Goal: Task Accomplishment & Management: Contribute content

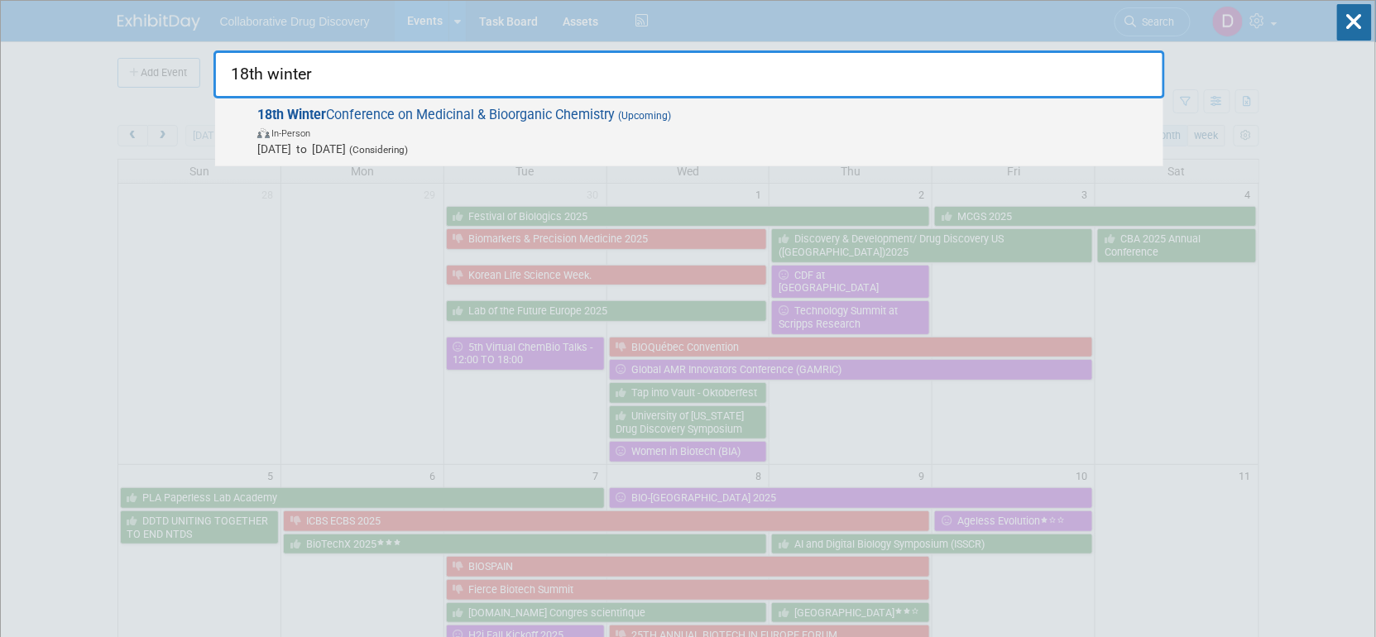
type input "18th winter"
click at [369, 134] on span "In-Person" at bounding box center [705, 132] width 897 height 17
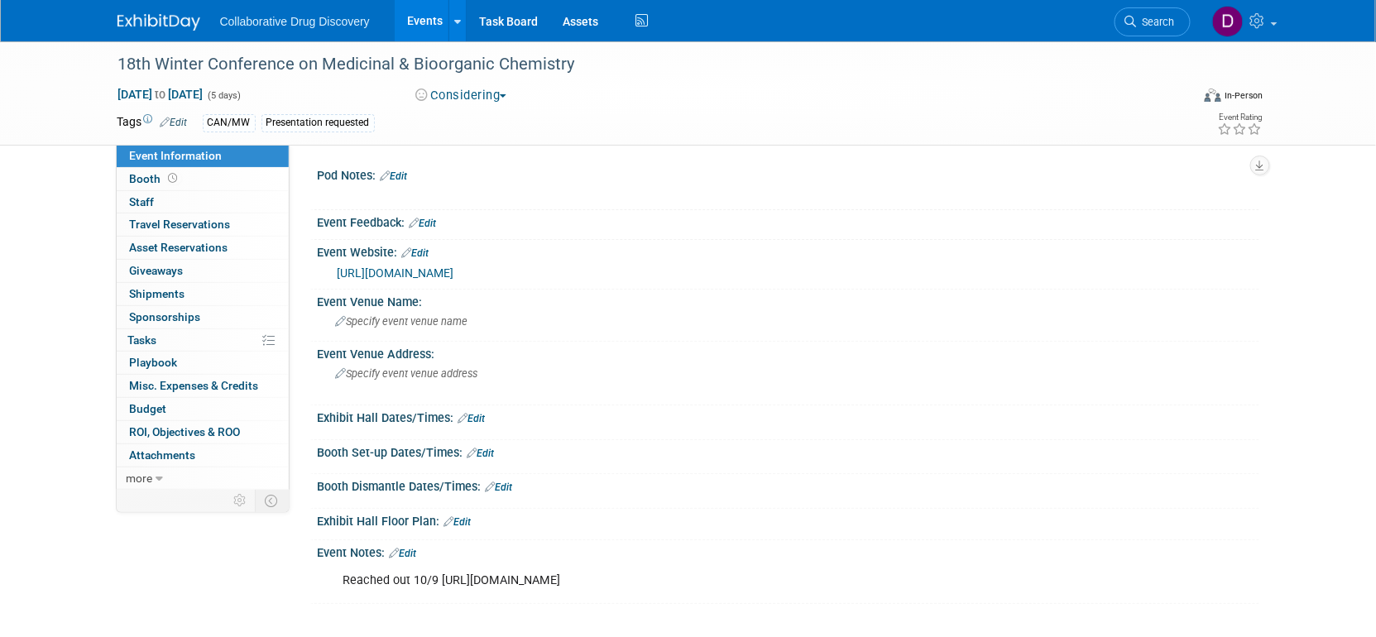
click at [500, 585] on div "Reached out 10/9 [URL][DOMAIN_NAME]" at bounding box center [704, 580] width 745 height 33
click at [500, 585] on div "Reached out 10/9 https://www.scientificupdate.com/contact/" at bounding box center [704, 580] width 745 height 33
drag, startPoint x: 627, startPoint y: 593, endPoint x: 643, endPoint y: 594, distance: 15.7
click at [629, 594] on div "Reached out 10/9 https://www.scientificupdate.com/contact/" at bounding box center [704, 580] width 745 height 33
drag, startPoint x: 684, startPoint y: 589, endPoint x: 536, endPoint y: 573, distance: 148.9
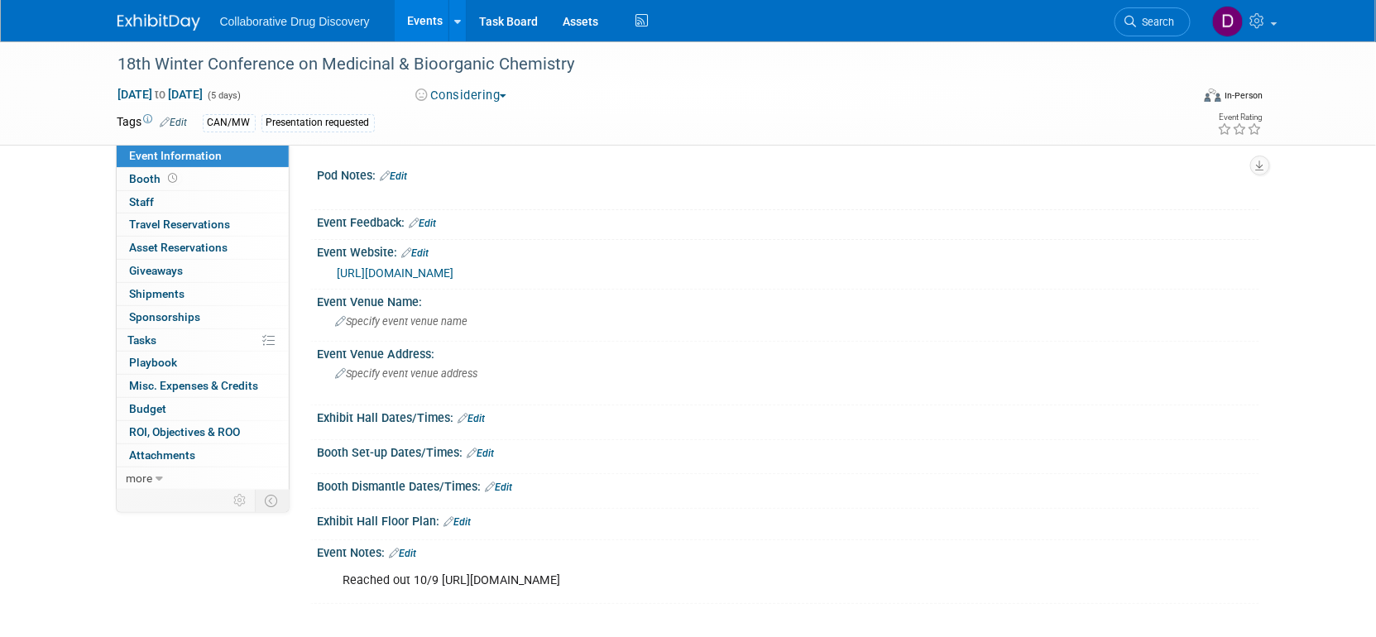
click at [549, 576] on div "Reached out 10/9 https://www.scientificupdate.com/contact/" at bounding box center [704, 580] width 745 height 33
click at [536, 574] on div "Reached out 10/9 https://www.scientificupdate.com/contact/" at bounding box center [704, 580] width 745 height 33
click at [1134, 20] on icon at bounding box center [1131, 22] width 12 height 12
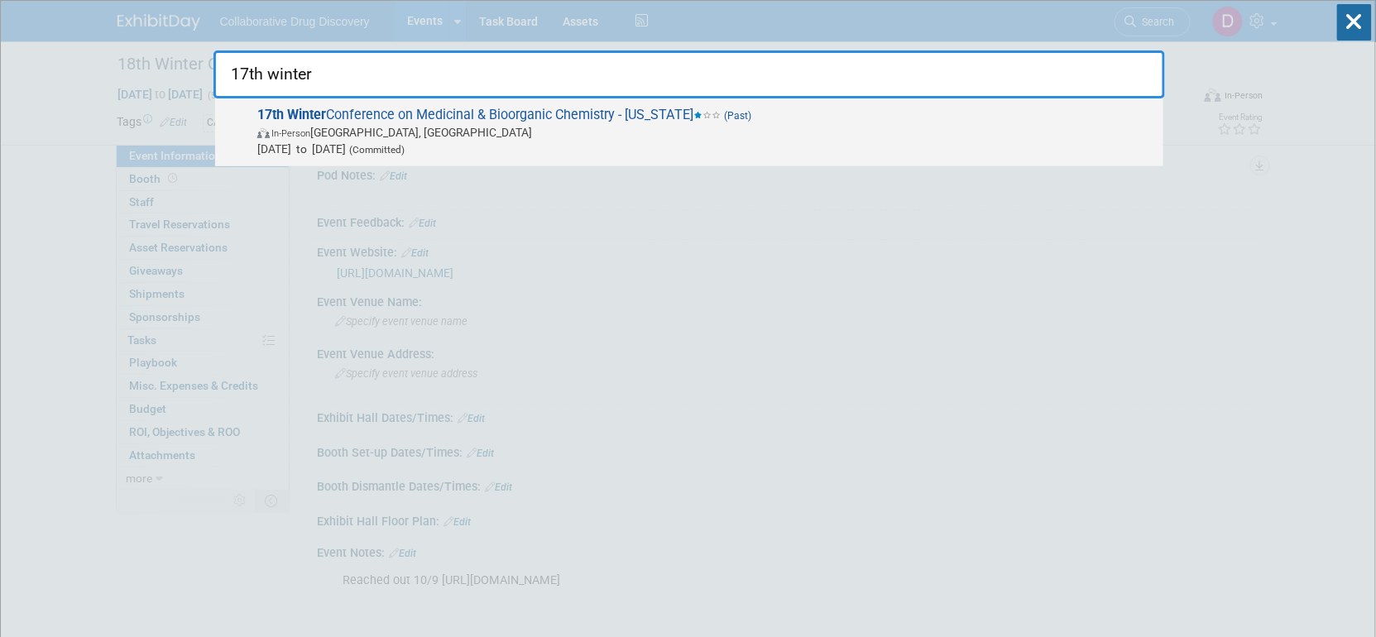
type input "17th winter"
click at [814, 124] on span "In-Person Steamboat Springs, CO" at bounding box center [705, 132] width 897 height 17
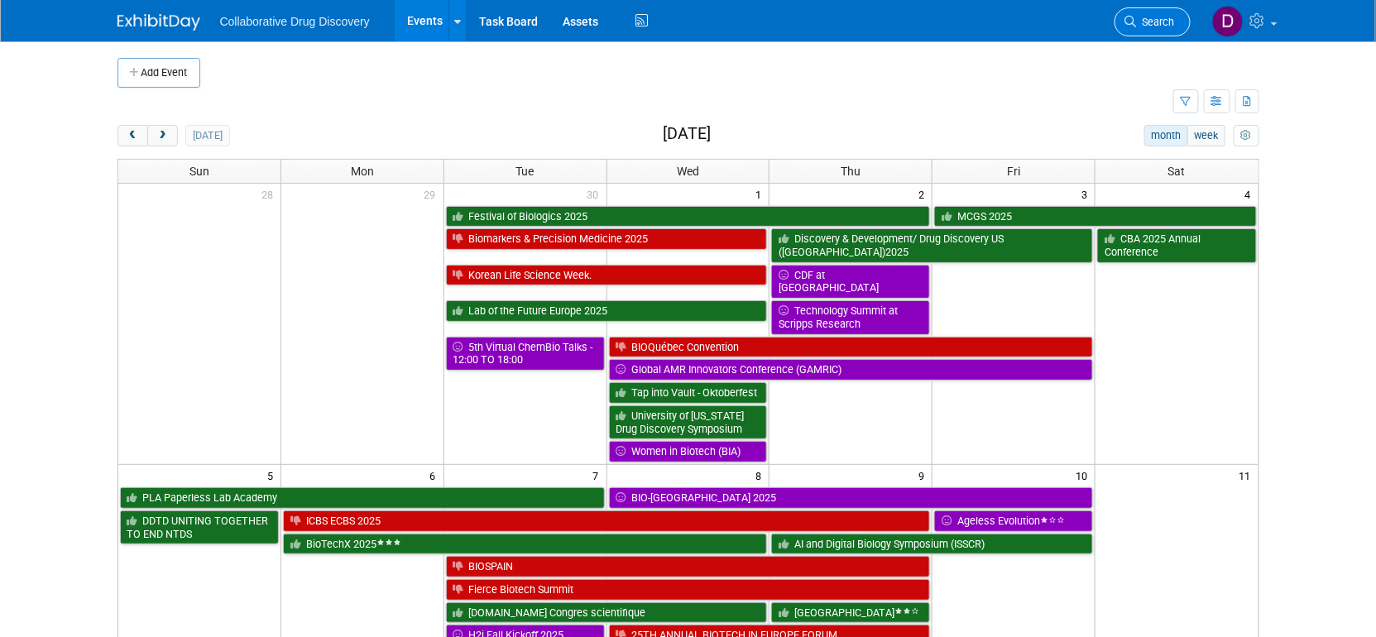
click at [1178, 19] on link "Search" at bounding box center [1152, 21] width 76 height 29
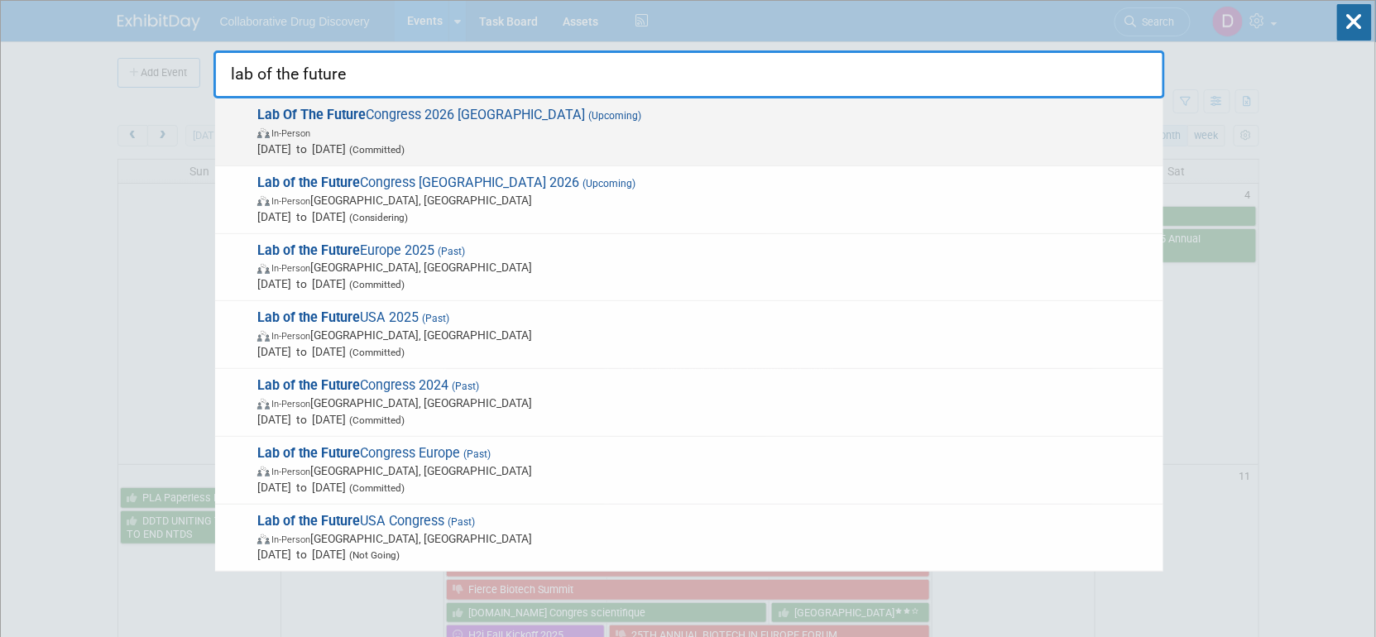
type input "lab of the future"
click at [711, 141] on span "Mar 2, 2026 to Mar 3, 2026 (Committed)" at bounding box center [705, 149] width 897 height 17
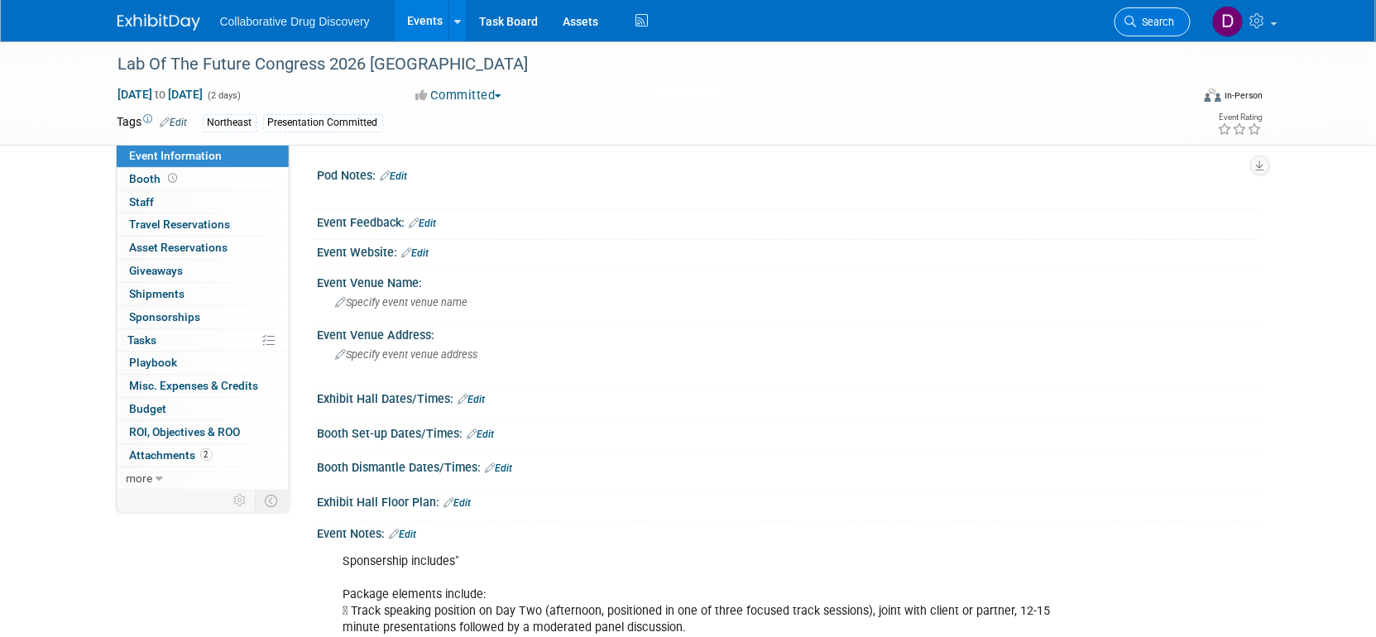
click at [1155, 24] on span "Search" at bounding box center [1155, 22] width 38 height 12
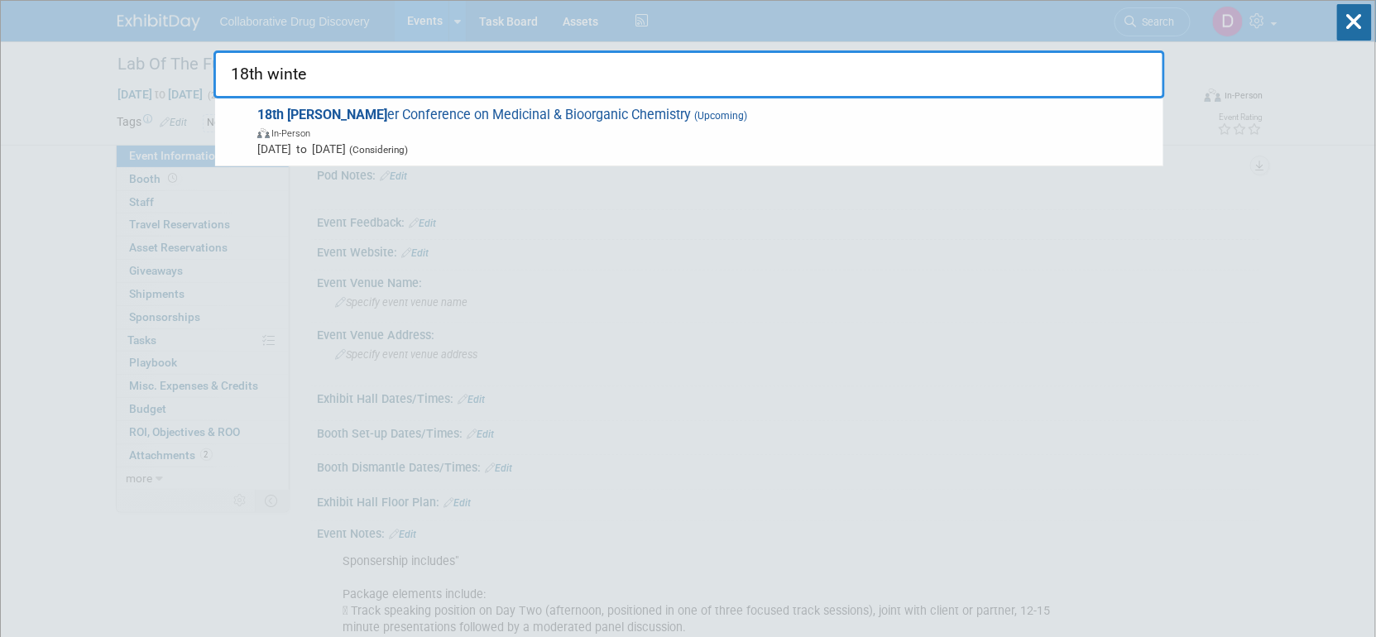
type input "18th winter"
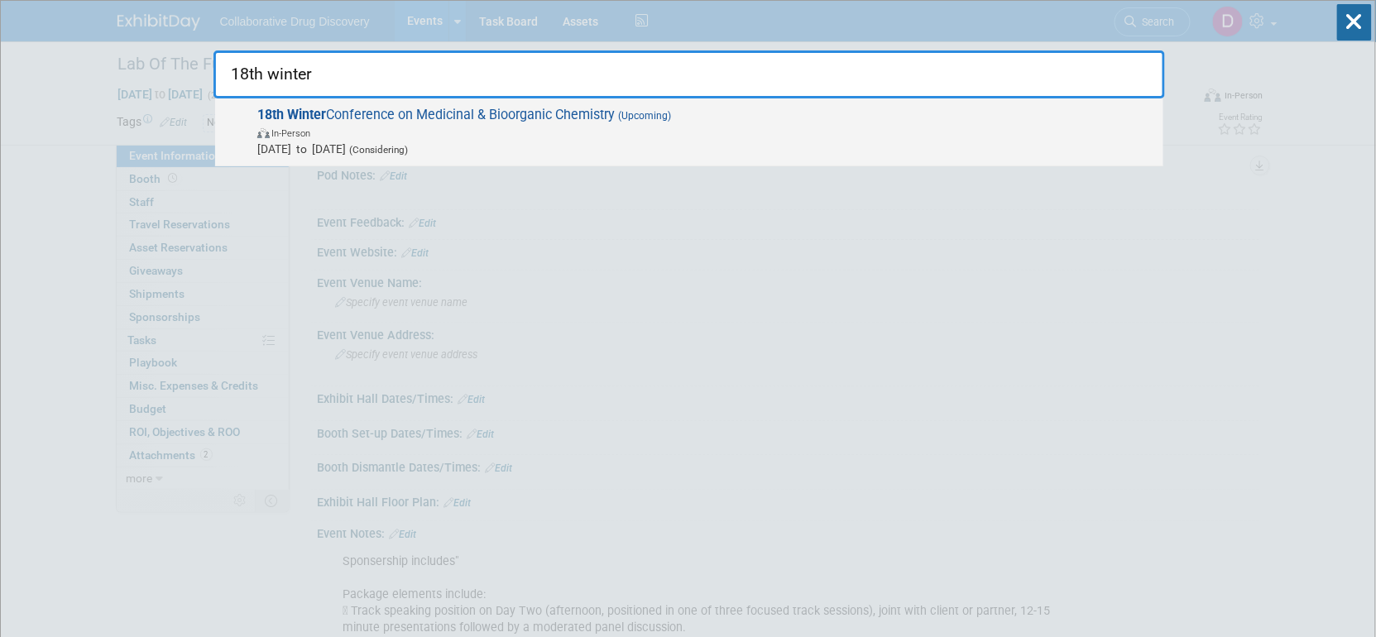
click at [539, 151] on span "Jan 31, 2026 to Feb 4, 2026 (Considering)" at bounding box center [705, 149] width 897 height 17
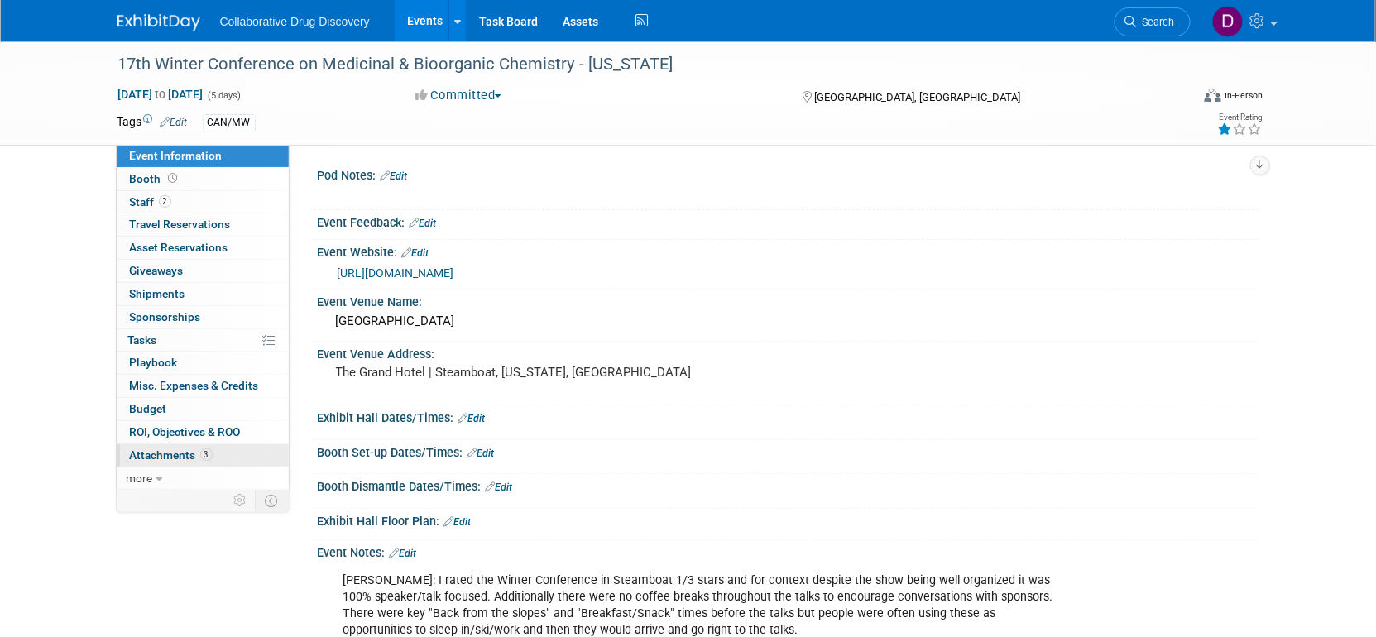
click at [202, 455] on span "3" at bounding box center [206, 454] width 12 height 12
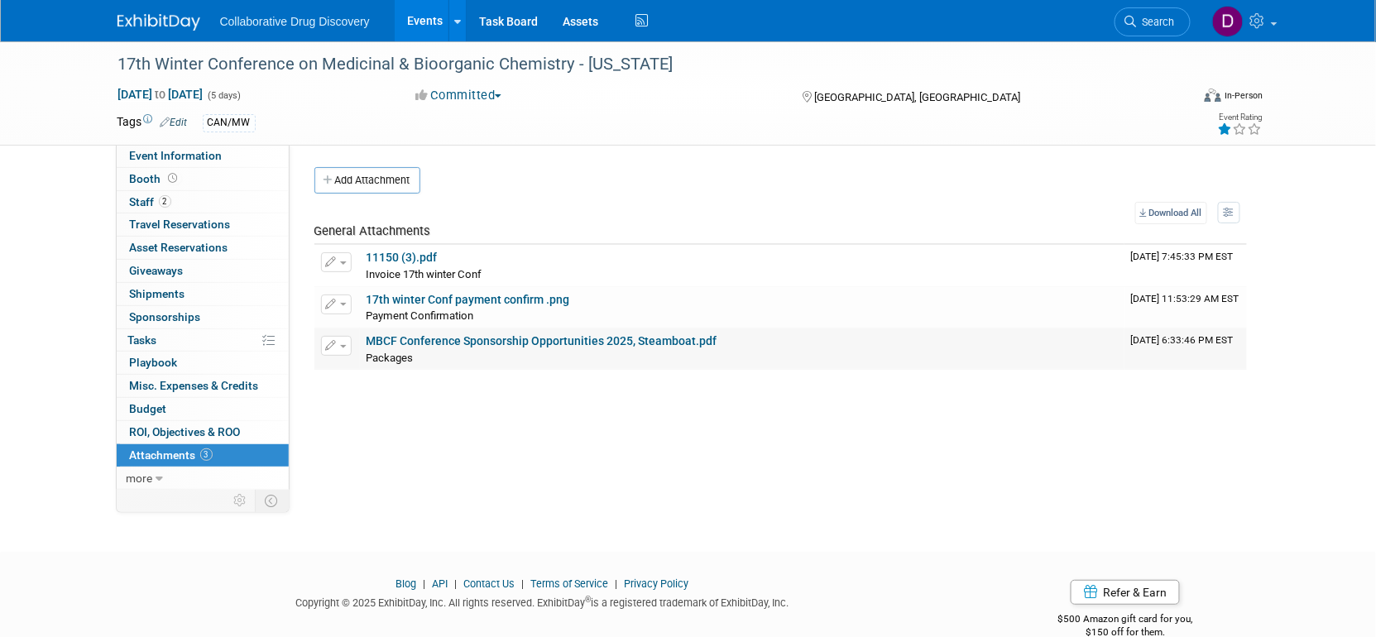
click at [430, 343] on link "MBCF Conference Sponsorship Opportunities 2025, Steamboat.pdf" at bounding box center [541, 340] width 351 height 13
click at [1159, 17] on span "Search" at bounding box center [1155, 22] width 38 height 12
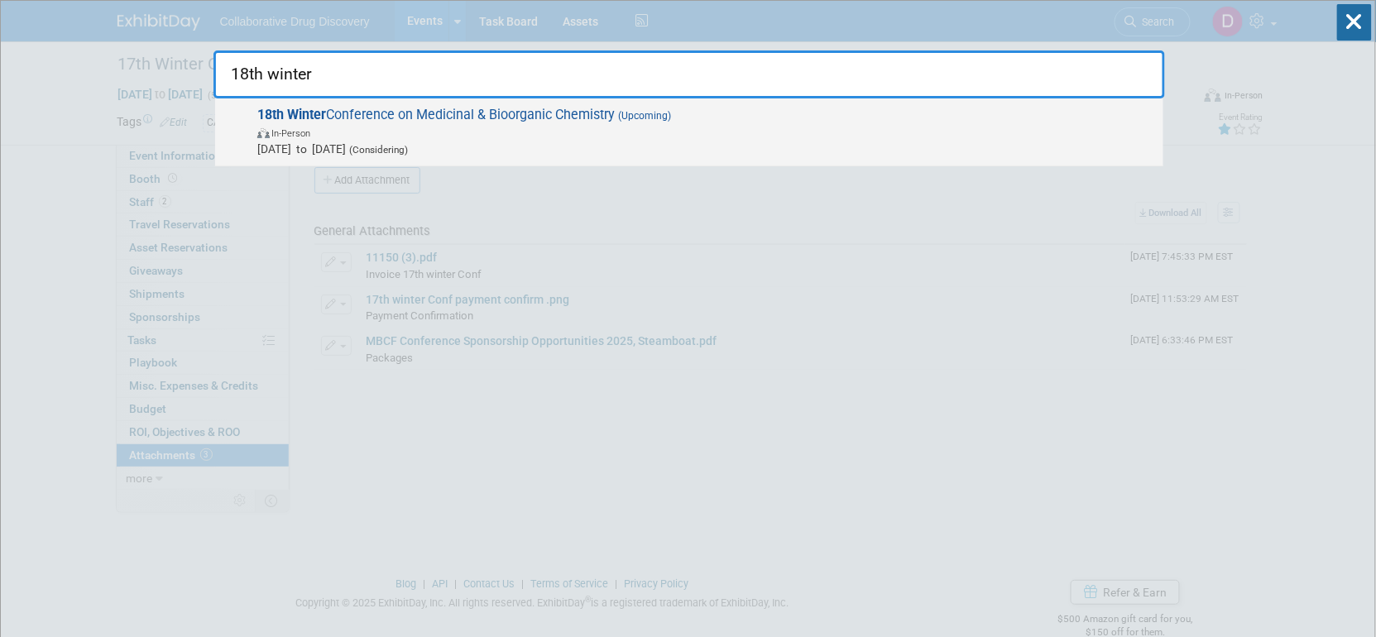
type input "18th winter"
click at [364, 142] on span "Jan 31, 2026 to Feb 4, 2026 (Considering)" at bounding box center [705, 149] width 897 height 17
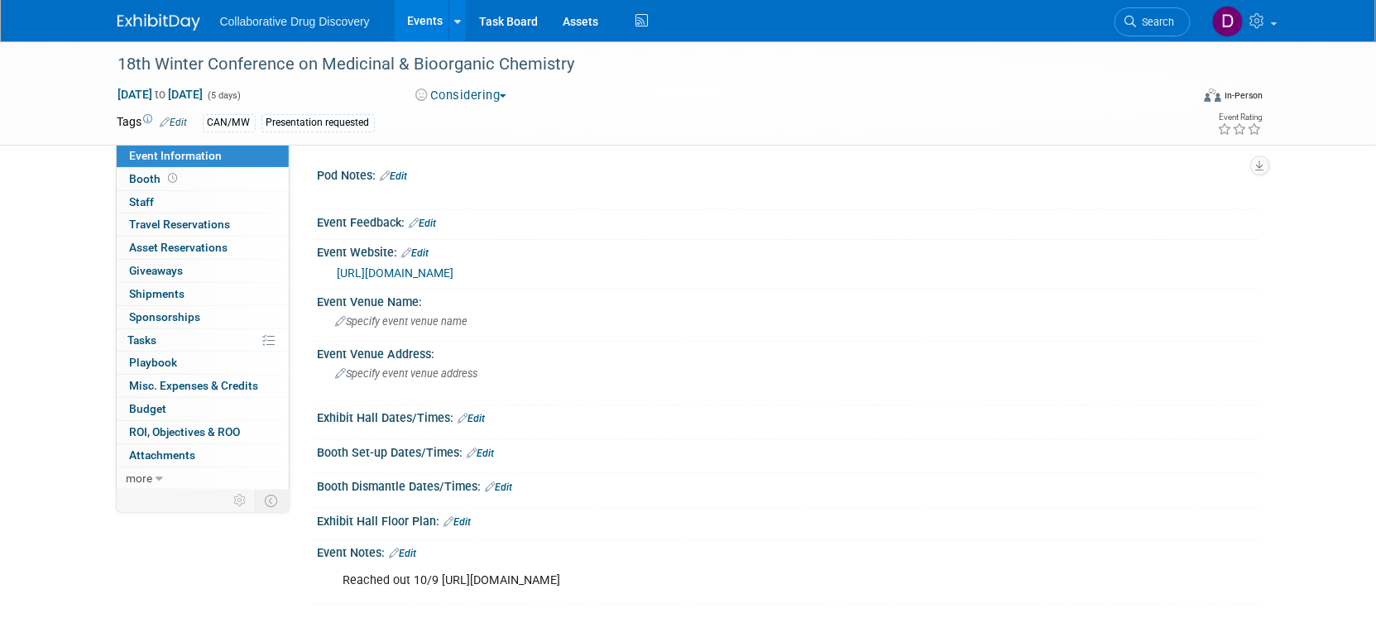
click at [427, 275] on link "https://mbcfconference.com/" at bounding box center [395, 272] width 117 height 13
click at [1160, 24] on span "Search" at bounding box center [1155, 22] width 38 height 12
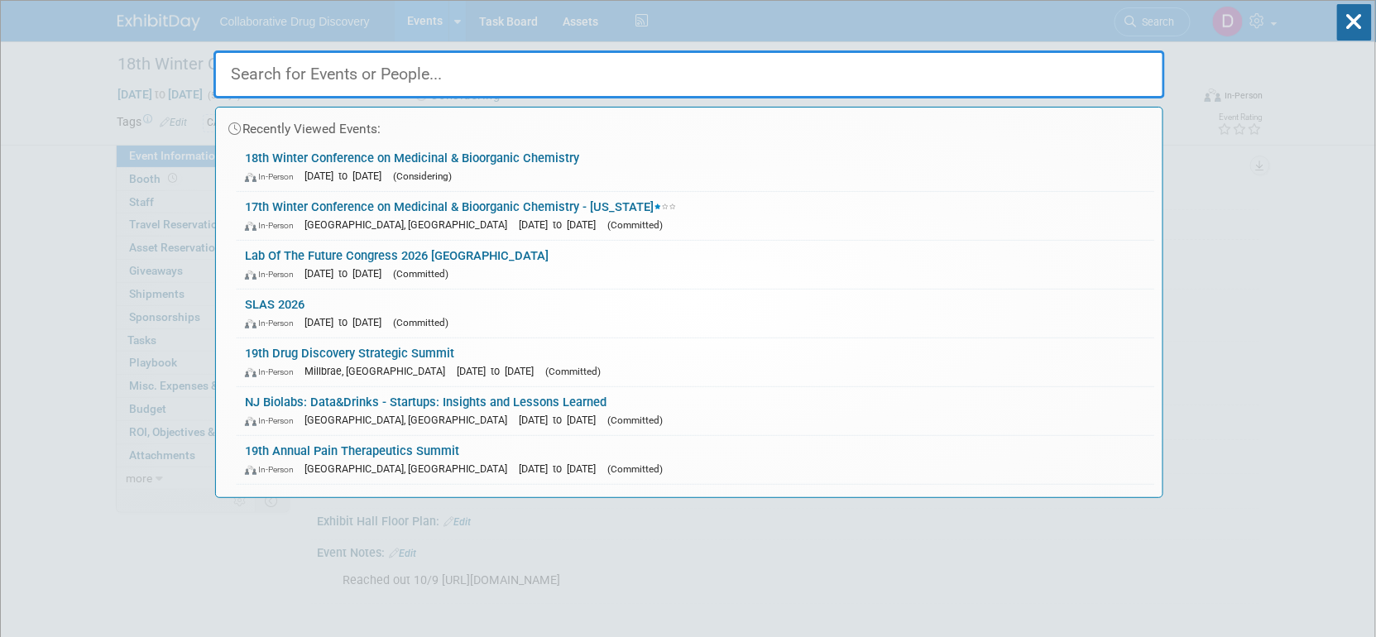
paste input "Bio- IT World"
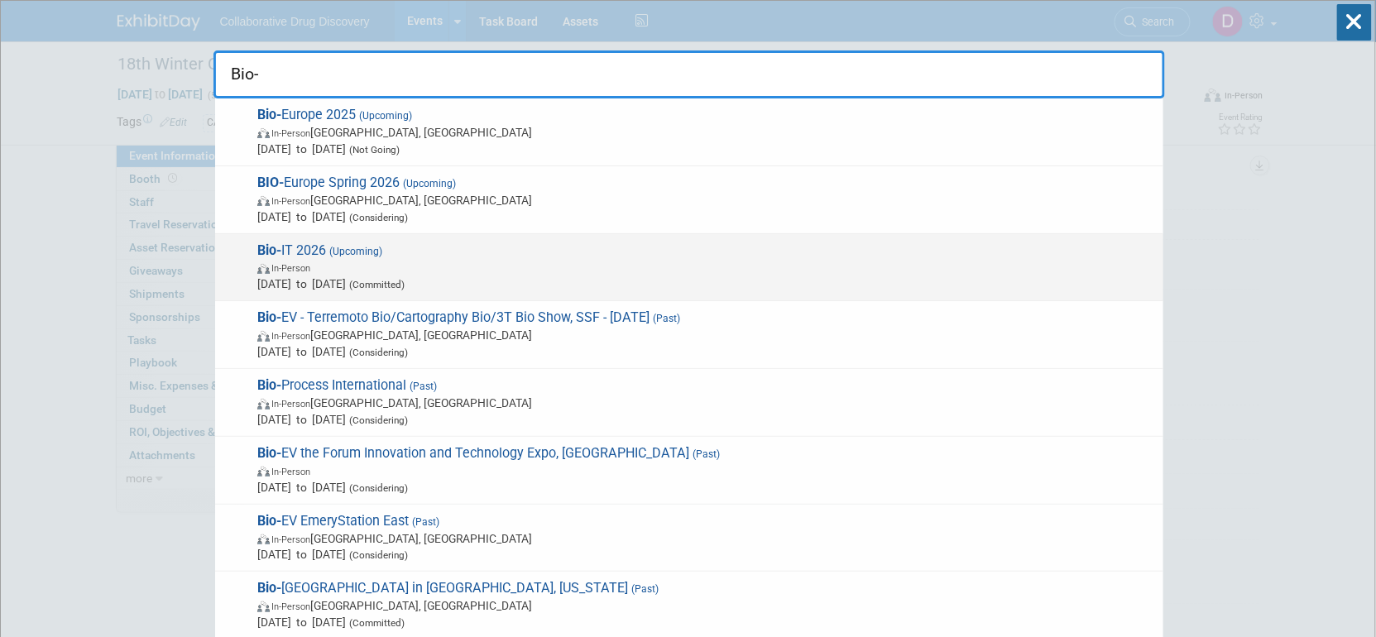
type input "Bio-"
click at [363, 259] on span "In-Person" at bounding box center [705, 267] width 897 height 17
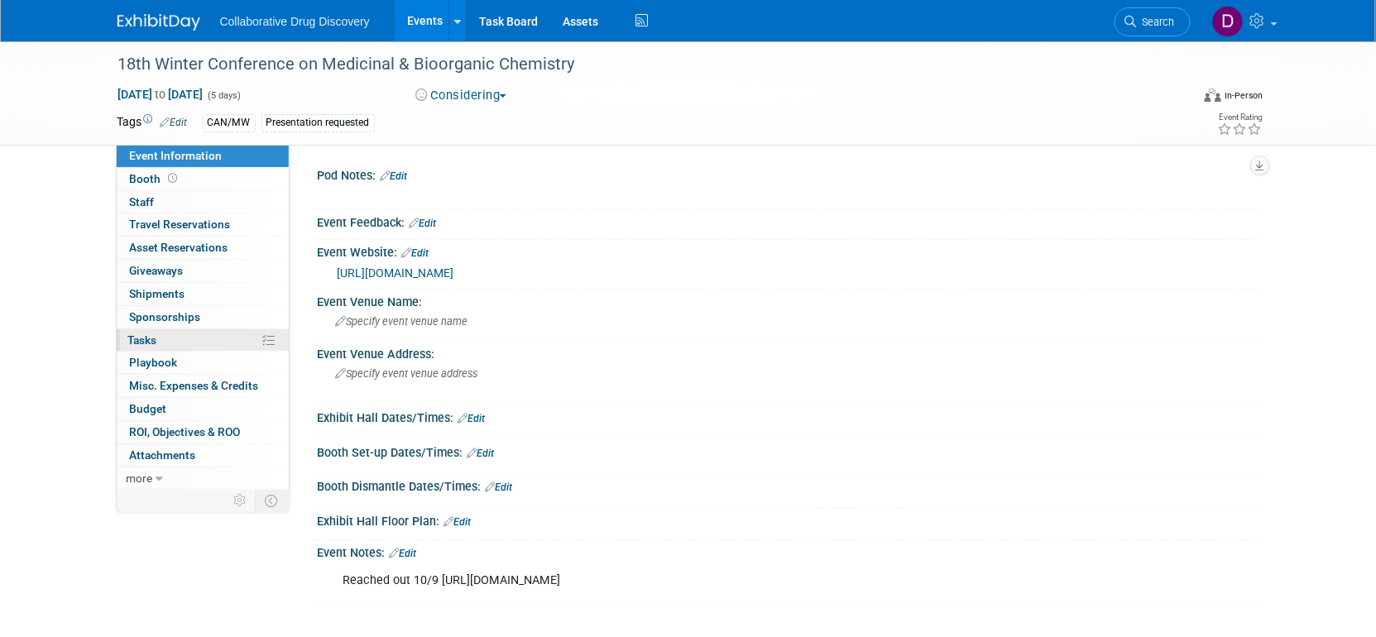
click at [163, 336] on link "0% Tasks 0%" at bounding box center [203, 340] width 172 height 22
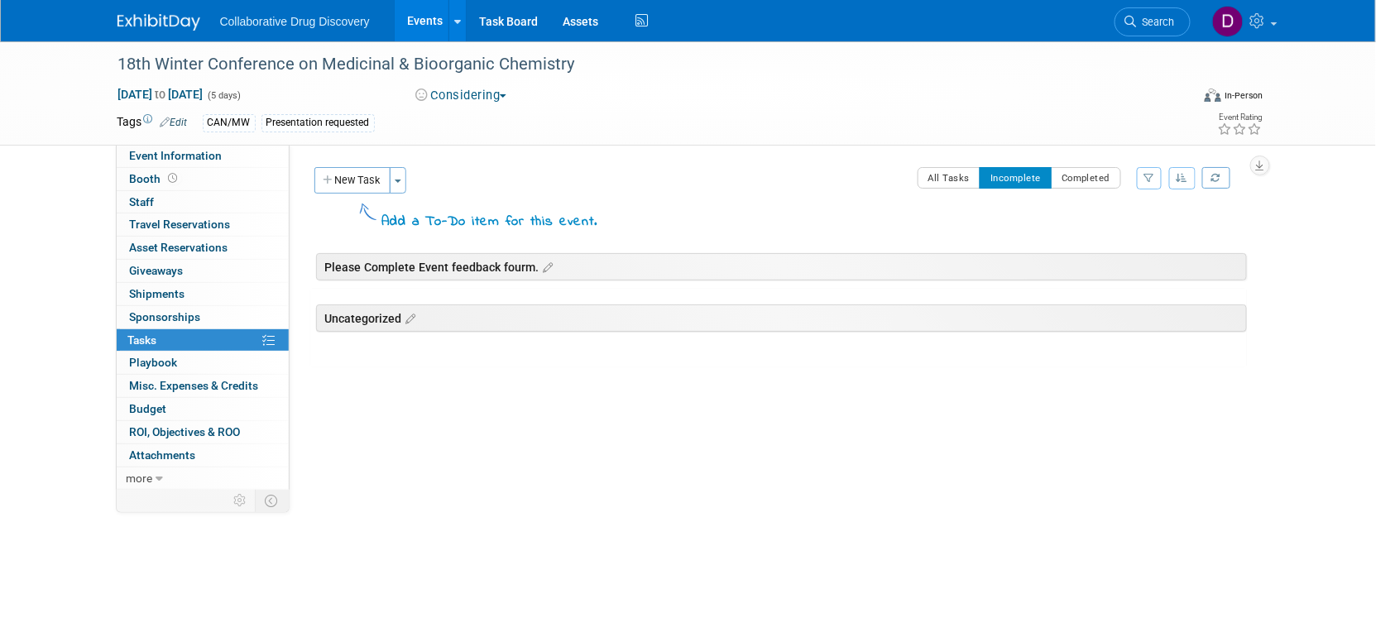
click at [361, 159] on div "Pod Notes: Edit X Event Feedback: Edit Event Website: Edit [URL][DOMAIN_NAME] E…" at bounding box center [773, 317] width 969 height 344
click at [345, 189] on button "New Task" at bounding box center [352, 180] width 76 height 26
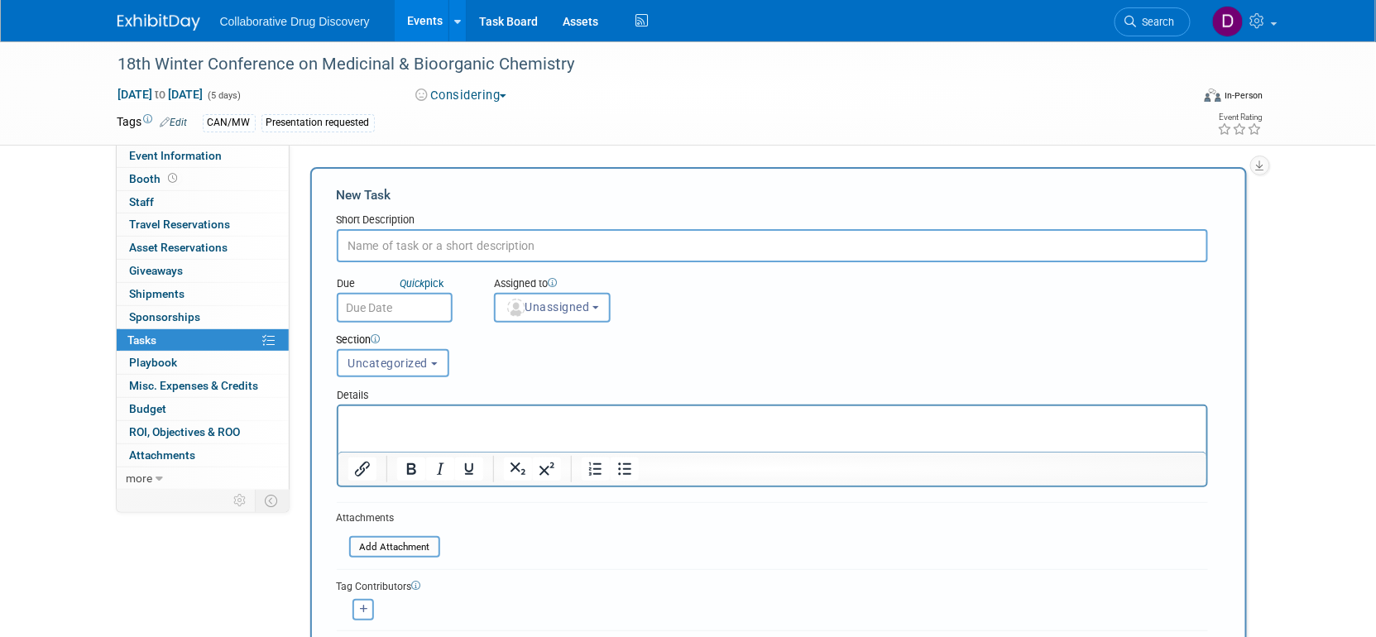
click at [415, 246] on input "text" at bounding box center [772, 245] width 871 height 33
paste input "https://mbcfconference.com/submissions/"
type input "https://mbcfconference.com/submissions/"
click at [524, 239] on input "https://mbcfconference.com/submissions/" at bounding box center [772, 245] width 871 height 33
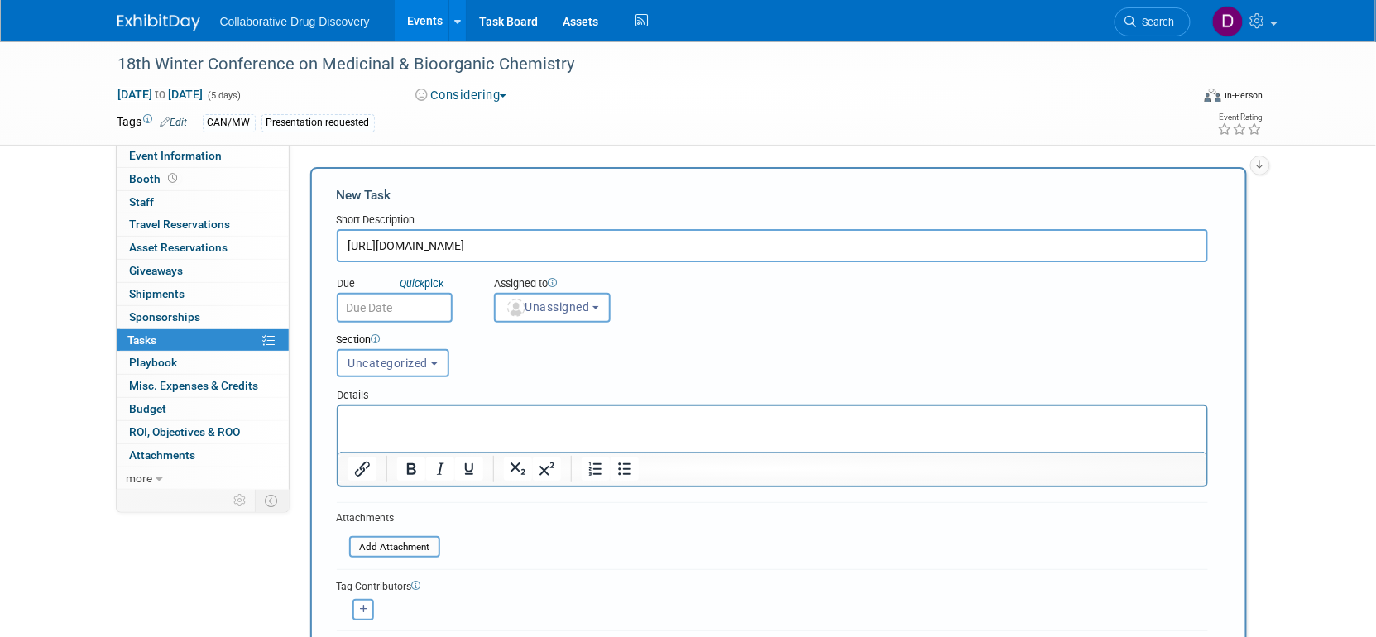
click at [524, 239] on input "https://mbcfconference.com/submissions/" at bounding box center [772, 245] width 871 height 33
click at [414, 422] on p "Rich Text Area. Press ALT-0 for help." at bounding box center [771, 420] width 849 height 17
click at [418, 242] on input "text" at bounding box center [772, 245] width 871 height 33
paste input "Poster and Short Lecture / Oral Presentations"
drag, startPoint x: 418, startPoint y: 242, endPoint x: 270, endPoint y: 234, distance: 148.3
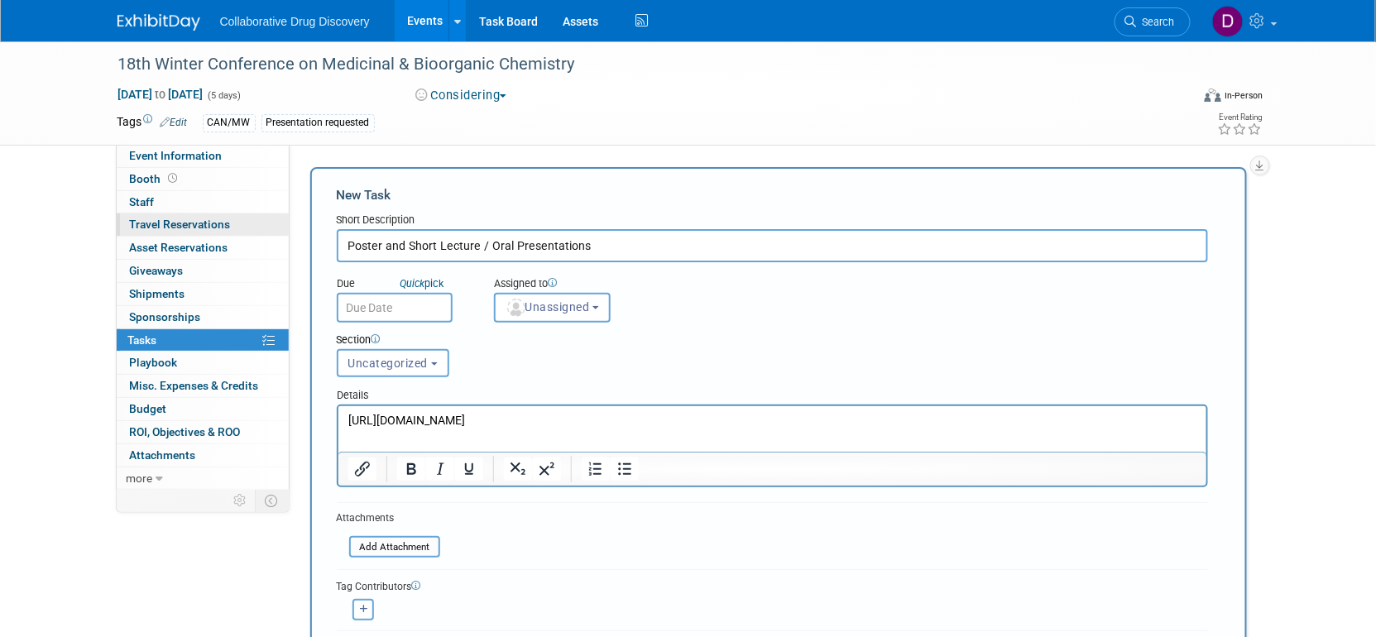
click at [285, 237] on div "Event Information Event Info Booth Booth 0 Staff 0 Staff 0 Travel Reservations …" at bounding box center [688, 473] width 1166 height 864
type input "Submit for Poster and Short Lecture / Oral Presentations"
click at [392, 323] on div "Section Uncategorized Please Complete Event feedback fourm. Uncategorized Uncat…" at bounding box center [734, 352] width 821 height 58
click at [390, 314] on input "text" at bounding box center [395, 308] width 116 height 30
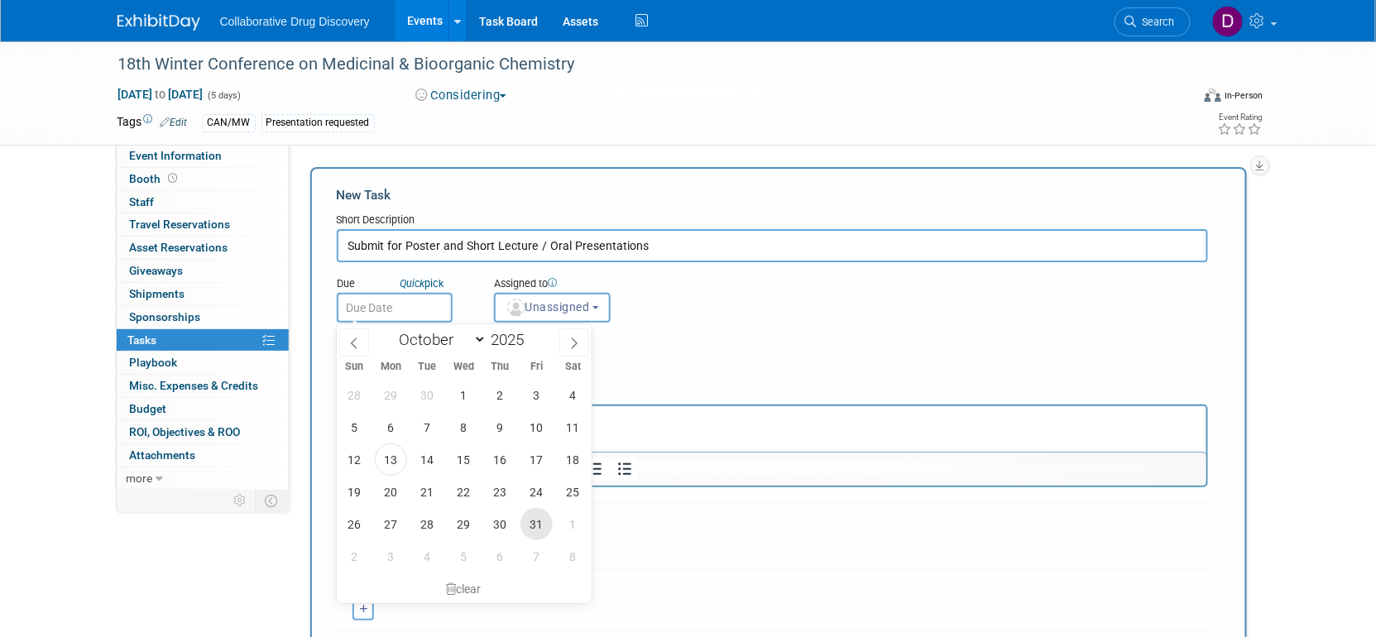
click at [527, 523] on span "31" at bounding box center [536, 524] width 32 height 32
type input "Oct 31, 2025"
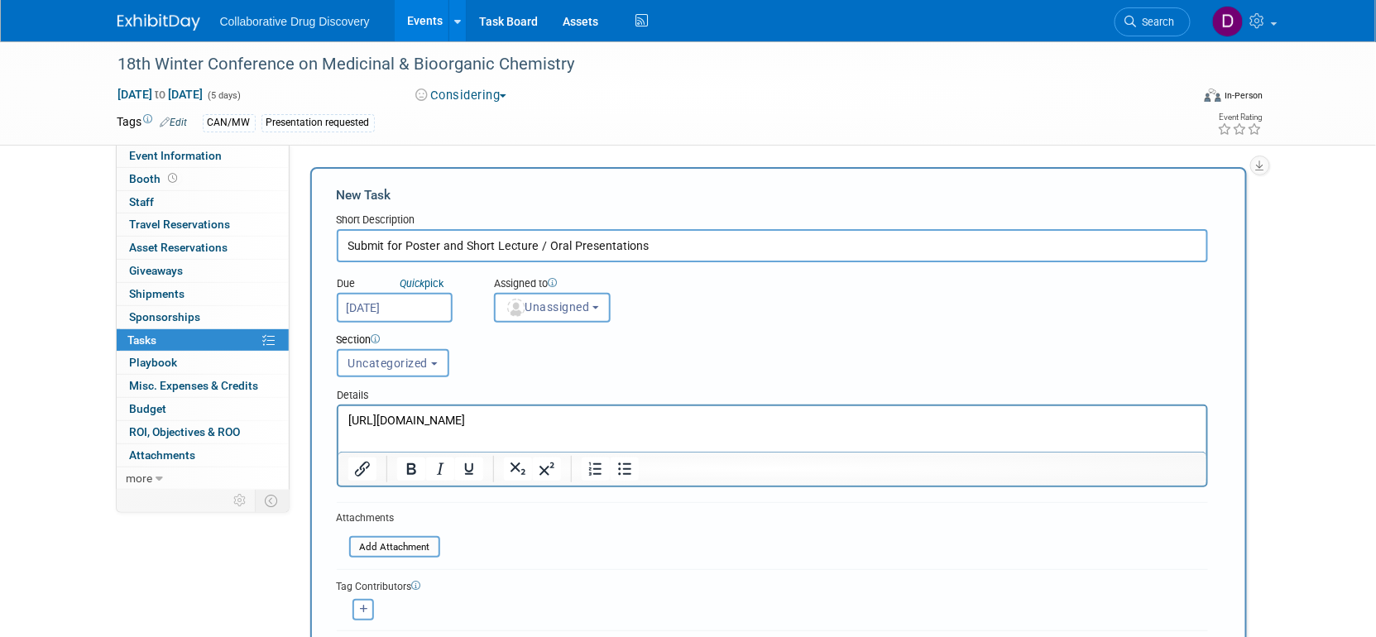
click at [676, 237] on input "Submit for Poster and Short Lecture / Oral Presentations" at bounding box center [772, 245] width 871 height 33
click at [575, 300] on span "Unassigned" at bounding box center [547, 306] width 84 height 13
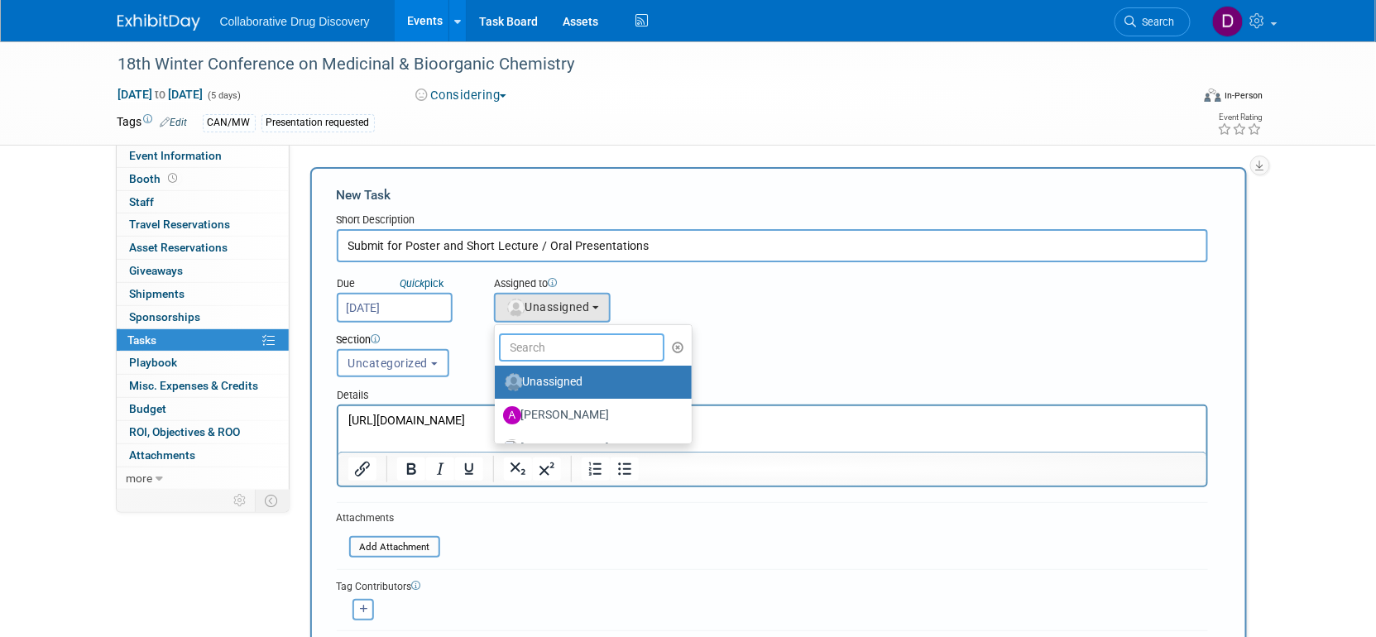
click at [556, 347] on input "text" at bounding box center [581, 347] width 165 height 28
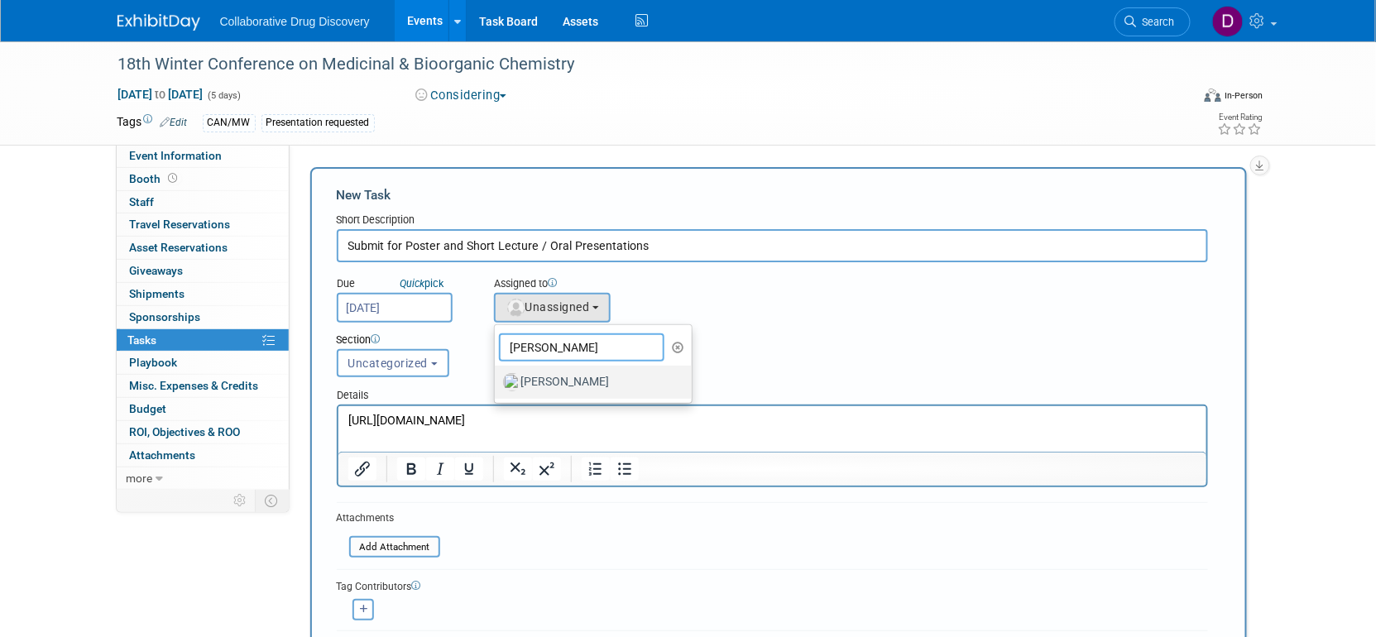
type input "james"
click at [572, 380] on label "[PERSON_NAME]" at bounding box center [589, 382] width 173 height 26
click at [497, 380] on input "James White" at bounding box center [491, 380] width 11 height 11
select select "de387722-4f23-4ea9-91fe-d2313076a69c"
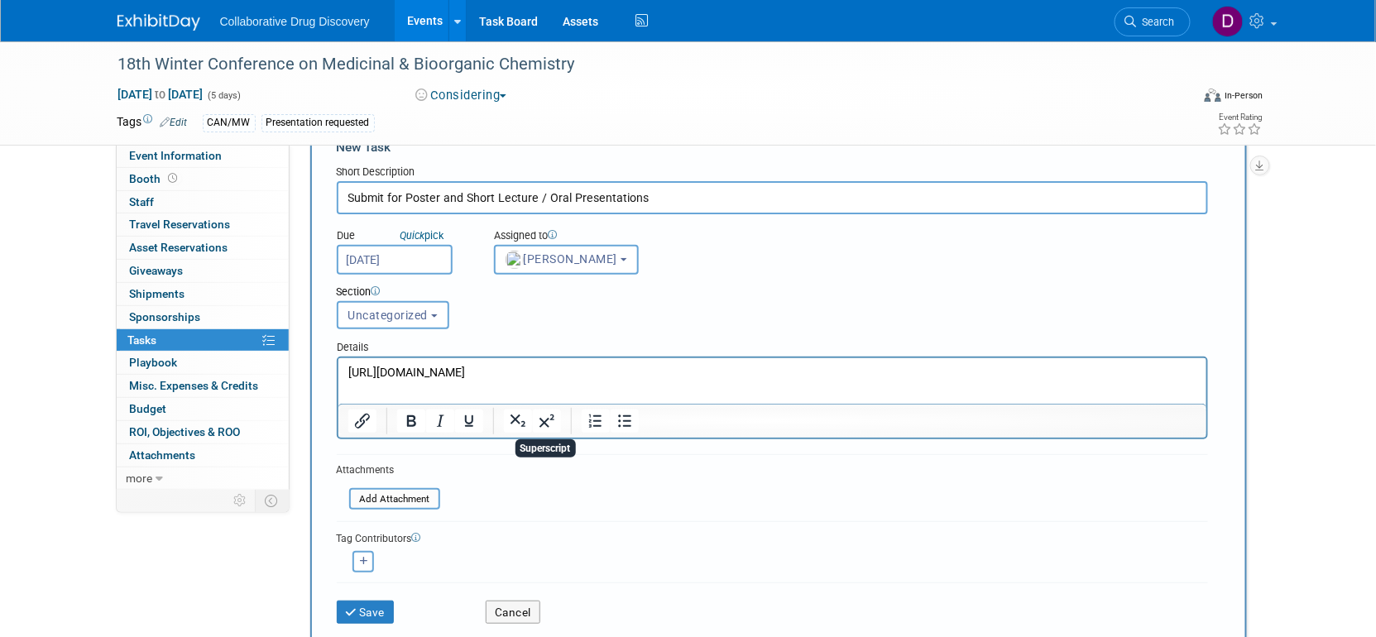
scroll to position [17, 0]
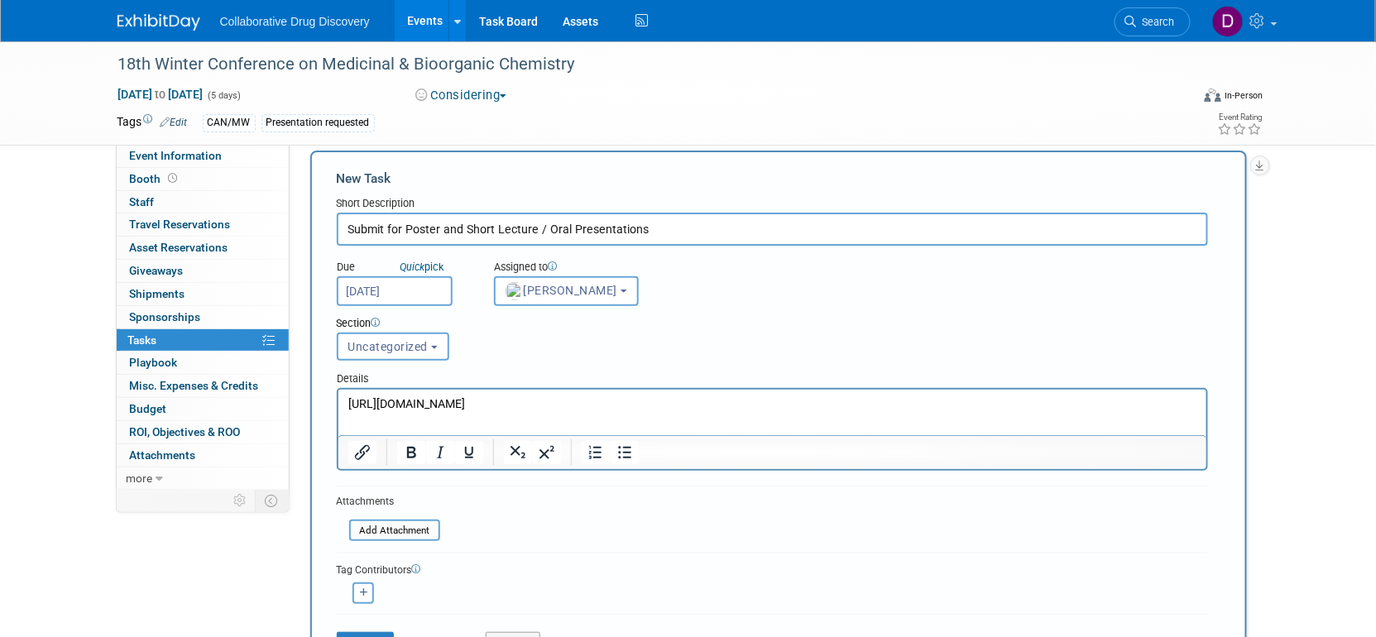
click at [368, 591] on button "button" at bounding box center [363, 593] width 22 height 22
select select
click at [415, 598] on span "-- Select User --" at bounding box center [403, 595] width 102 height 13
click at [358, 588] on button "button" at bounding box center [363, 593] width 22 height 22
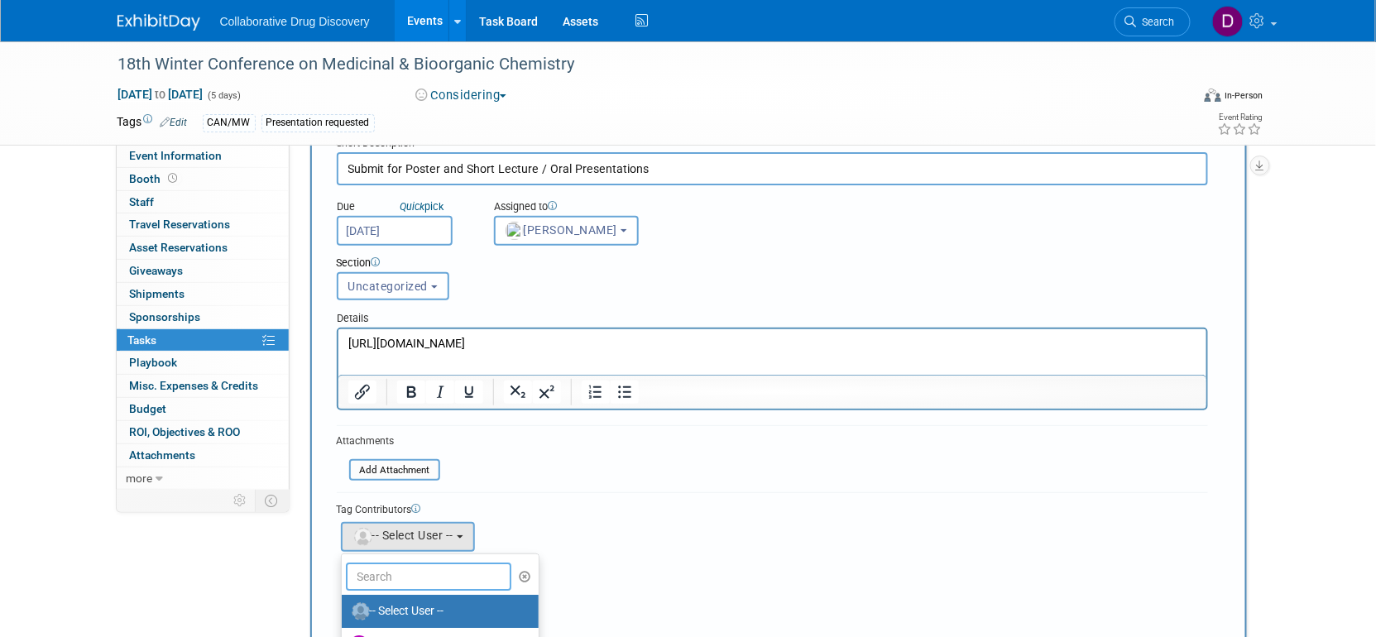
click at [404, 574] on input "text" at bounding box center [428, 576] width 165 height 28
type input "d"
type input "Daniel"
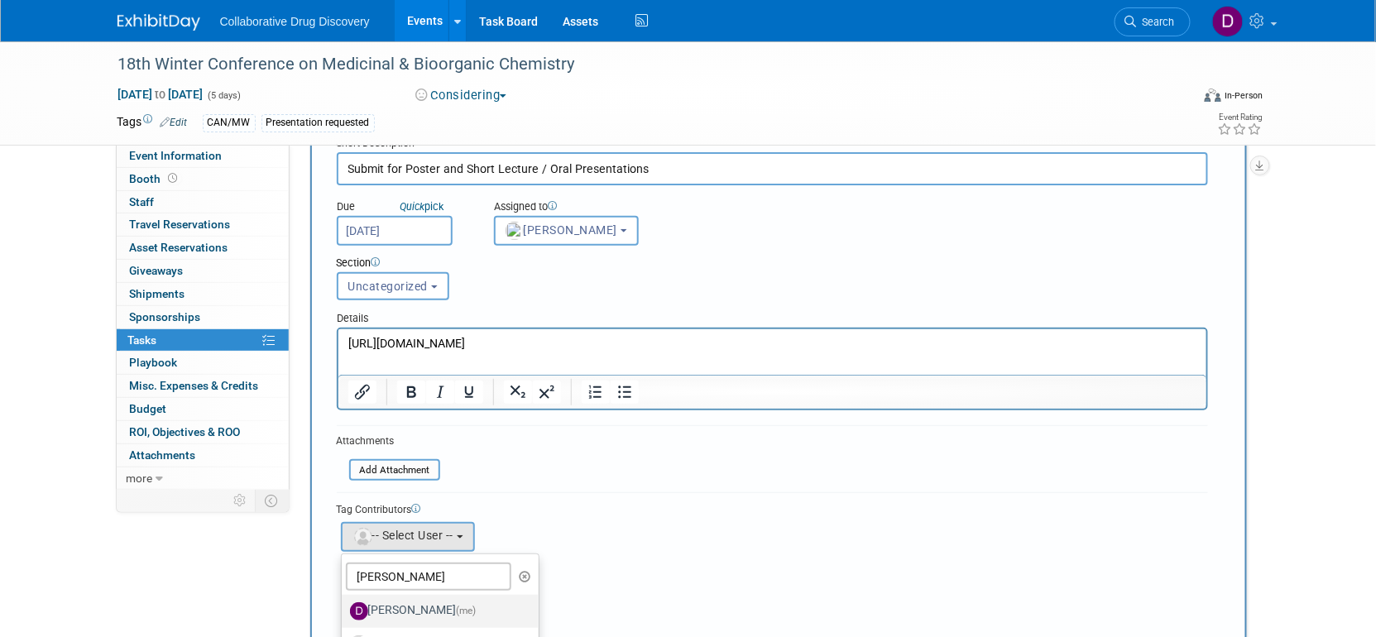
click at [376, 600] on label "Daniel Castro (me)" at bounding box center [436, 611] width 173 height 26
click at [344, 604] on input "Daniel Castro (me)" at bounding box center [338, 609] width 11 height 11
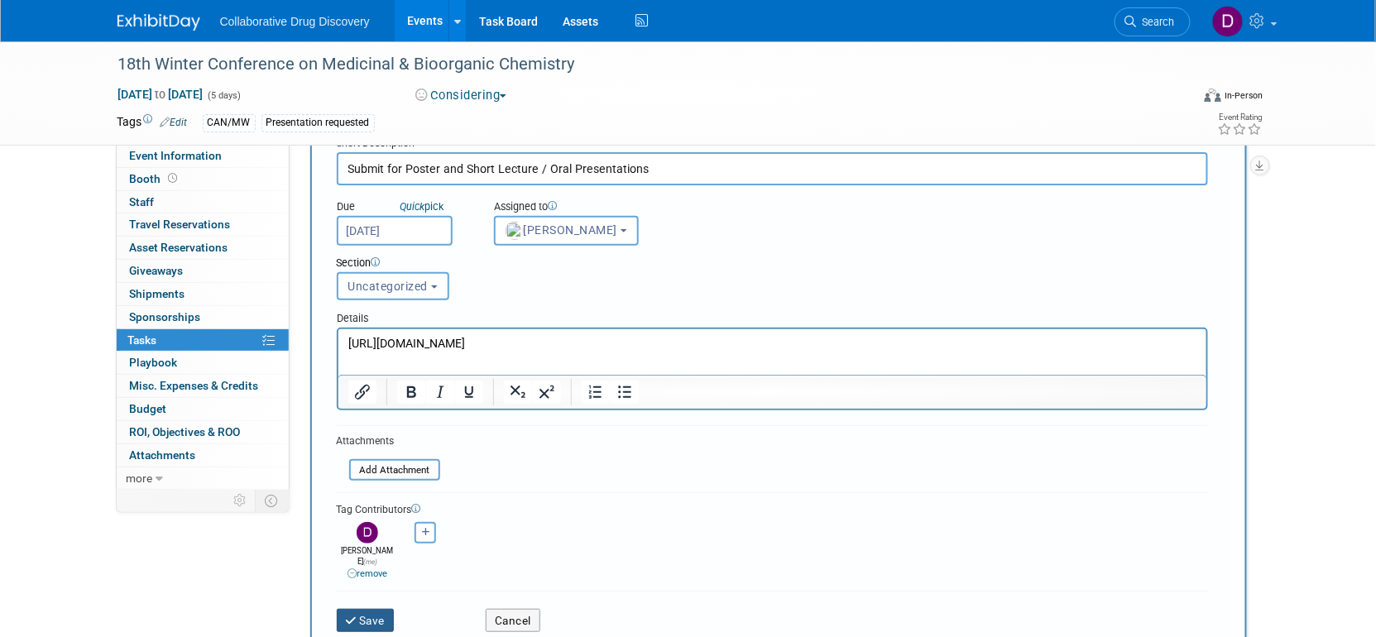
click at [378, 609] on button "Save" at bounding box center [366, 620] width 58 height 23
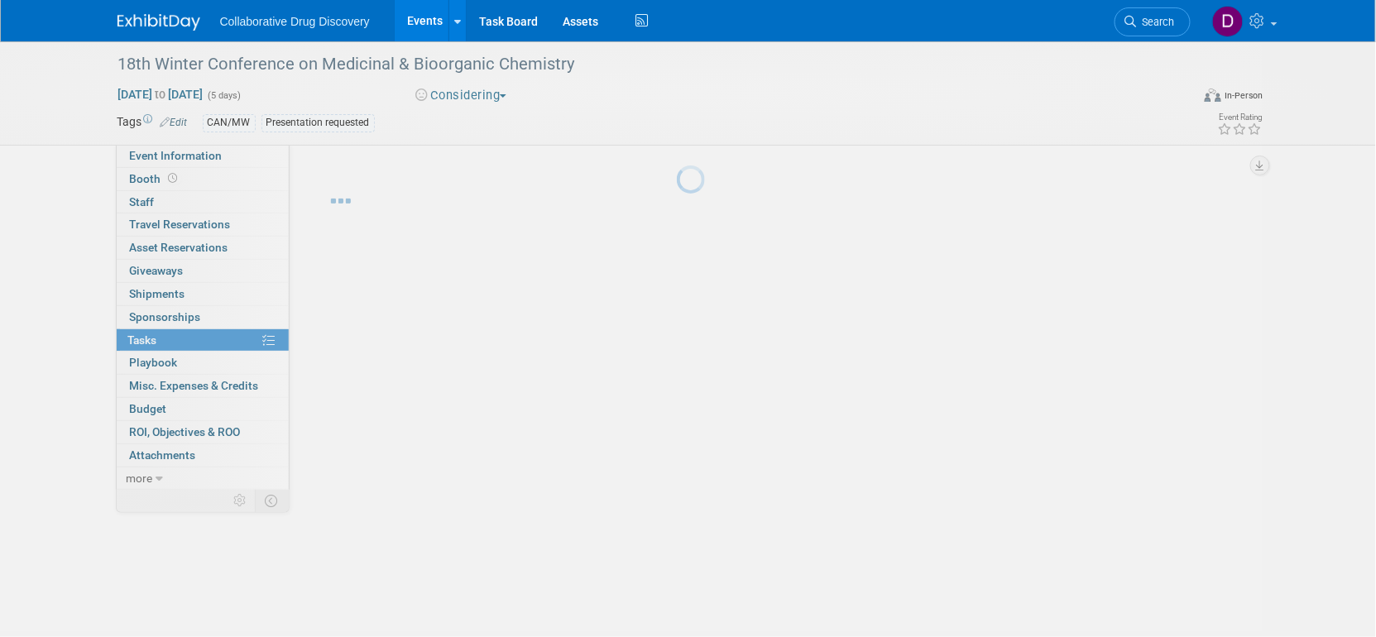
scroll to position [0, 0]
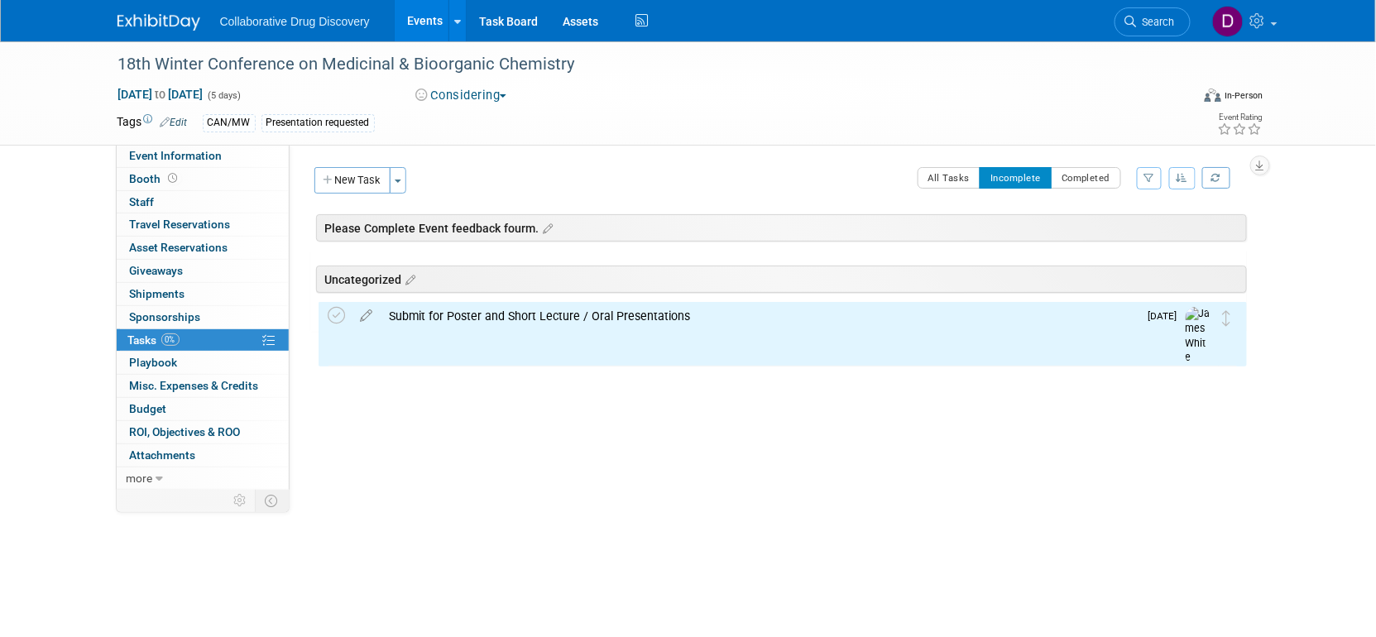
click at [508, 317] on div "Submit for Poster and Short Lecture / Oral Presentations" at bounding box center [759, 316] width 757 height 28
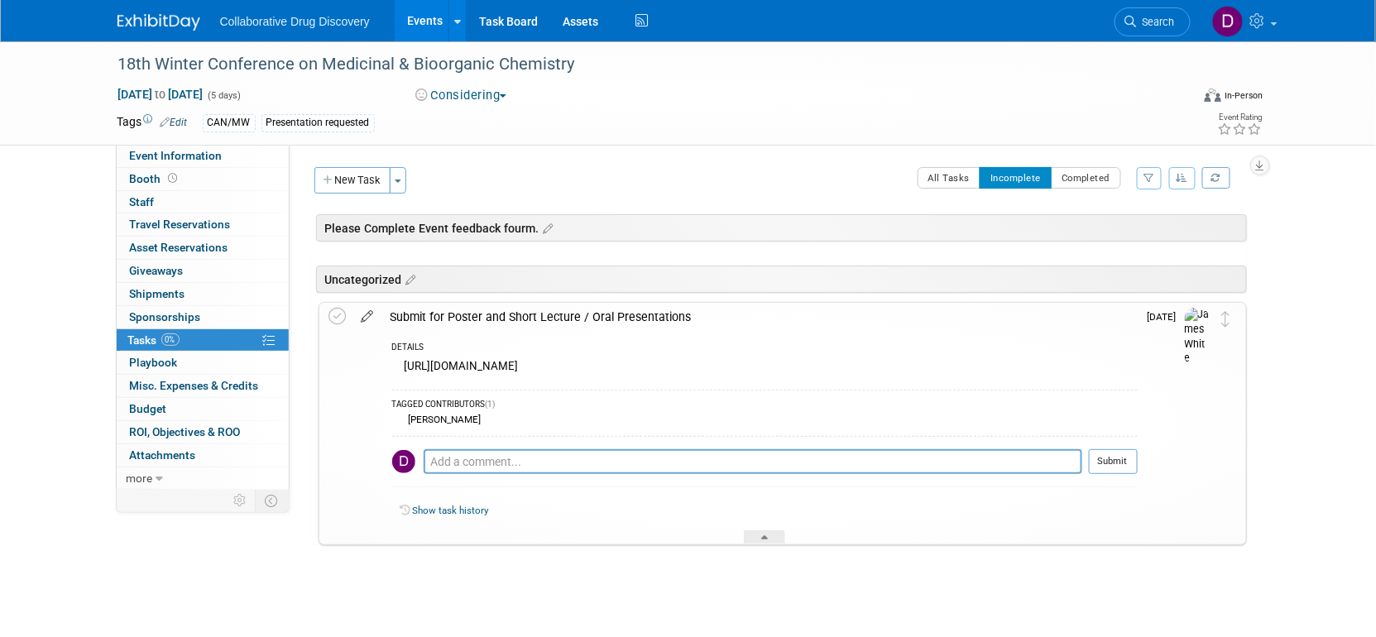
click at [371, 309] on icon at bounding box center [367, 313] width 29 height 21
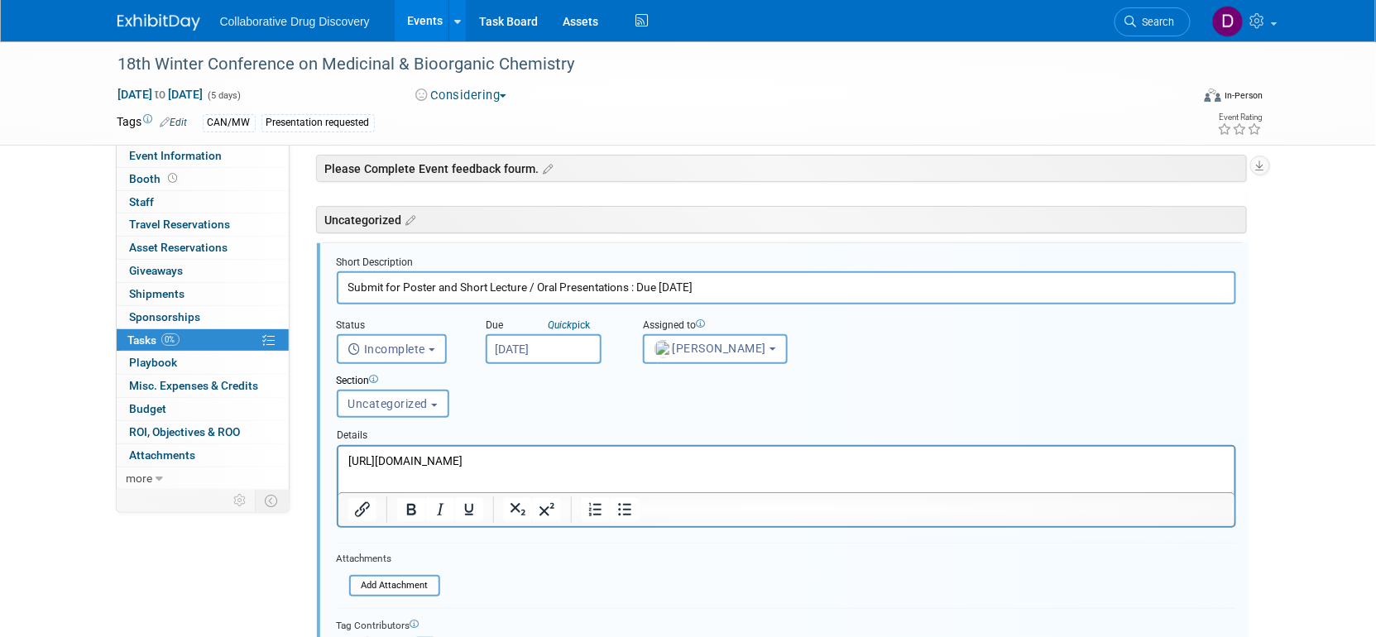
scroll to position [278, 0]
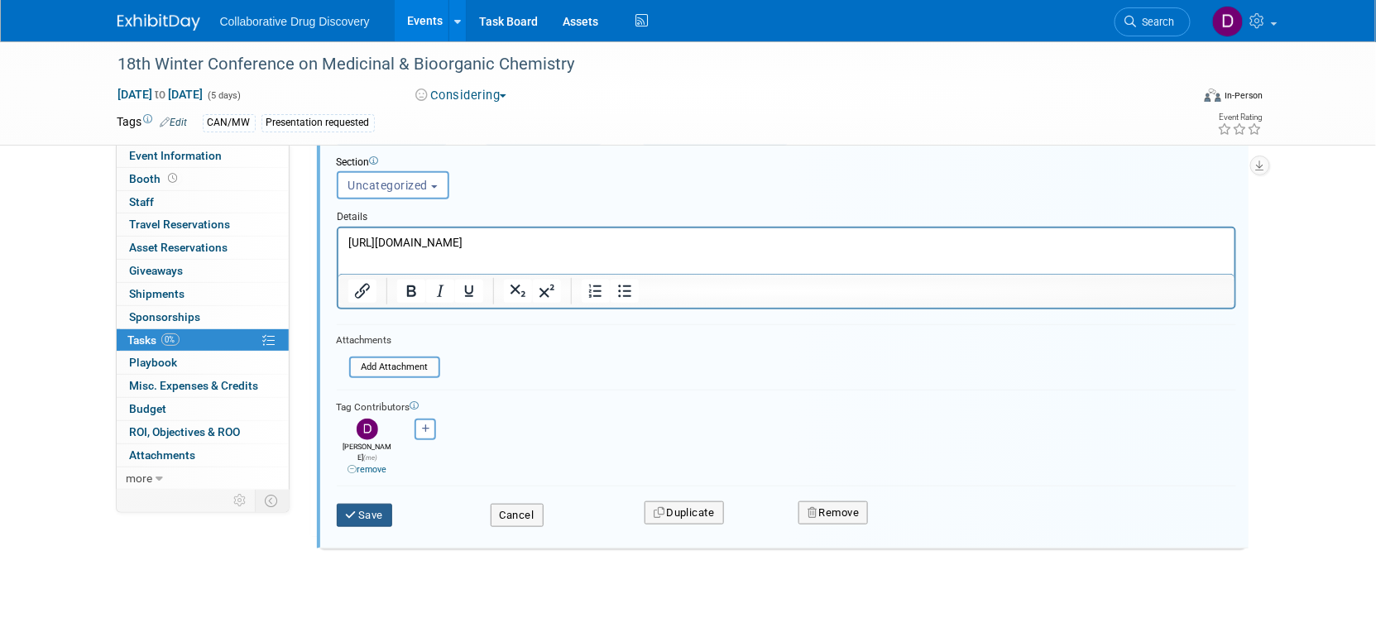
type input "Submit for Poster and Short Lecture / Oral Presentations : Due OCT 31st"
click at [379, 504] on button "Save" at bounding box center [365, 515] width 56 height 23
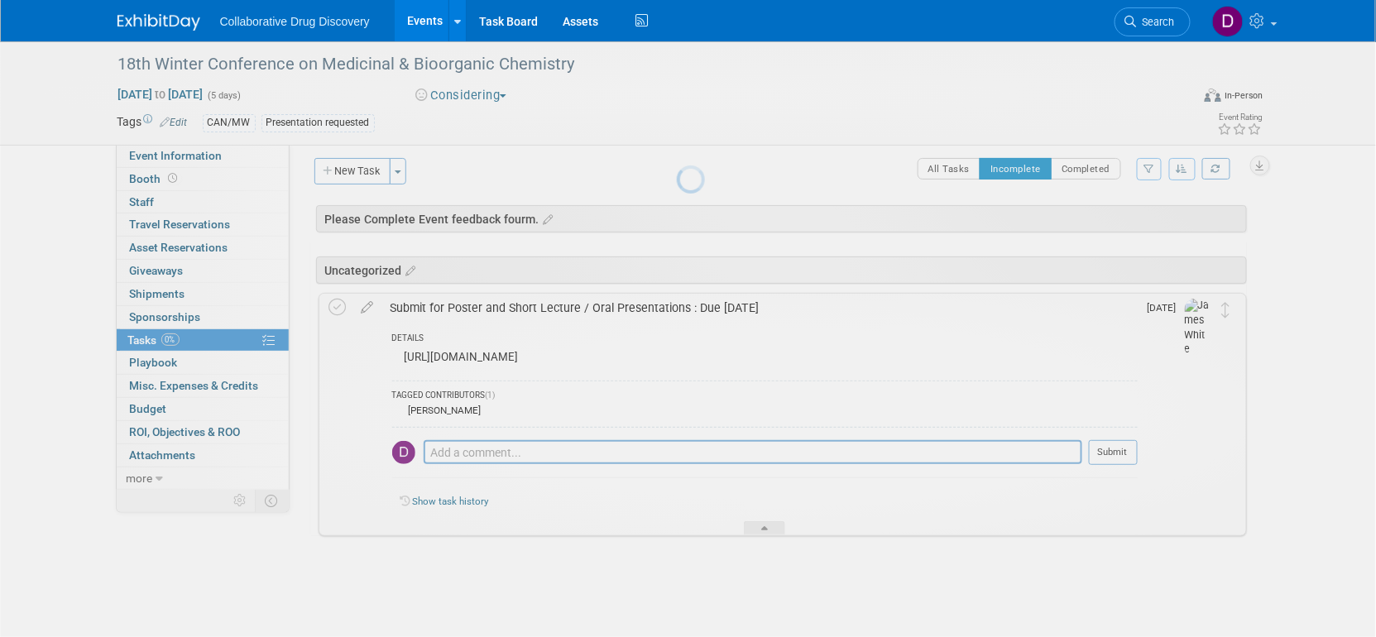
scroll to position [8, 0]
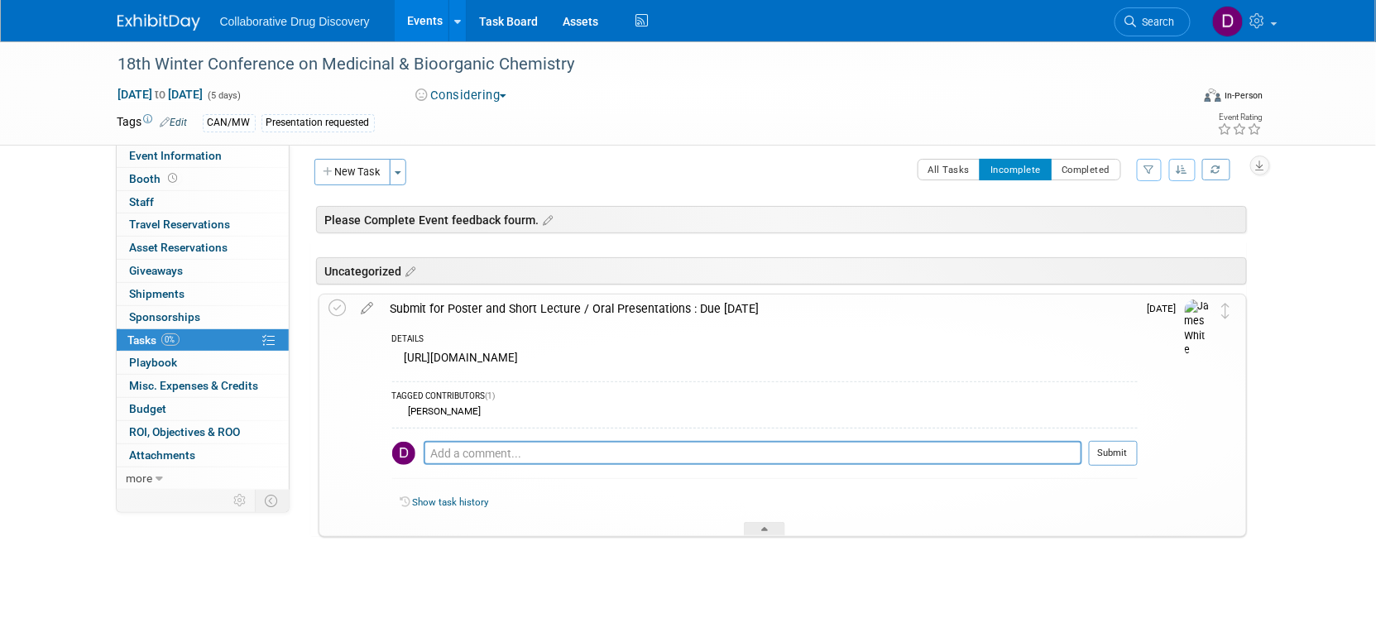
drag, startPoint x: 604, startPoint y: 155, endPoint x: 592, endPoint y: 161, distance: 13.3
click at [604, 155] on div "Pod Notes: Edit X Event Feedback: Edit Event Website: Edit https://mbcfconferen…" at bounding box center [773, 308] width 969 height 344
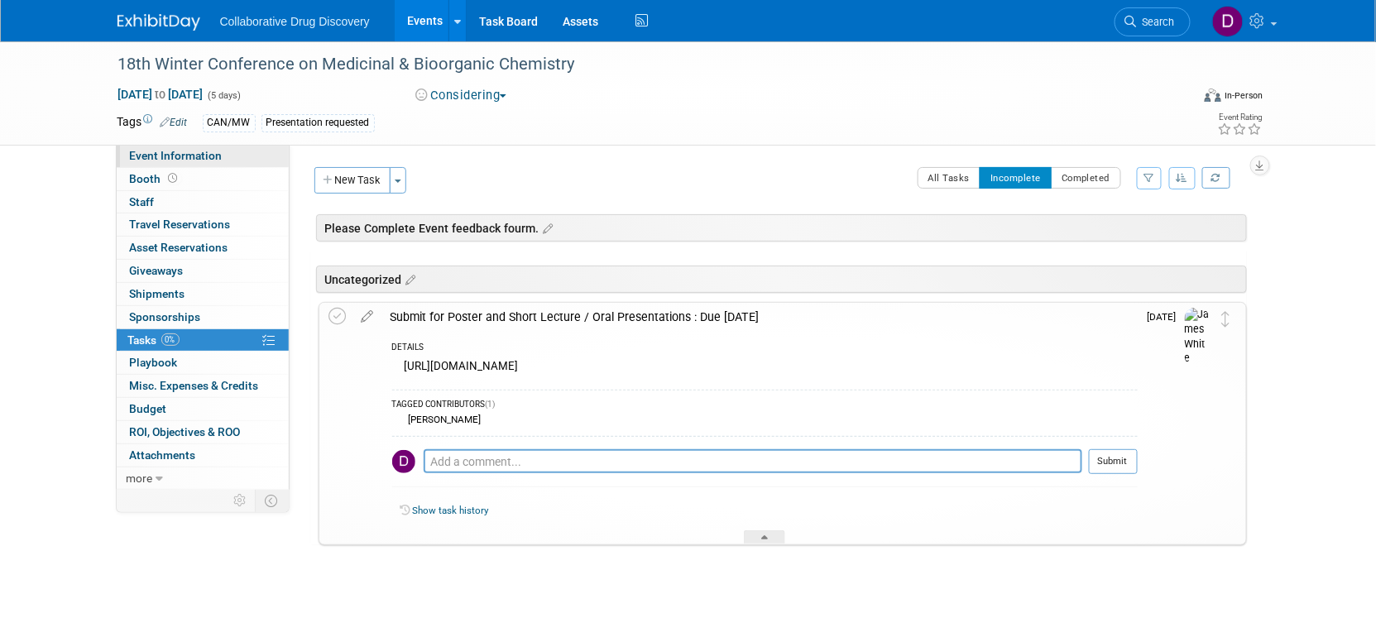
click at [212, 161] on span "Event Information" at bounding box center [176, 155] width 93 height 13
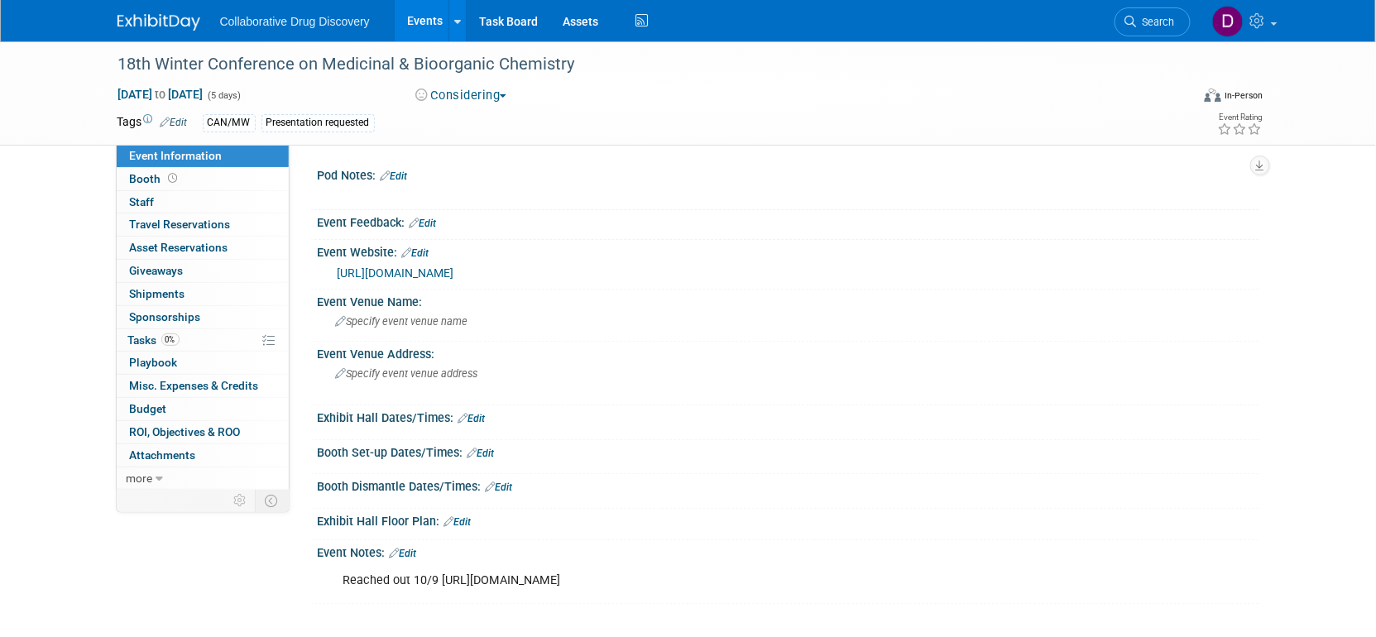
click at [402, 548] on link "Edit" at bounding box center [403, 554] width 27 height 12
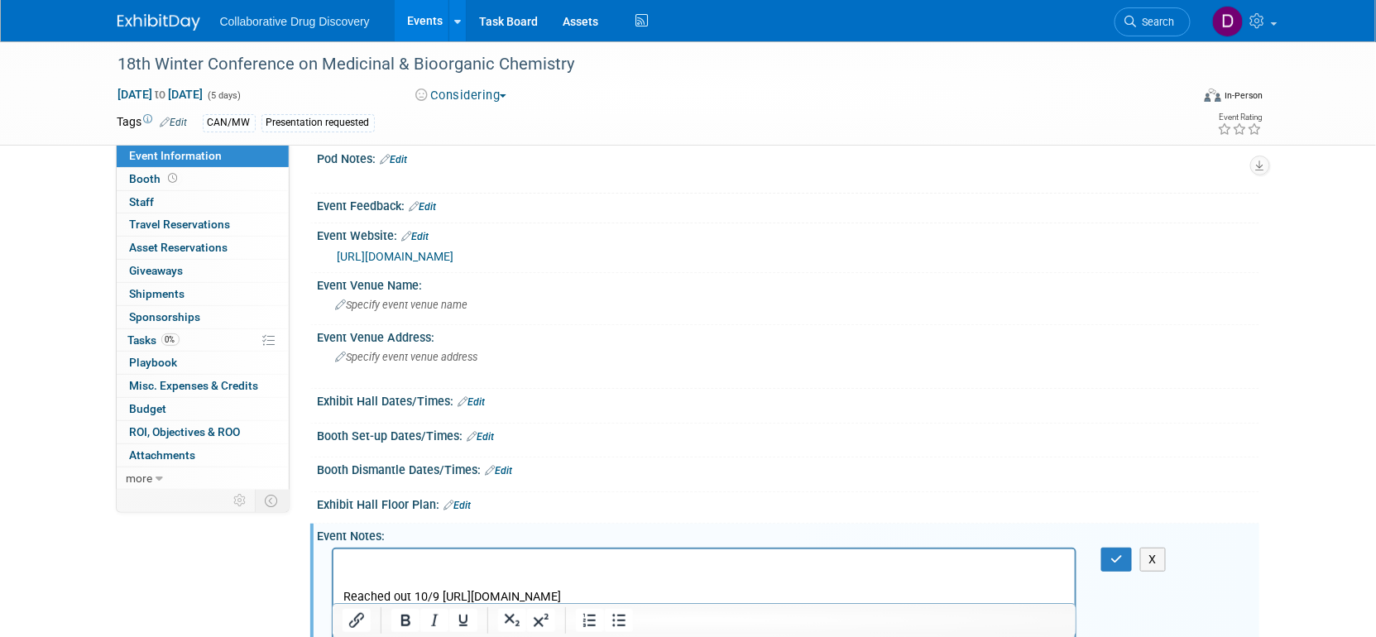
scroll to position [33, 0]
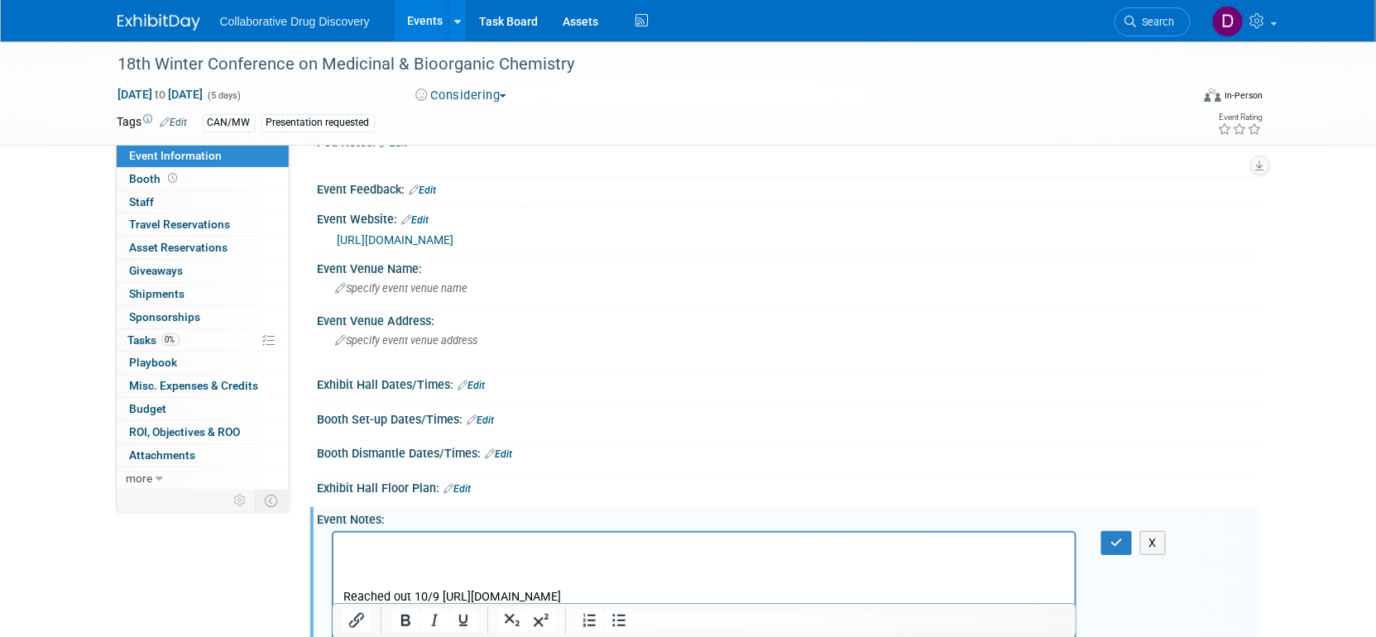
click at [361, 550] on p "Rich Text Area. Press ALT-0 for help." at bounding box center [703, 546] width 723 height 17
click at [604, 557] on p "Rich Text Area. Press ALT-0 for help." at bounding box center [703, 563] width 723 height 17
click at [603, 546] on p "Poster and Short Lecture / Oral Presentations" at bounding box center [703, 546] width 723 height 17
click at [1112, 541] on icon "button" at bounding box center [1116, 543] width 12 height 12
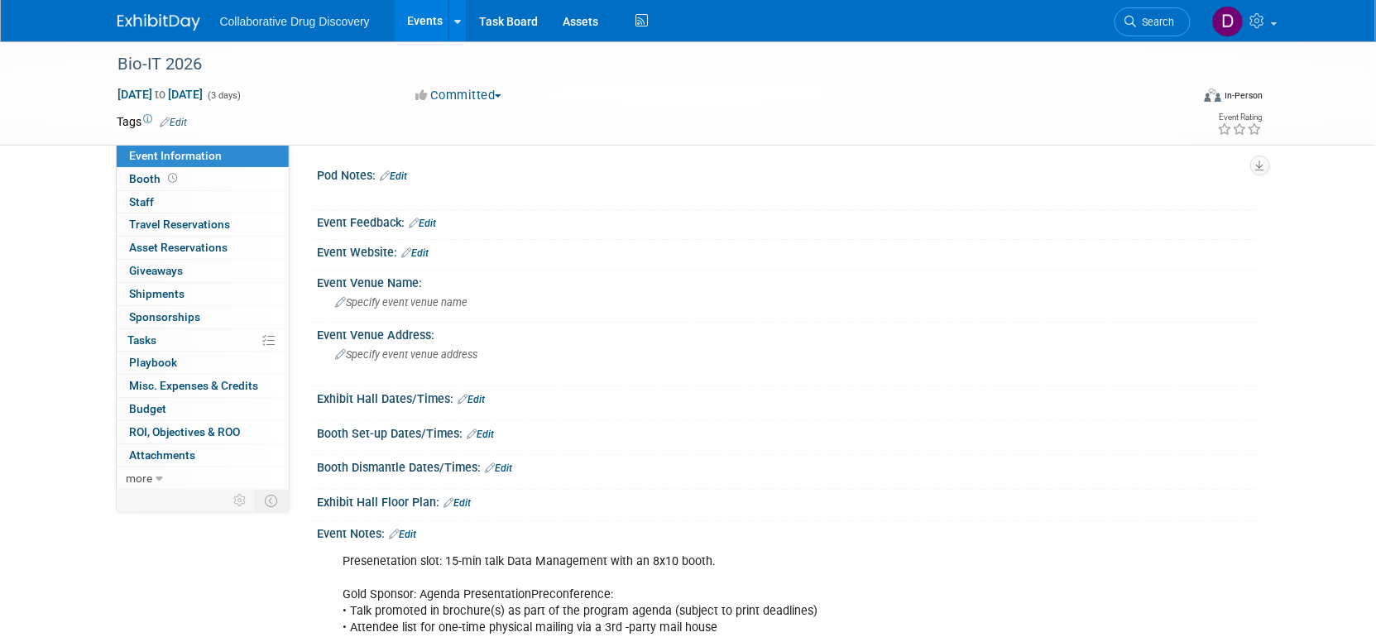
click at [176, 119] on link "Edit" at bounding box center [173, 123] width 27 height 12
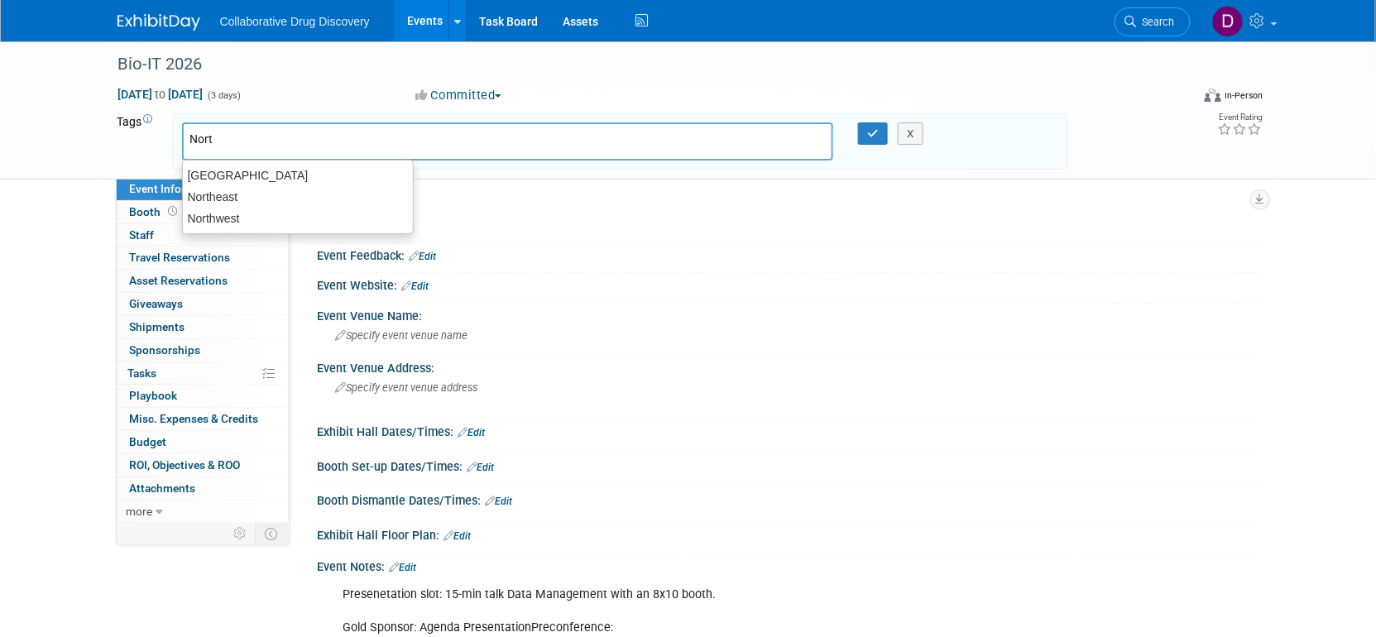
type input "North"
click at [243, 192] on div "Northeast" at bounding box center [298, 196] width 232 height 23
type input "Northeast"
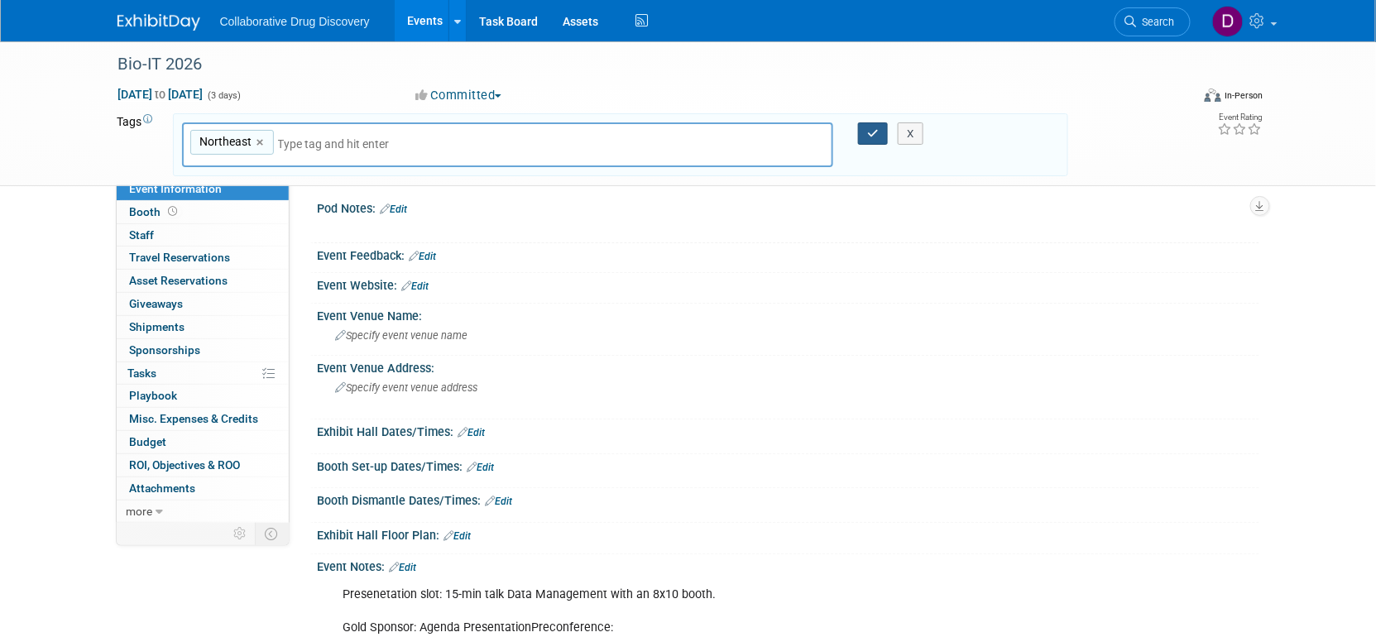
click at [876, 137] on icon "button" at bounding box center [873, 133] width 12 height 11
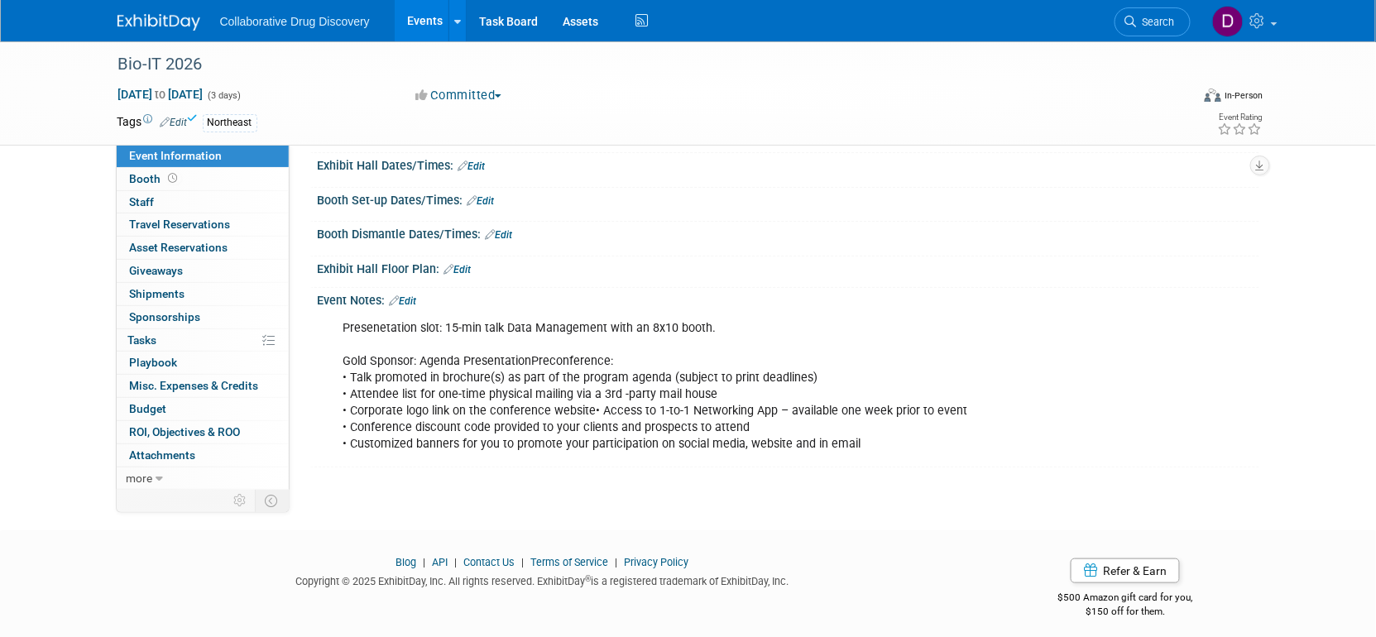
scroll to position [241, 0]
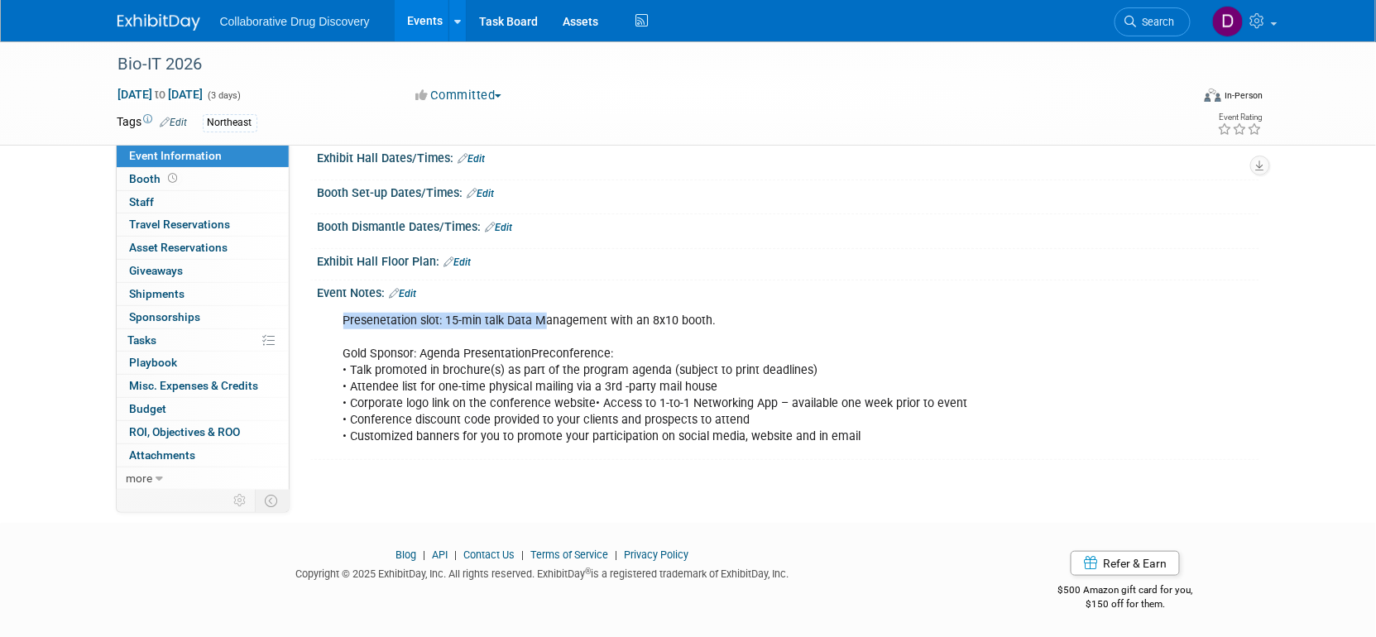
click at [541, 310] on div "Presenetation slot: 15-min talk Data Management with an 8x10 booth. Gold Sponso…" at bounding box center [704, 379] width 745 height 150
click at [540, 311] on div "Presenetation slot: 15-min talk Data Management with an 8x10 booth. Gold Sponso…" at bounding box center [704, 379] width 745 height 150
click at [635, 338] on div "Presenetation slot: 15-min talk Data Management with an 8x10 booth. Gold Sponso…" at bounding box center [704, 379] width 745 height 150
click at [169, 69] on div "Bio-IT 2026" at bounding box center [638, 65] width 1053 height 30
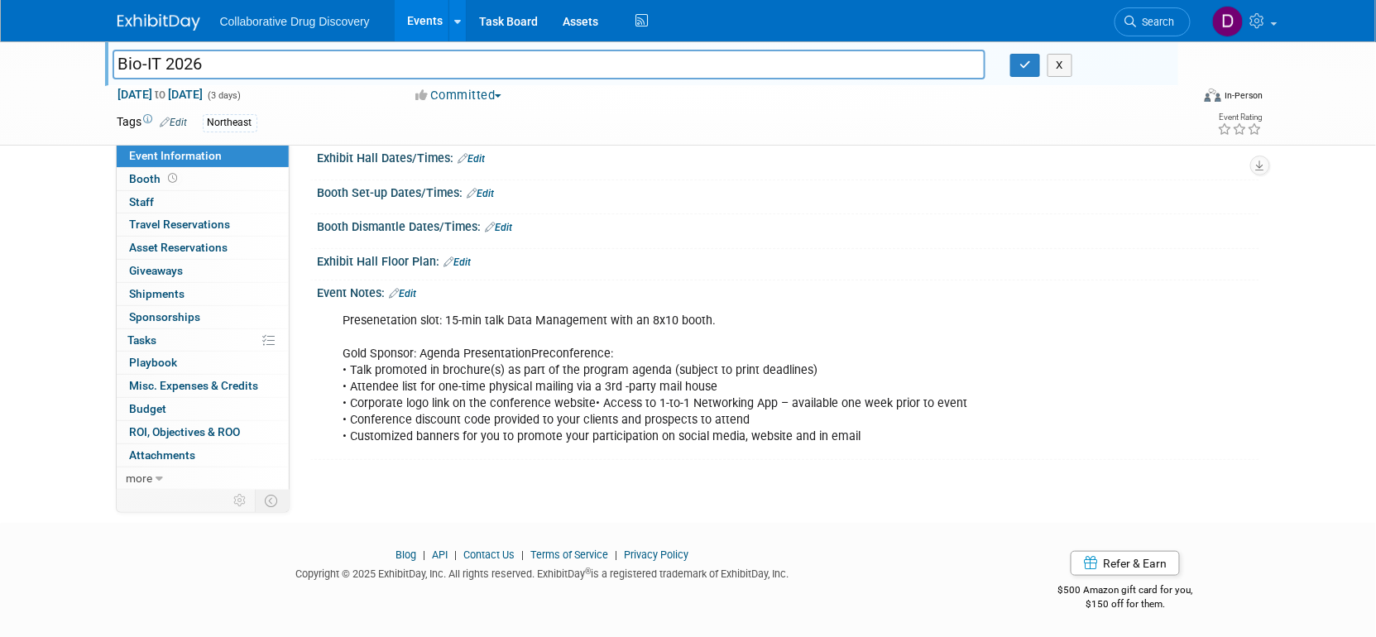
click at [169, 68] on input "Bio-IT 2026" at bounding box center [548, 64] width 873 height 29
drag, startPoint x: 518, startPoint y: 396, endPoint x: 510, endPoint y: 364, distance: 33.1
click at [518, 396] on div "Presenetation slot: 15-min talk Data Management with an 8x10 booth. Gold Sponso…" at bounding box center [704, 379] width 745 height 150
click at [507, 353] on div "Presenetation slot: 15-min talk Data Management with an 8x10 booth. Gold Sponso…" at bounding box center [704, 379] width 745 height 150
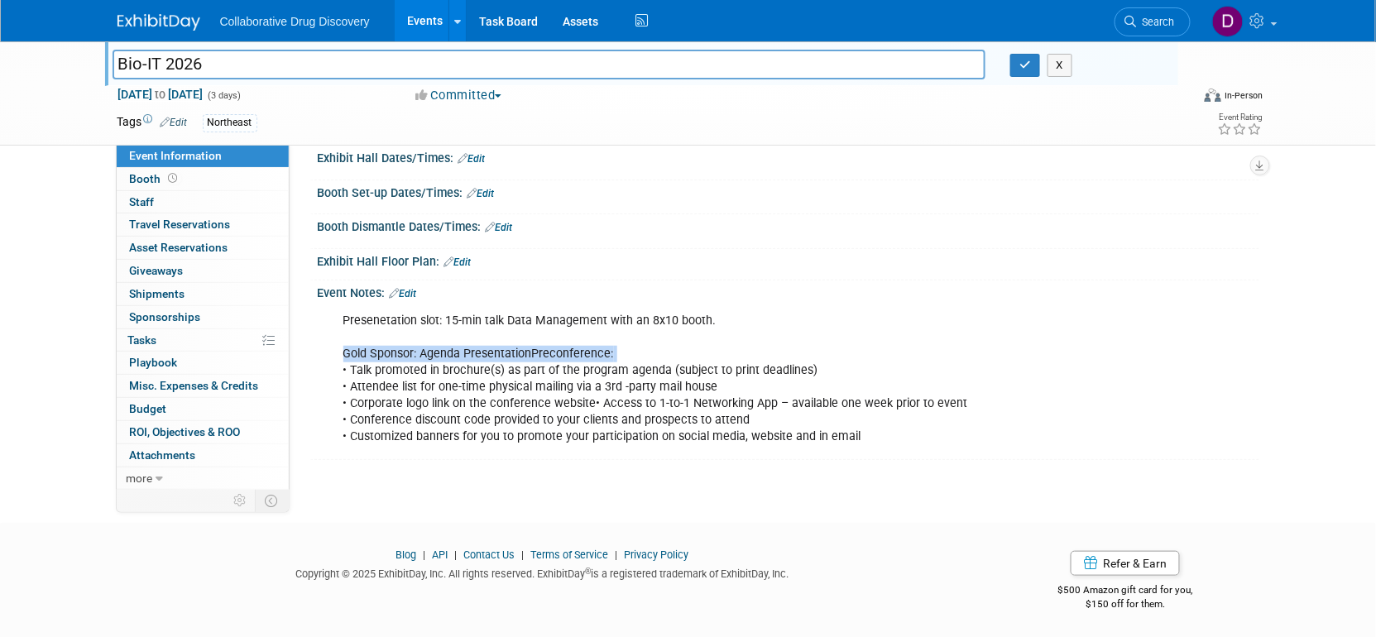
click at [507, 354] on div "Presenetation slot: 15-min talk Data Management with an 8x10 booth. Gold Sponso…" at bounding box center [704, 379] width 745 height 150
copy div "Gold Sponsor: Agenda PresentationPreconference:"
click at [167, 458] on span "Attachments 0" at bounding box center [163, 454] width 66 height 13
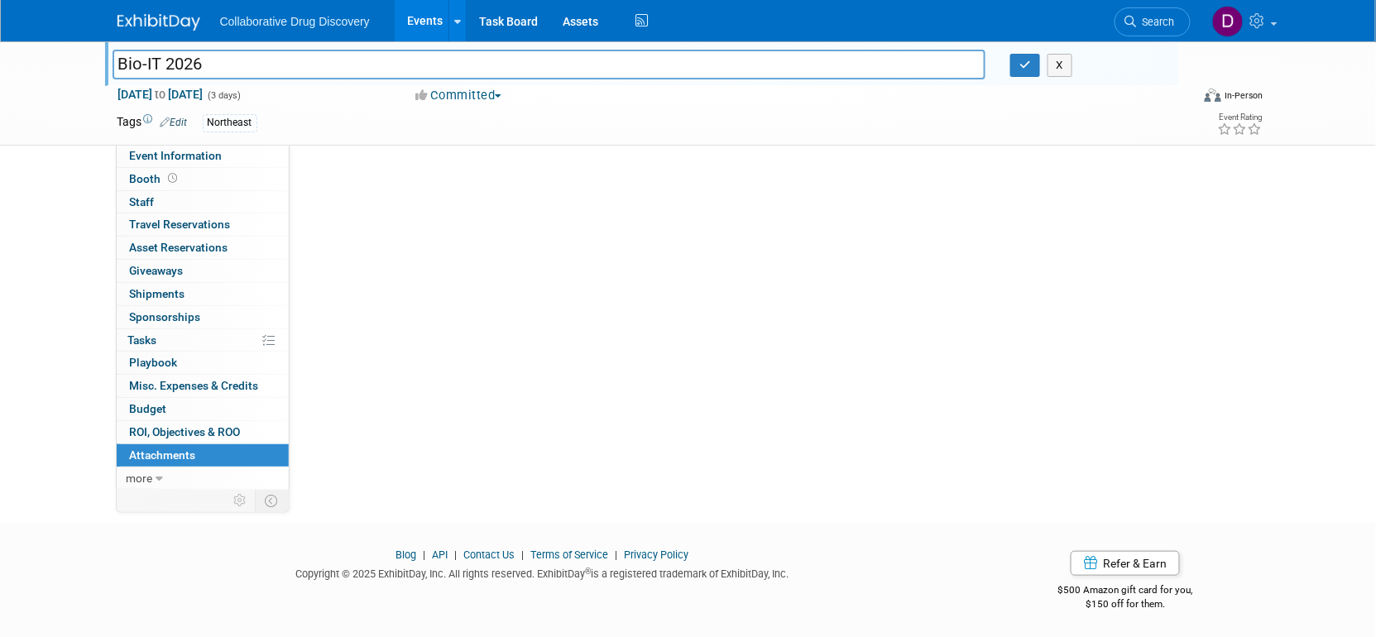
scroll to position [0, 0]
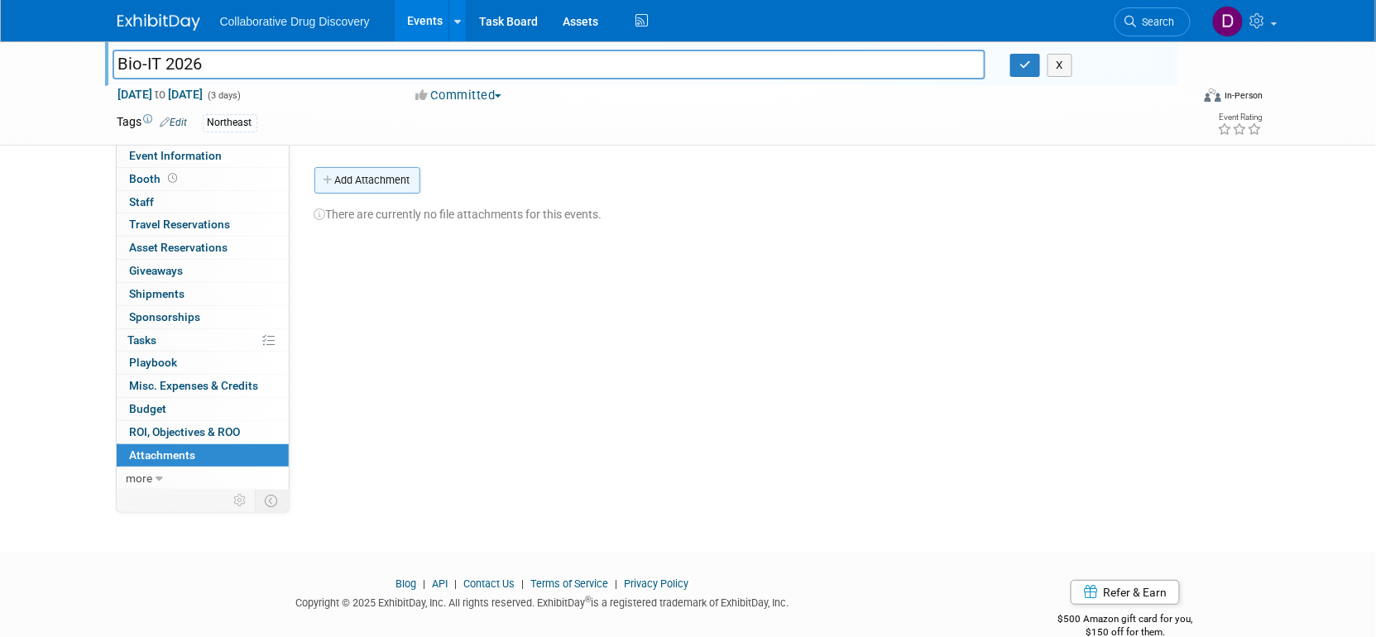
click at [373, 181] on button "Add Attachment" at bounding box center [367, 180] width 106 height 26
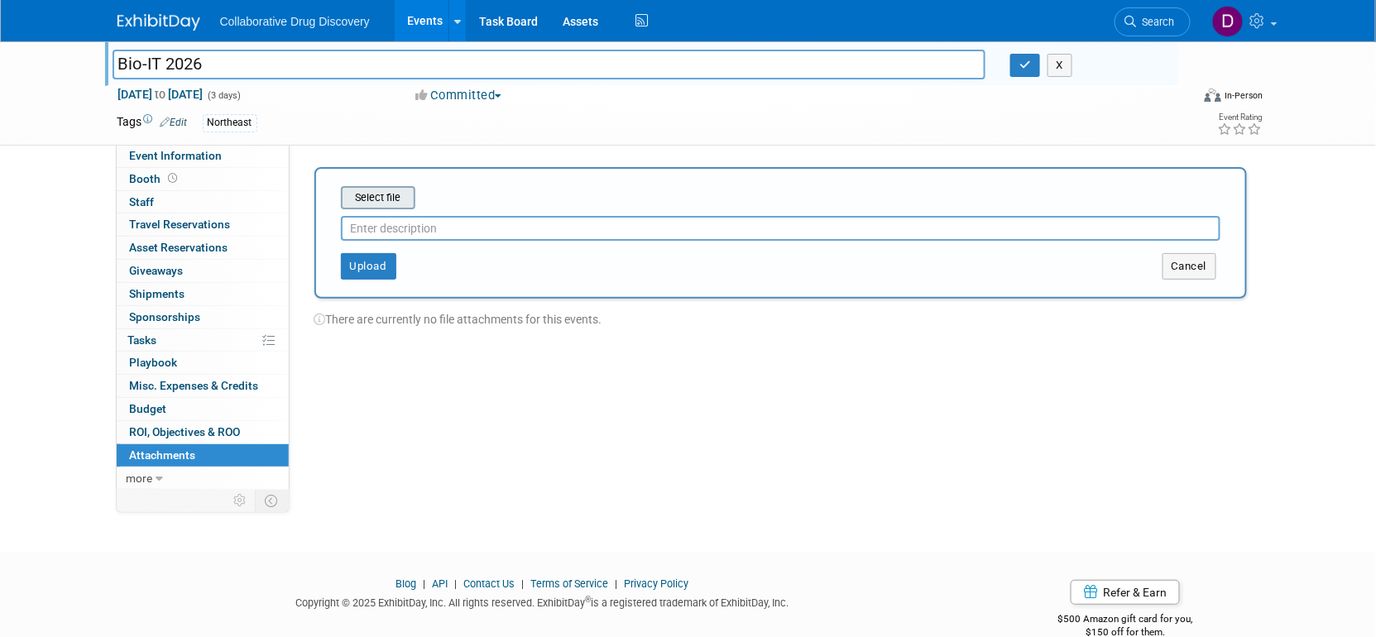
click at [383, 197] on input "file" at bounding box center [315, 198] width 197 height 20
type input "Contract"
click at [380, 270] on button "Upload" at bounding box center [368, 259] width 55 height 26
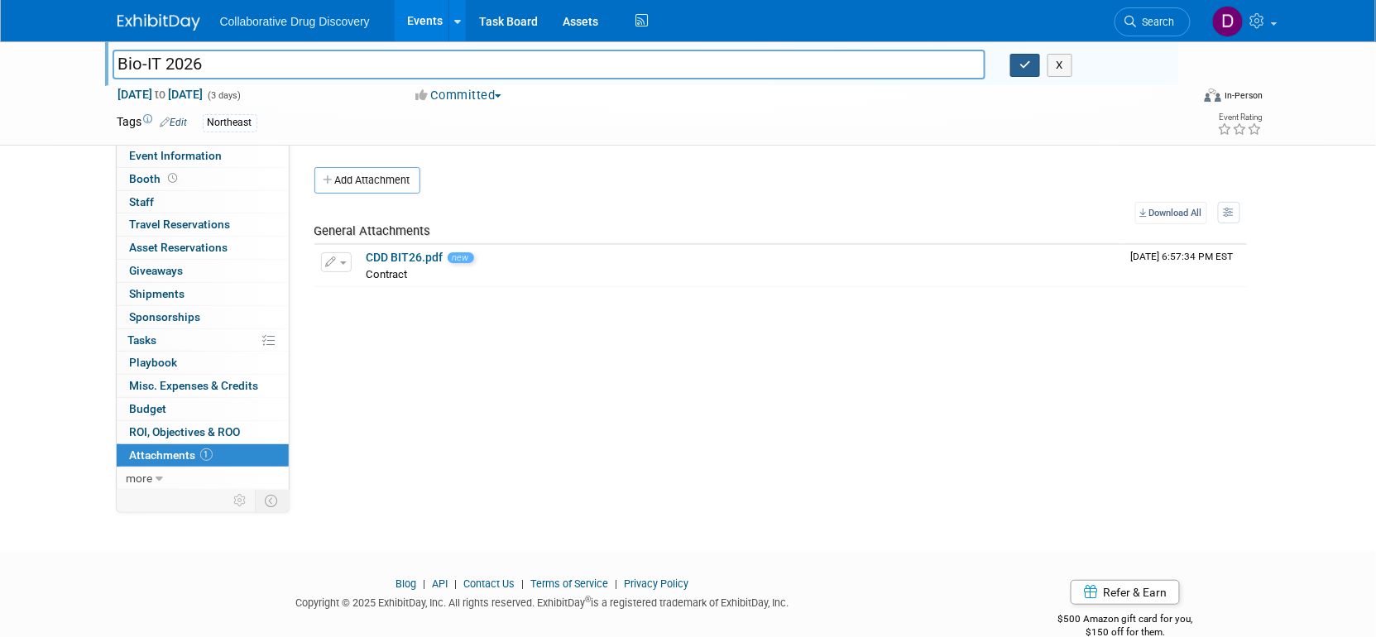
click at [1025, 67] on icon "button" at bounding box center [1025, 65] width 12 height 11
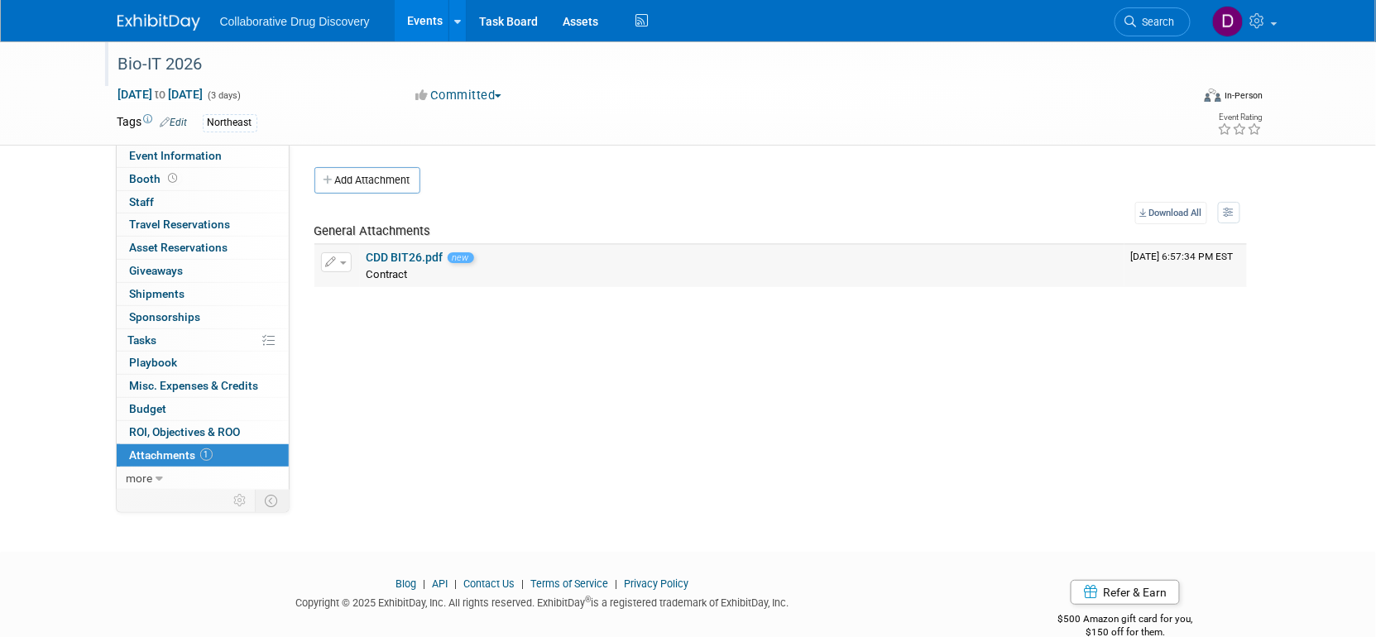
click at [419, 245] on td "CDD BIT26.pdf new Contract Contract X" at bounding box center [742, 265] width 764 height 41
click at [416, 251] on link "CDD BIT26.pdf" at bounding box center [404, 257] width 77 height 13
click at [1153, 12] on link "Search" at bounding box center [1152, 21] width 76 height 29
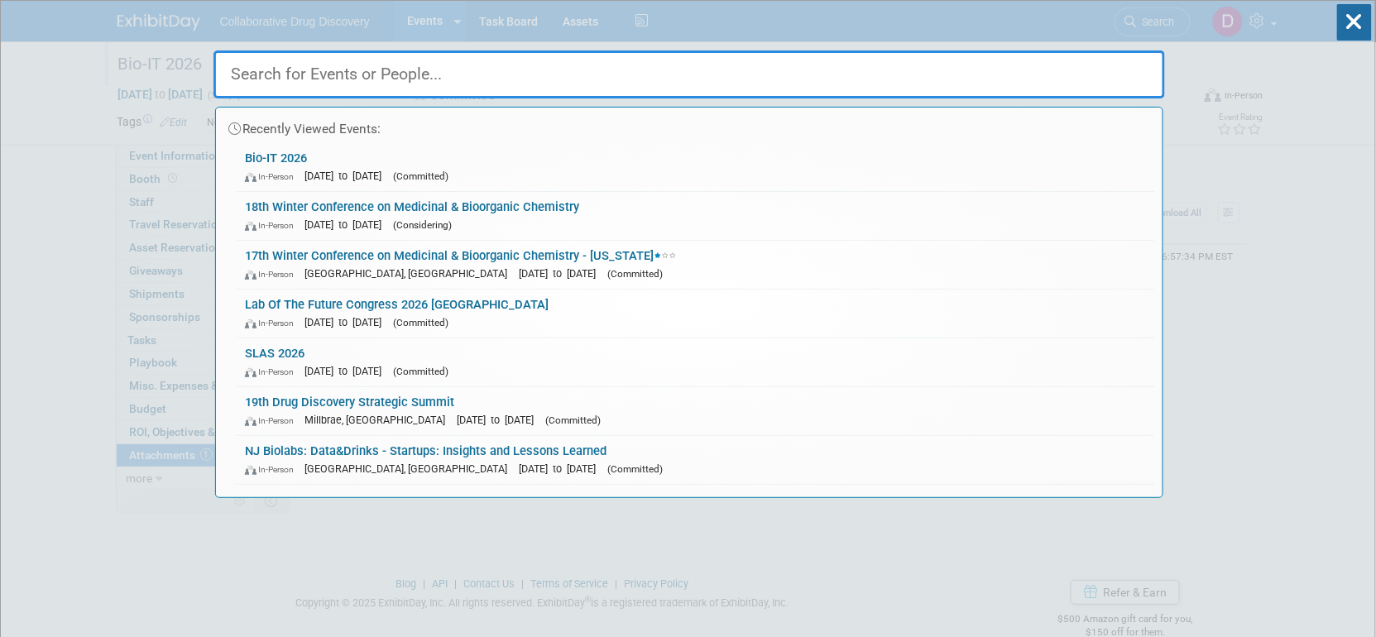
paste input "20th Drug Discovery Chemistry- San Diego"
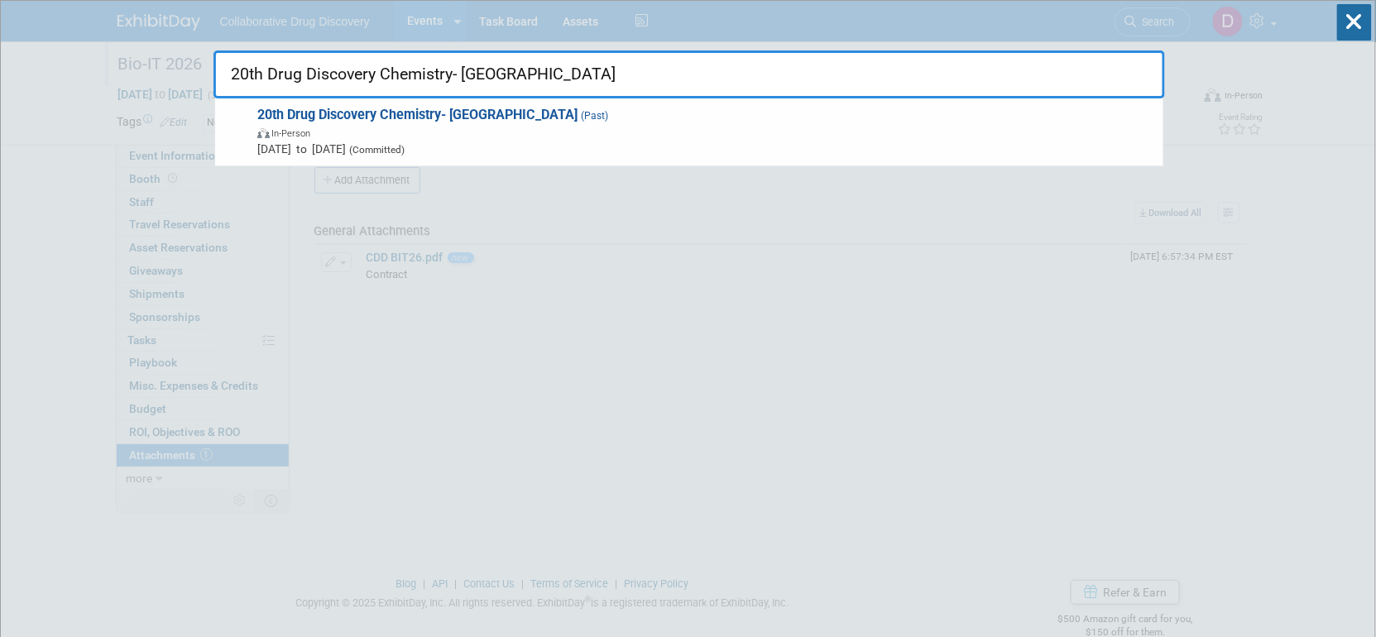
click at [346, 72] on input "20th Drug Discovery Chemistry- San Diego" at bounding box center [688, 74] width 951 height 48
click at [438, 73] on input "20th Drug Discovery Chemistry- San Diego" at bounding box center [688, 74] width 951 height 48
type input "20th Drug Discovery Chemistry- San Diego"
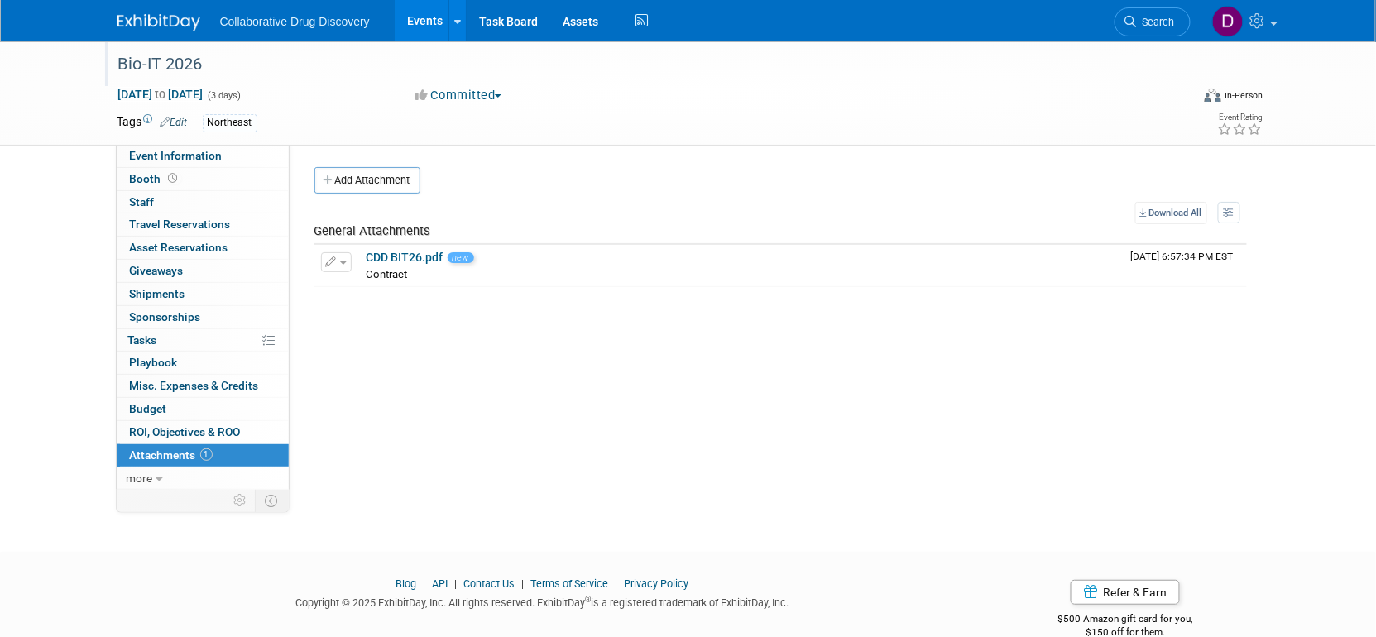
click at [153, 25] on img at bounding box center [158, 22] width 83 height 17
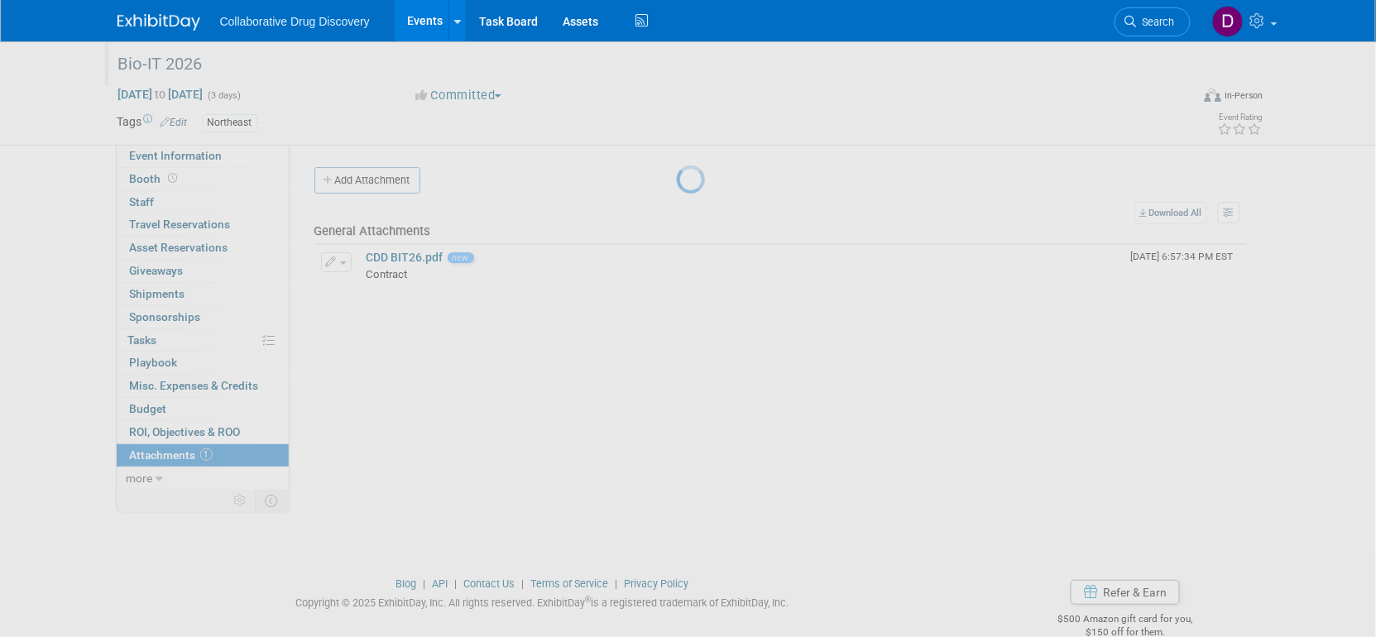
click at [155, 24] on img at bounding box center [158, 22] width 83 height 17
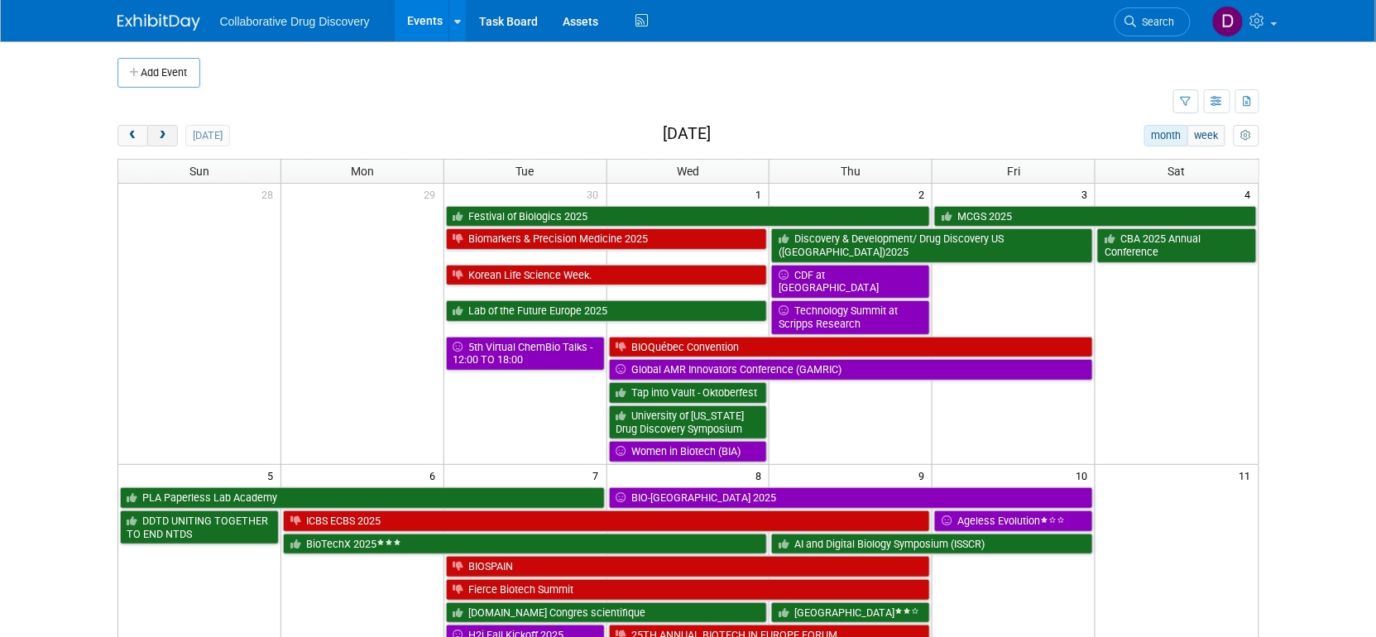
click at [163, 140] on span "next" at bounding box center [162, 136] width 12 height 11
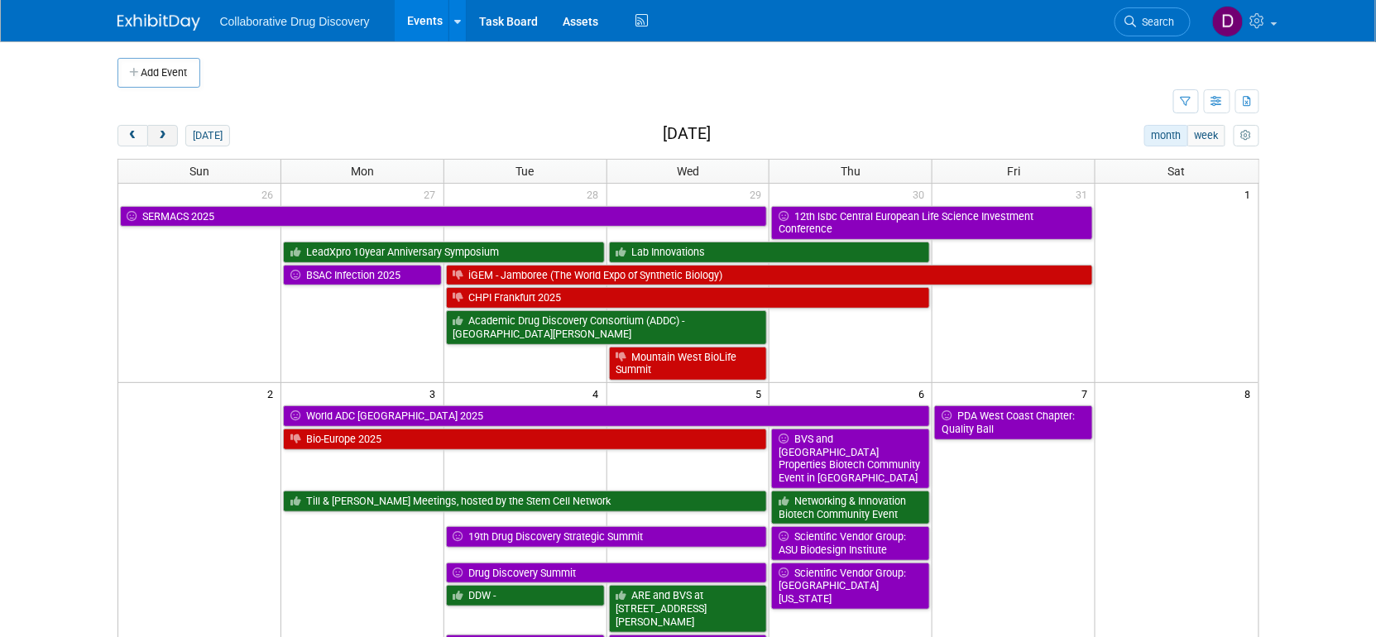
click at [163, 139] on span "next" at bounding box center [162, 136] width 12 height 11
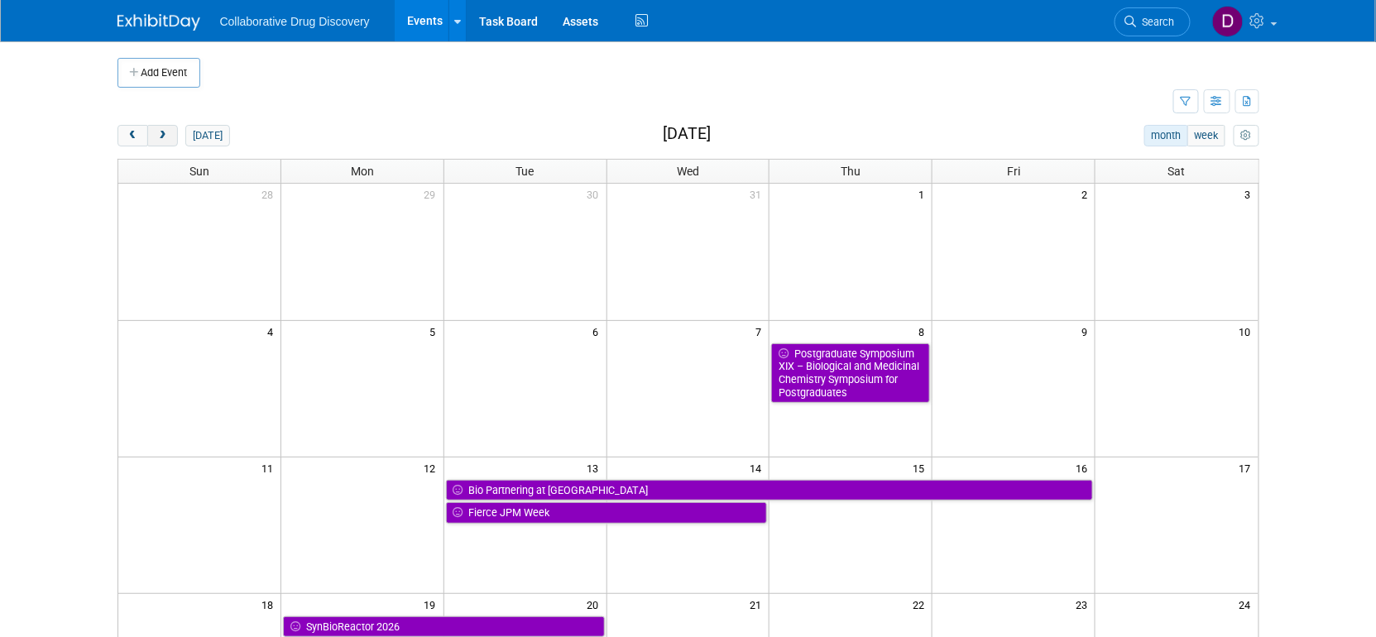
click at [163, 139] on span "next" at bounding box center [162, 136] width 12 height 11
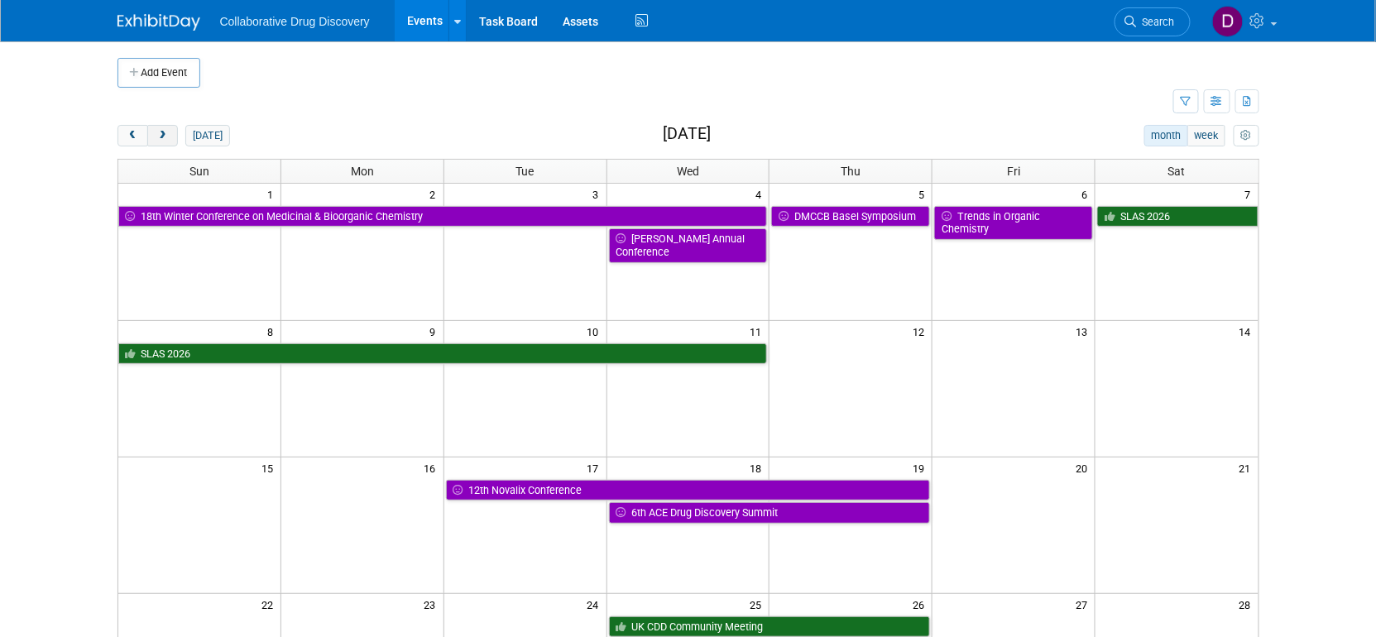
click at [163, 138] on span "next" at bounding box center [162, 136] width 12 height 11
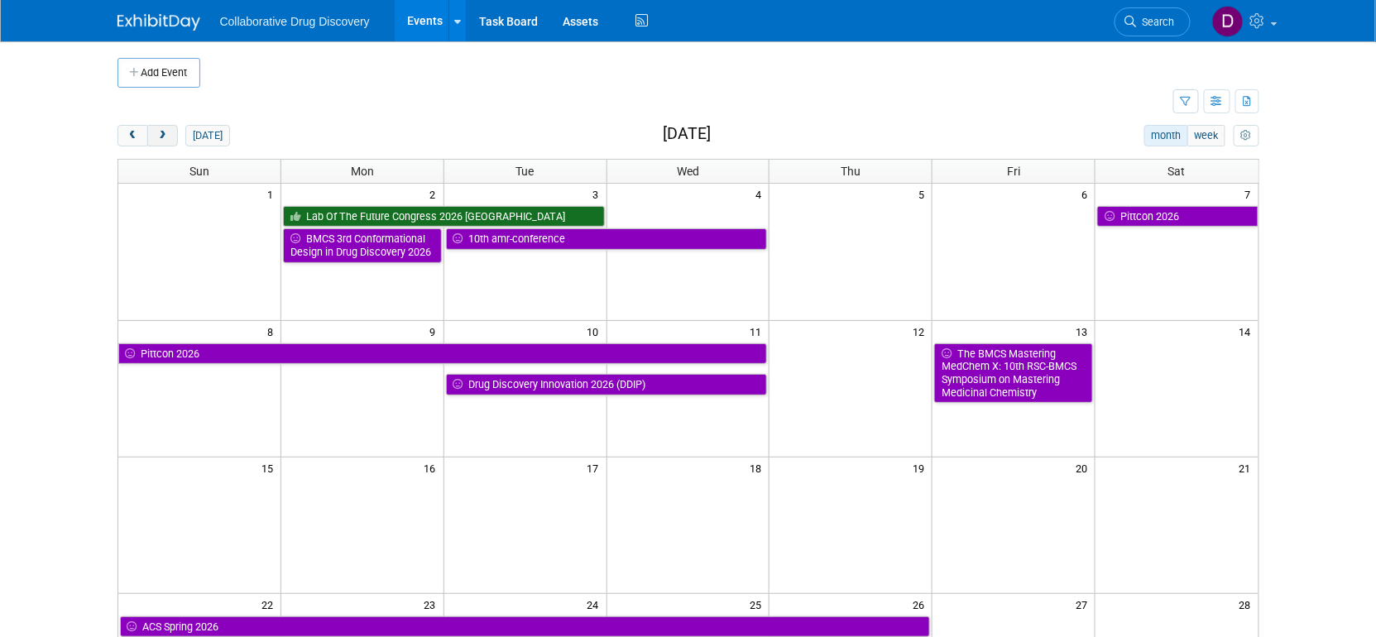
click at [163, 138] on span "next" at bounding box center [162, 136] width 12 height 11
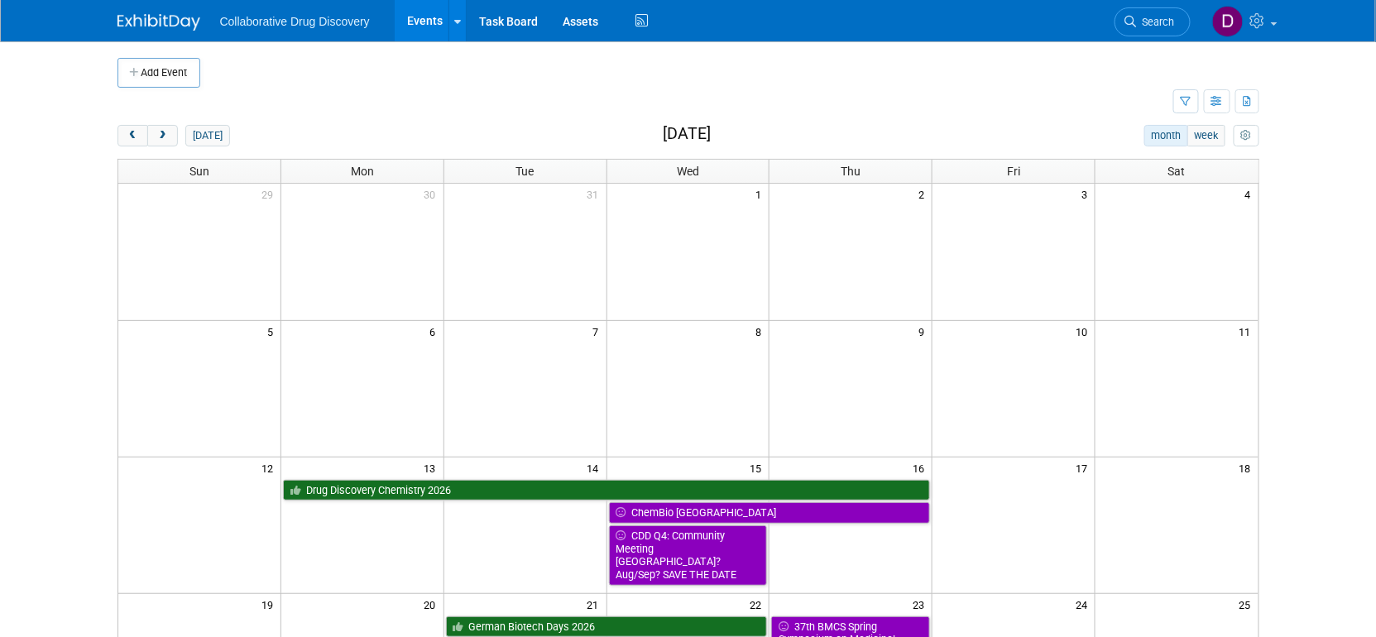
scroll to position [28, 0]
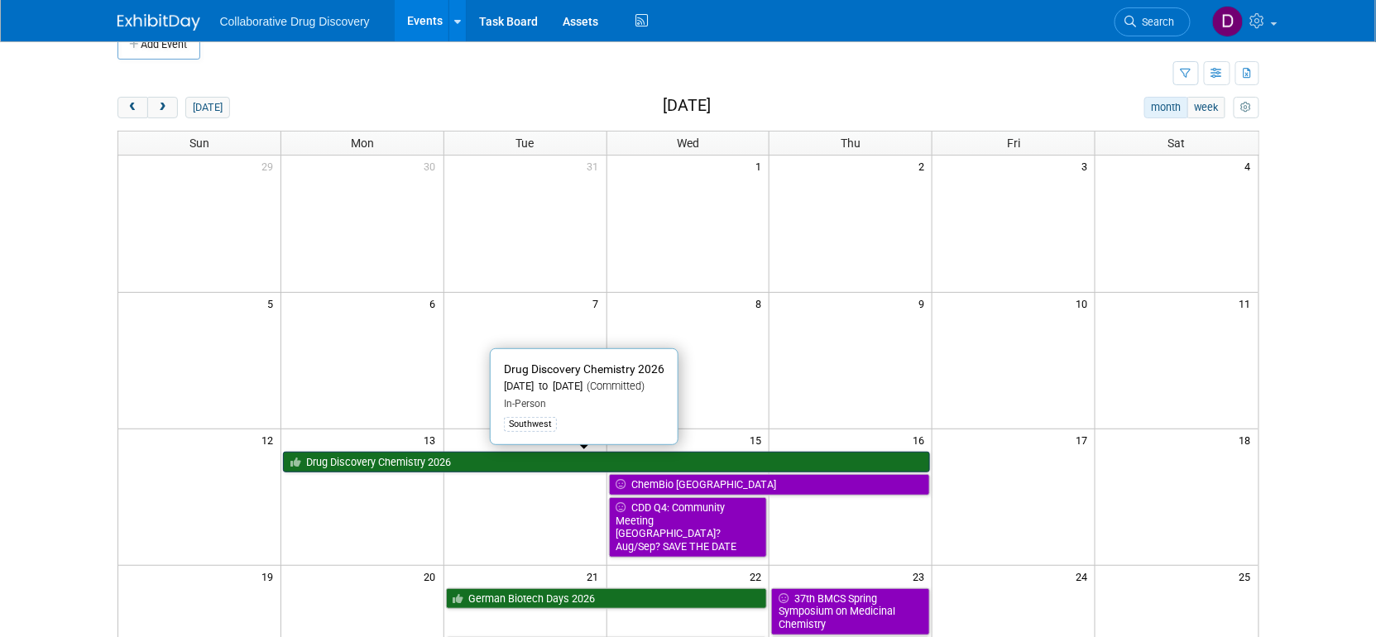
click at [473, 457] on link "Drug Discovery Chemistry 2026" at bounding box center [606, 463] width 647 height 22
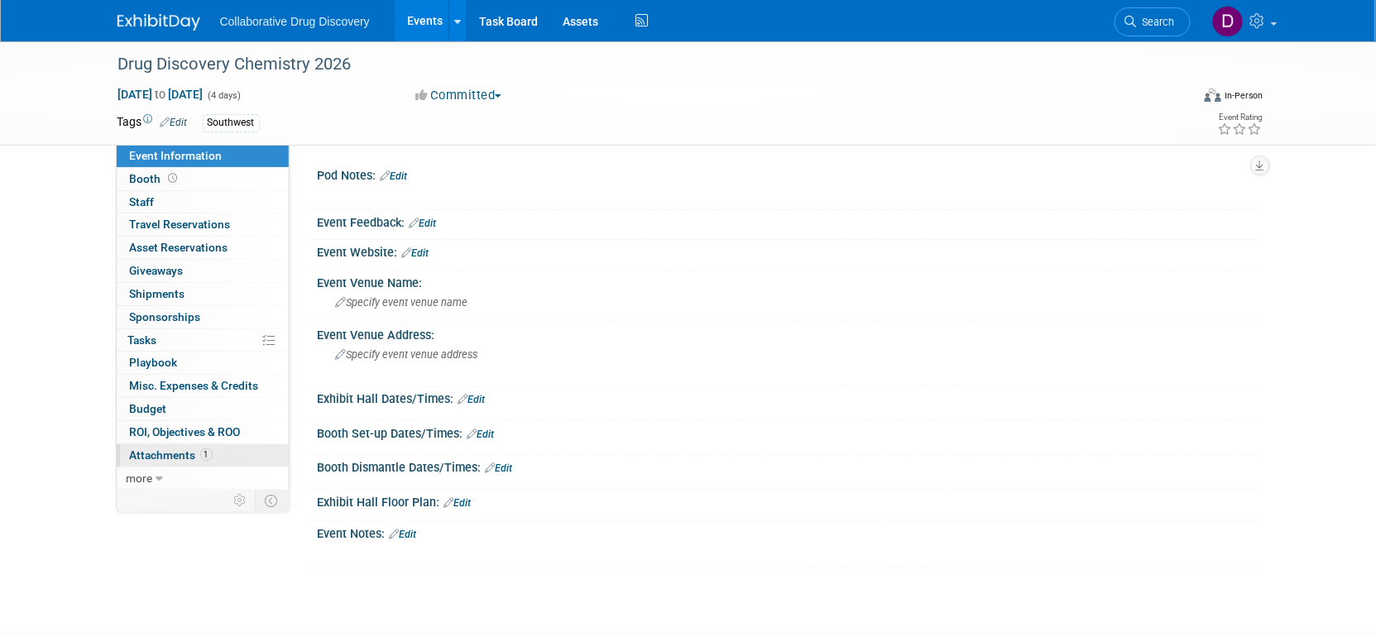
click at [170, 453] on span "Attachments 1" at bounding box center [171, 454] width 83 height 13
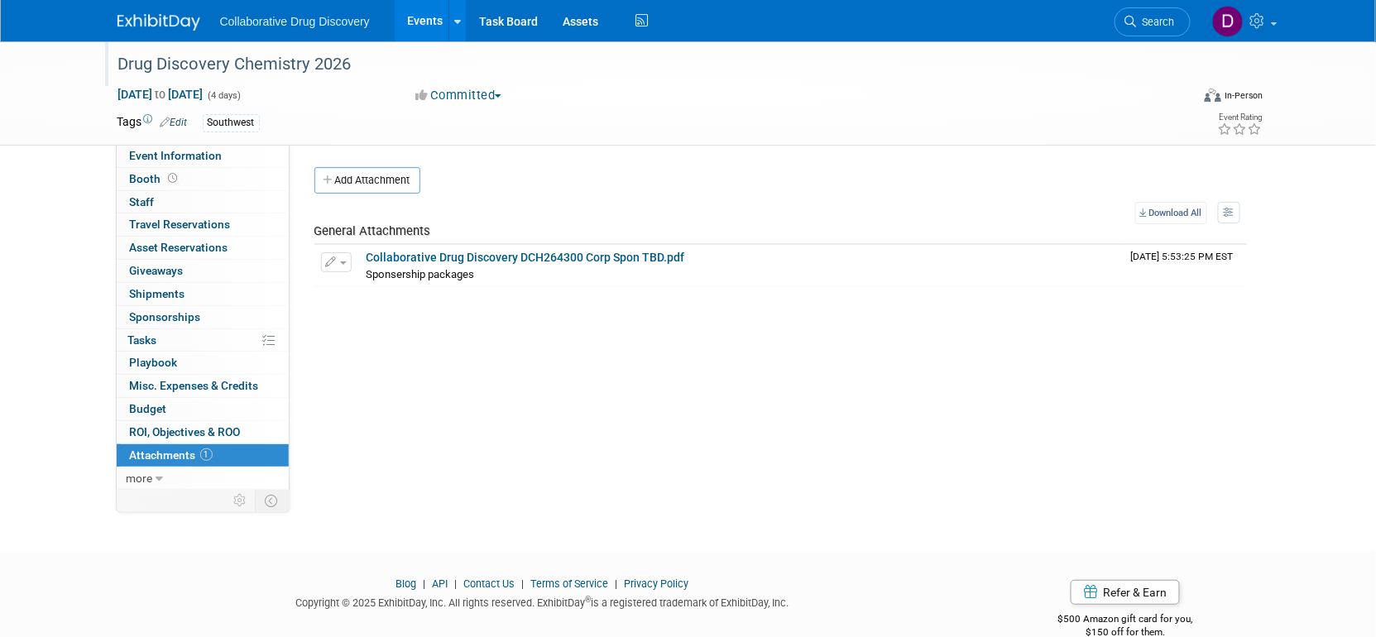
click at [292, 54] on div "Drug Discovery Chemistry 2026" at bounding box center [638, 65] width 1053 height 30
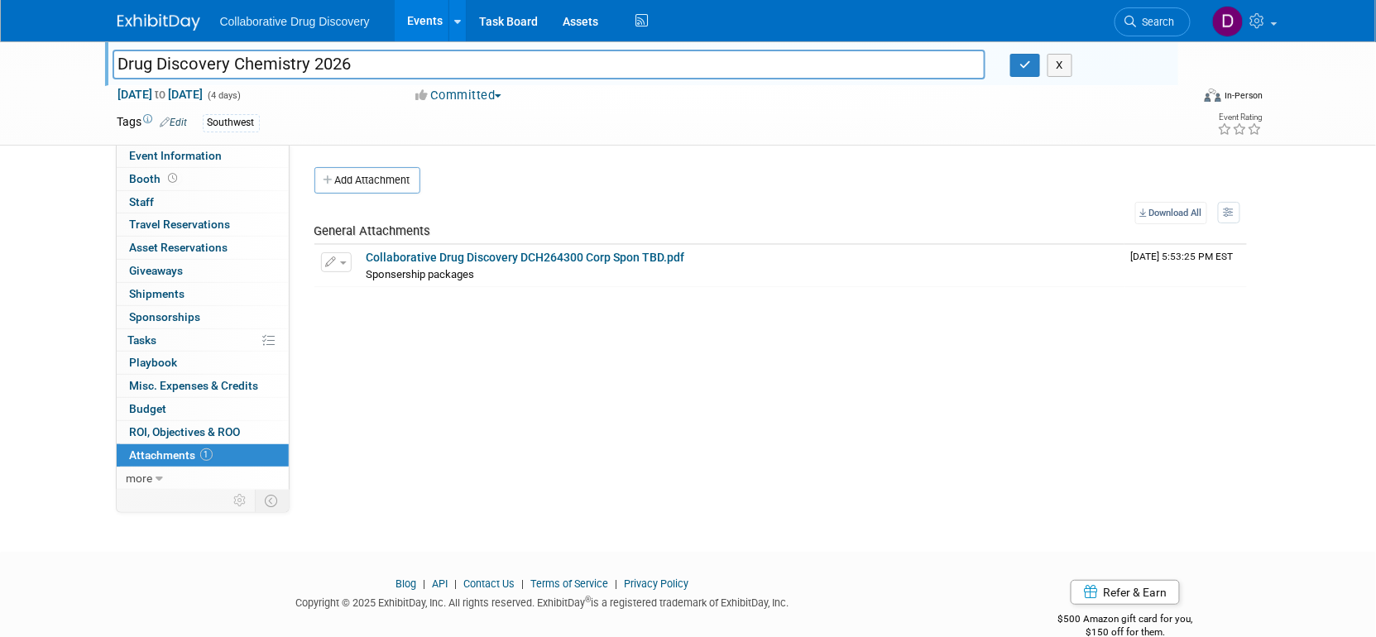
click at [292, 55] on input "Drug Discovery Chemistry 2026" at bounding box center [548, 64] width 873 height 29
click at [779, 127] on div "Southwest" at bounding box center [635, 123] width 865 height 18
click at [373, 185] on button "Add Attachment" at bounding box center [367, 180] width 106 height 26
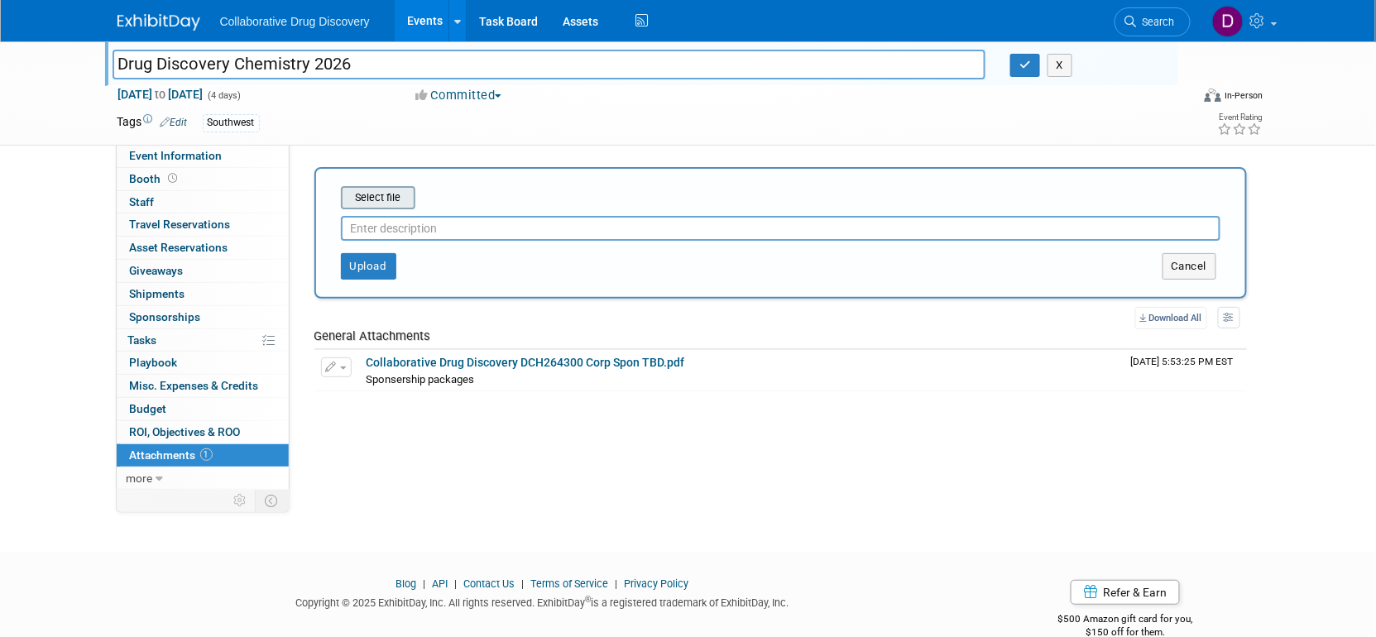
click at [385, 205] on input "file" at bounding box center [315, 198] width 197 height 20
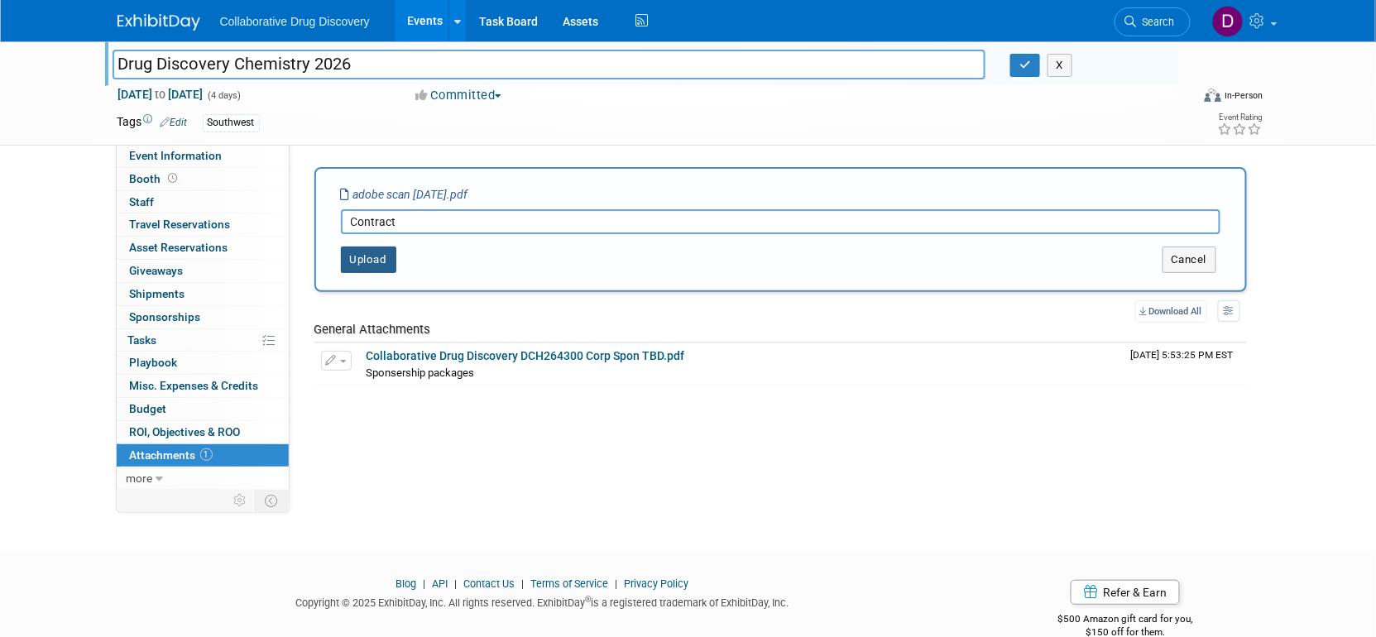
type input "Contract"
click at [373, 268] on button "Upload" at bounding box center [368, 259] width 55 height 26
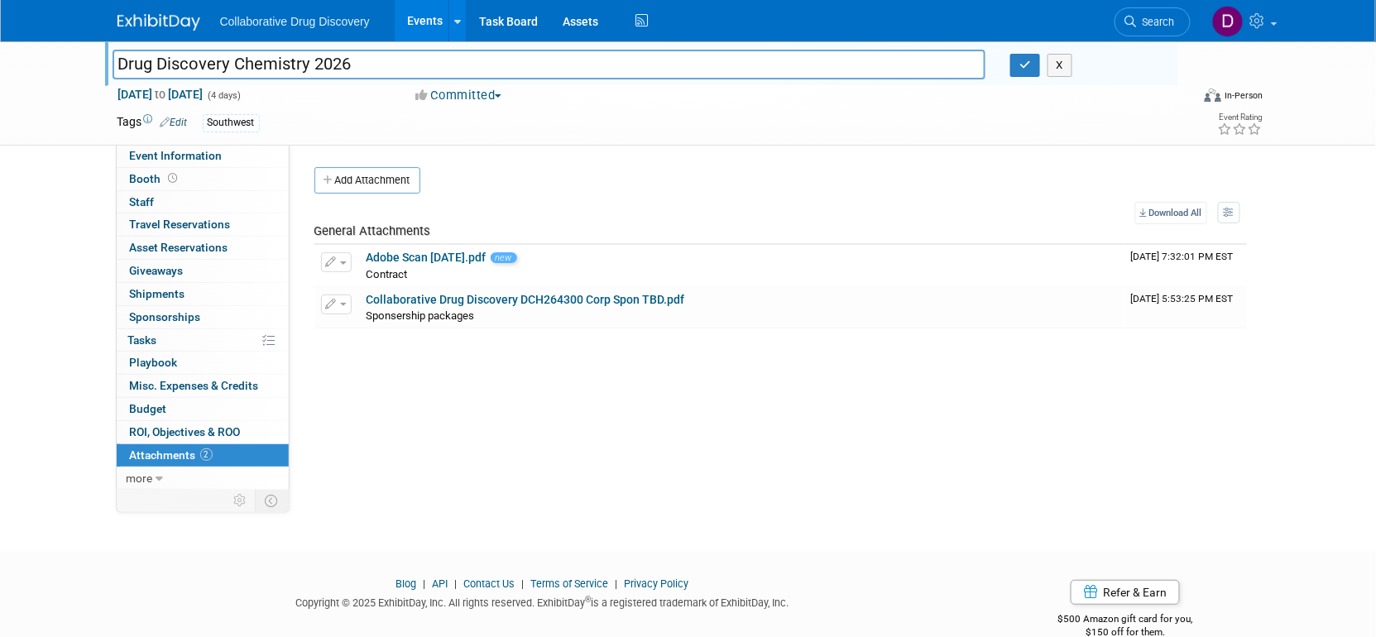
scroll to position [9, 0]
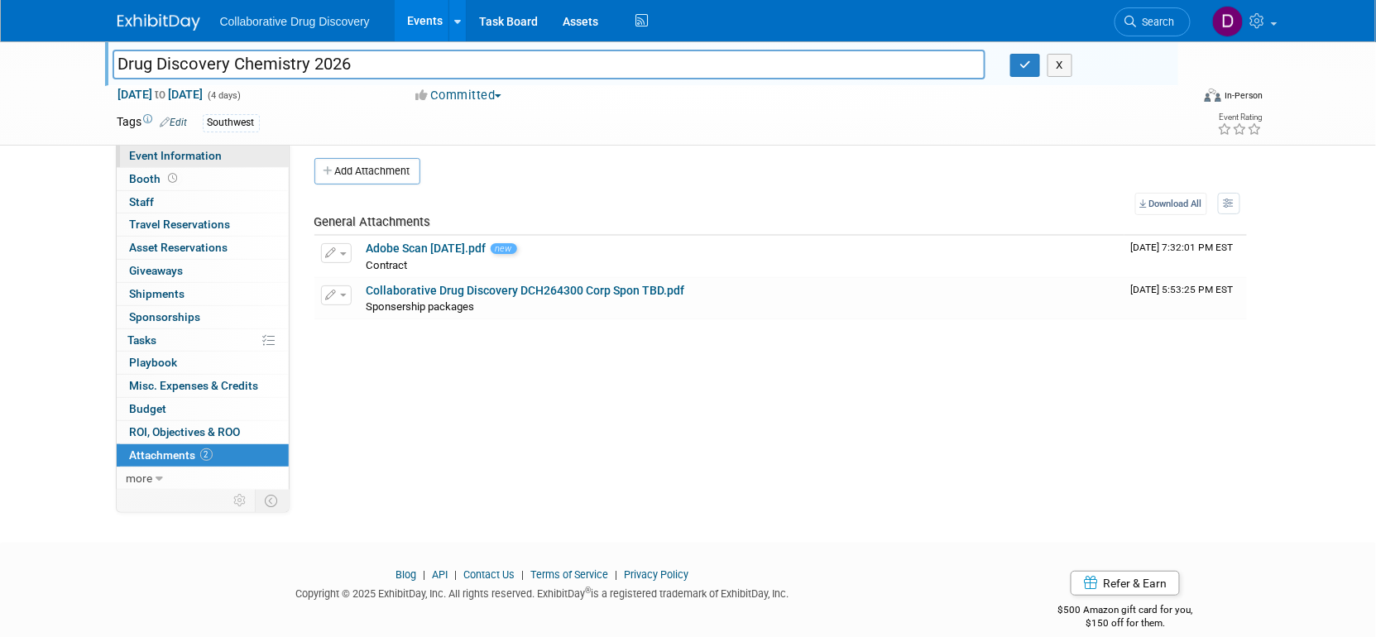
click at [184, 156] on span "Event Information" at bounding box center [176, 155] width 93 height 13
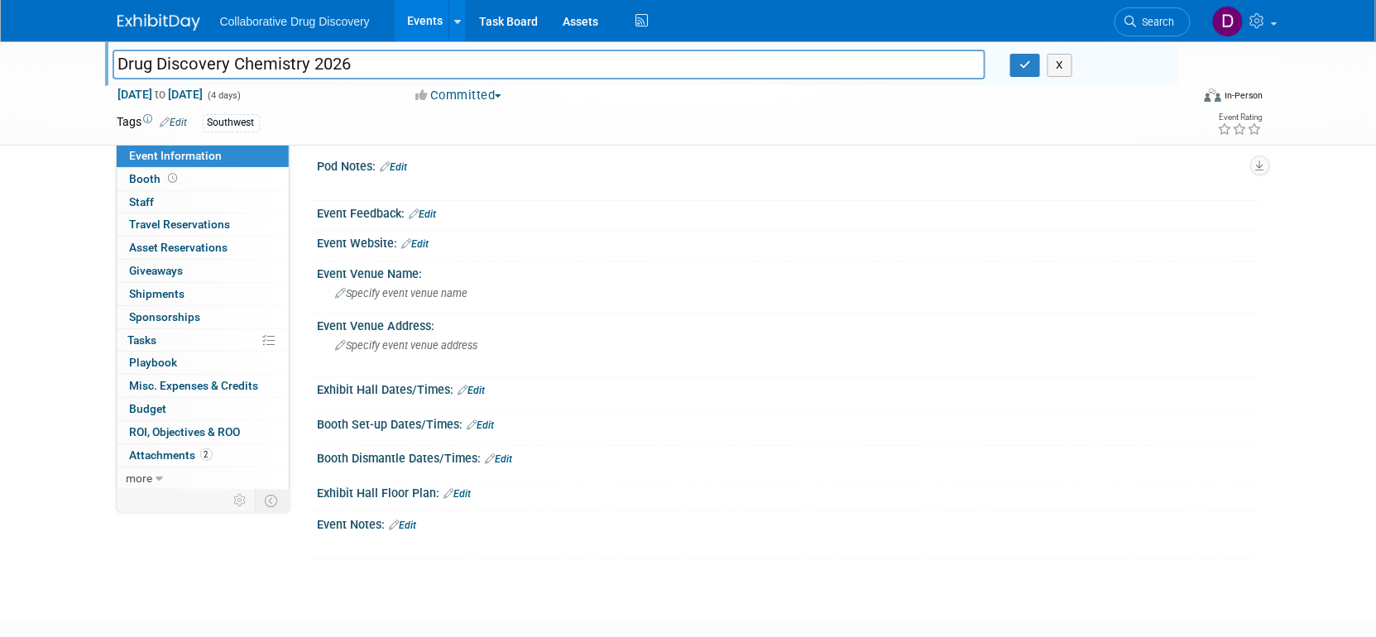
click at [411, 528] on link "Edit" at bounding box center [403, 525] width 27 height 12
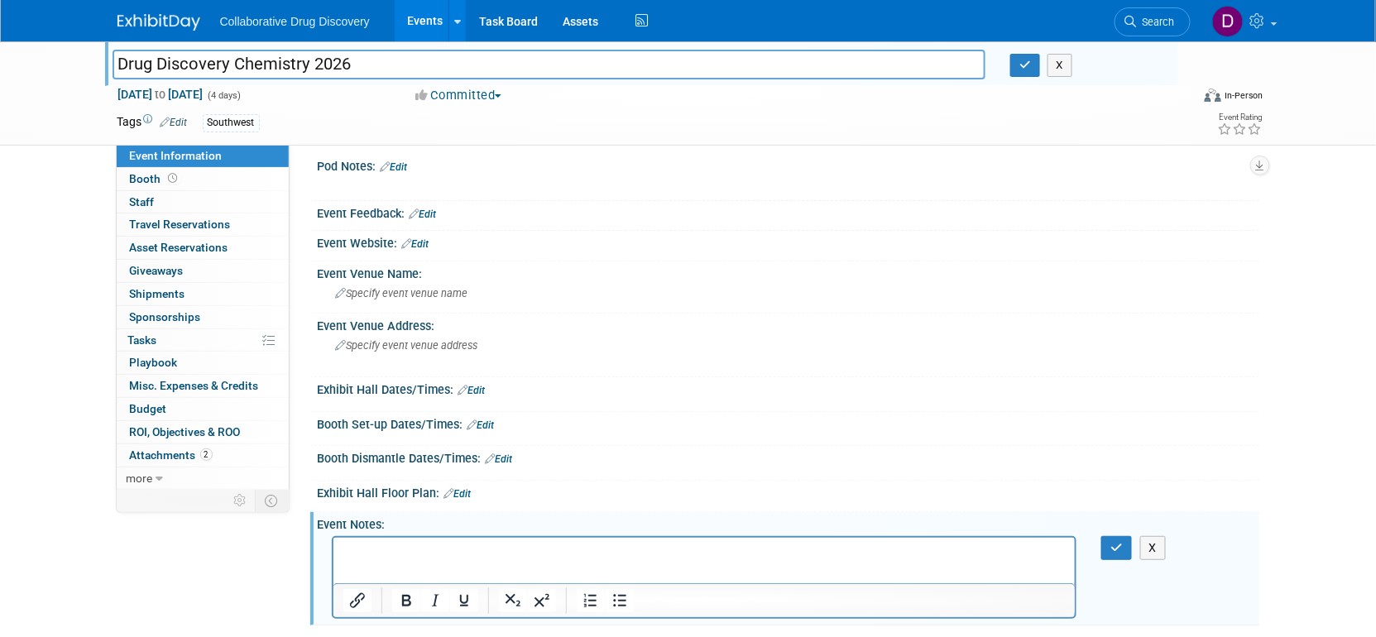
scroll to position [0, 0]
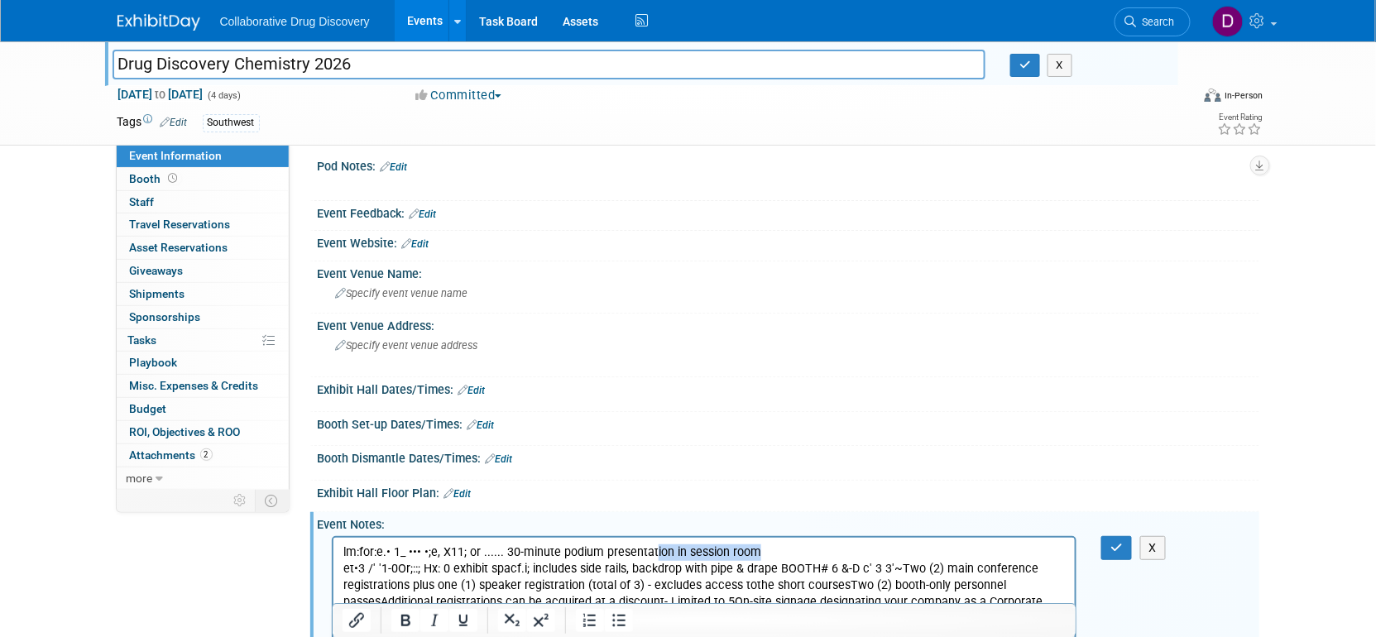
drag, startPoint x: 729, startPoint y: 548, endPoint x: 640, endPoint y: 549, distance: 88.5
click at [645, 549] on p "lm:for:e.• 1_ ••• •;e, X11; or ...... 30-minute podium presentation in session …" at bounding box center [703, 584] width 723 height 83
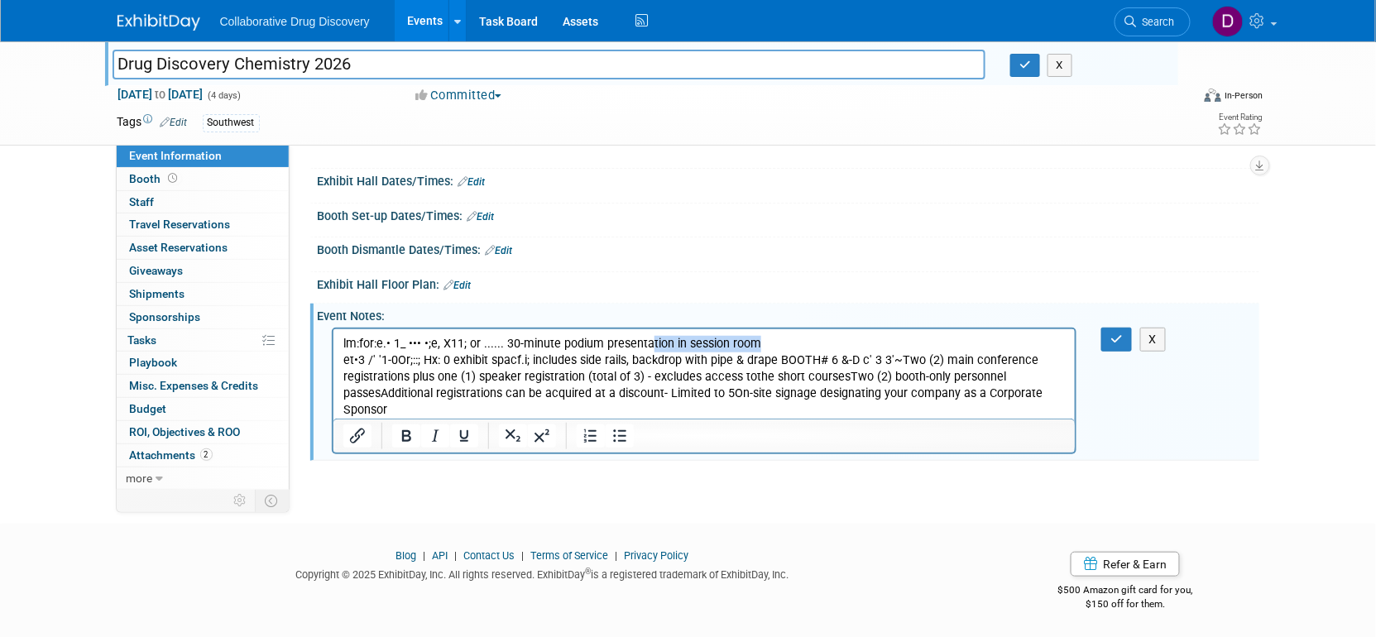
click at [777, 409] on p "lm:for:e.• 1_ ••• •;e, X11; or ...... 30-minute podium presentation in session …" at bounding box center [703, 376] width 723 height 83
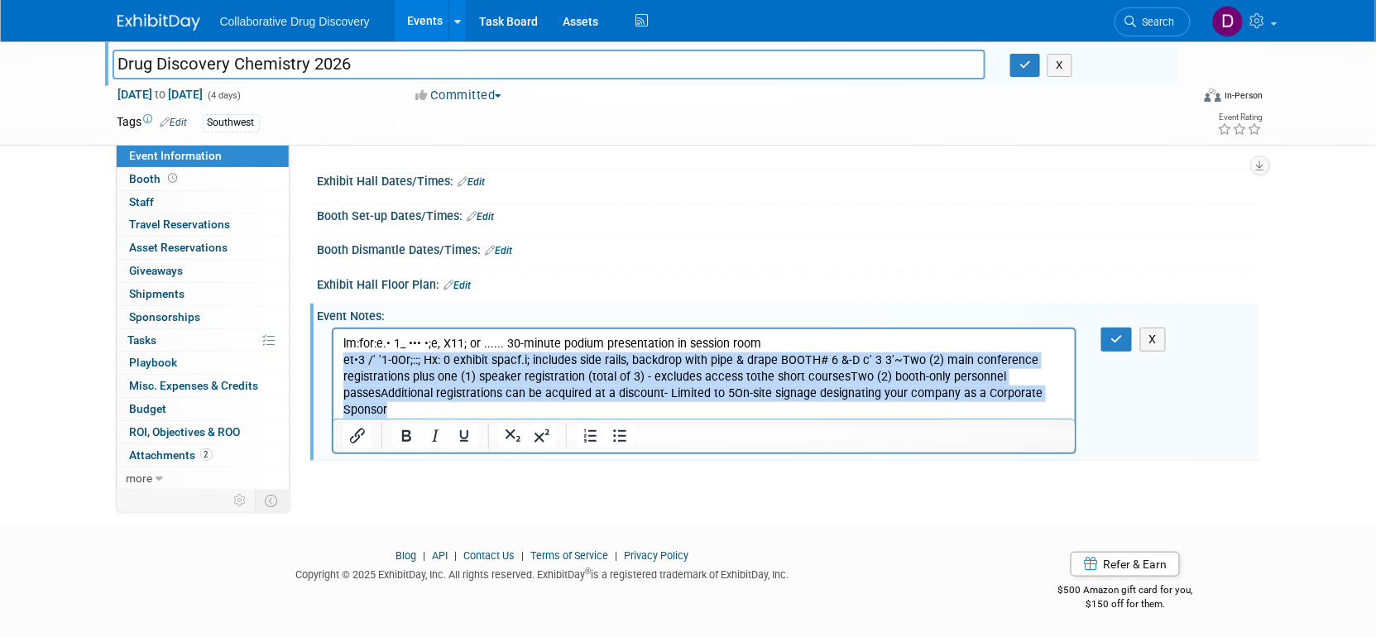
drag, startPoint x: 777, startPoint y: 409, endPoint x: 561, endPoint y: 367, distance: 220.8
click at [566, 369] on p "lm:for:e.• 1_ ••• •;e, X11; or ...... 30-minute podium presentation in session …" at bounding box center [703, 376] width 723 height 83
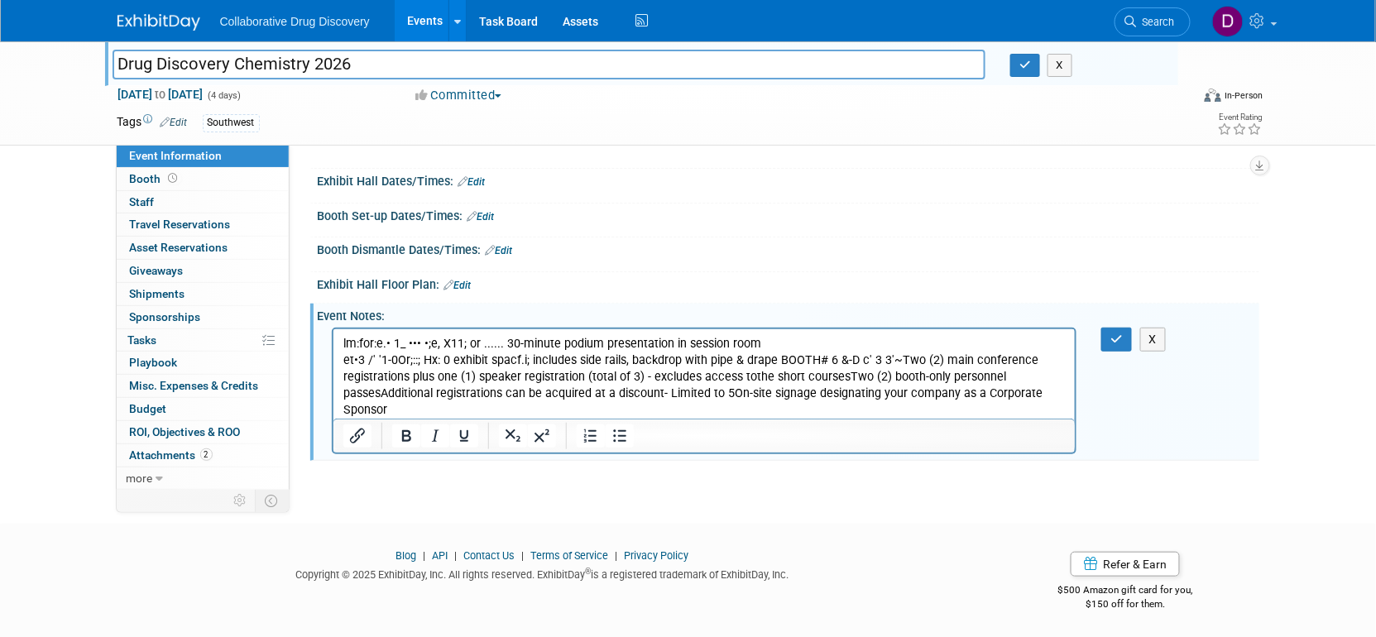
scroll to position [174, 0]
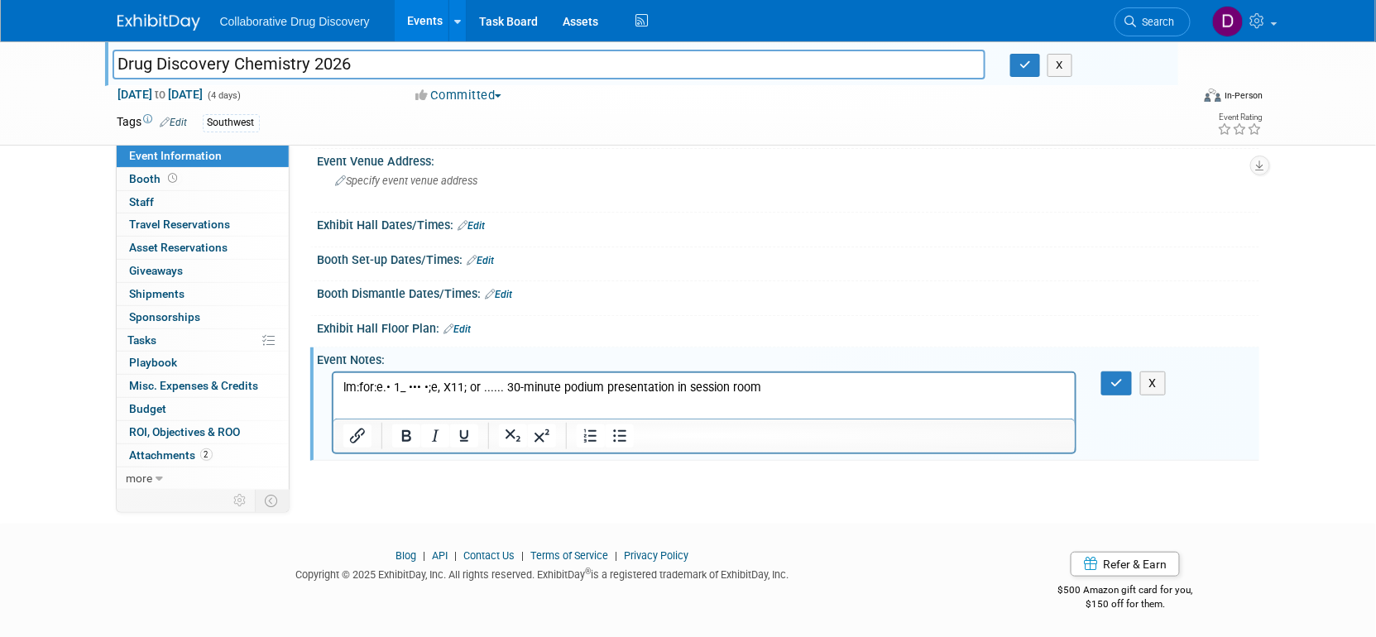
click at [538, 339] on div at bounding box center [790, 340] width 911 height 2
click at [470, 388] on p "lm:for:e.• 1_ ••• •;e, X11; or ...... 30-minute podium presentation in session …" at bounding box center [703, 395] width 723 height 33
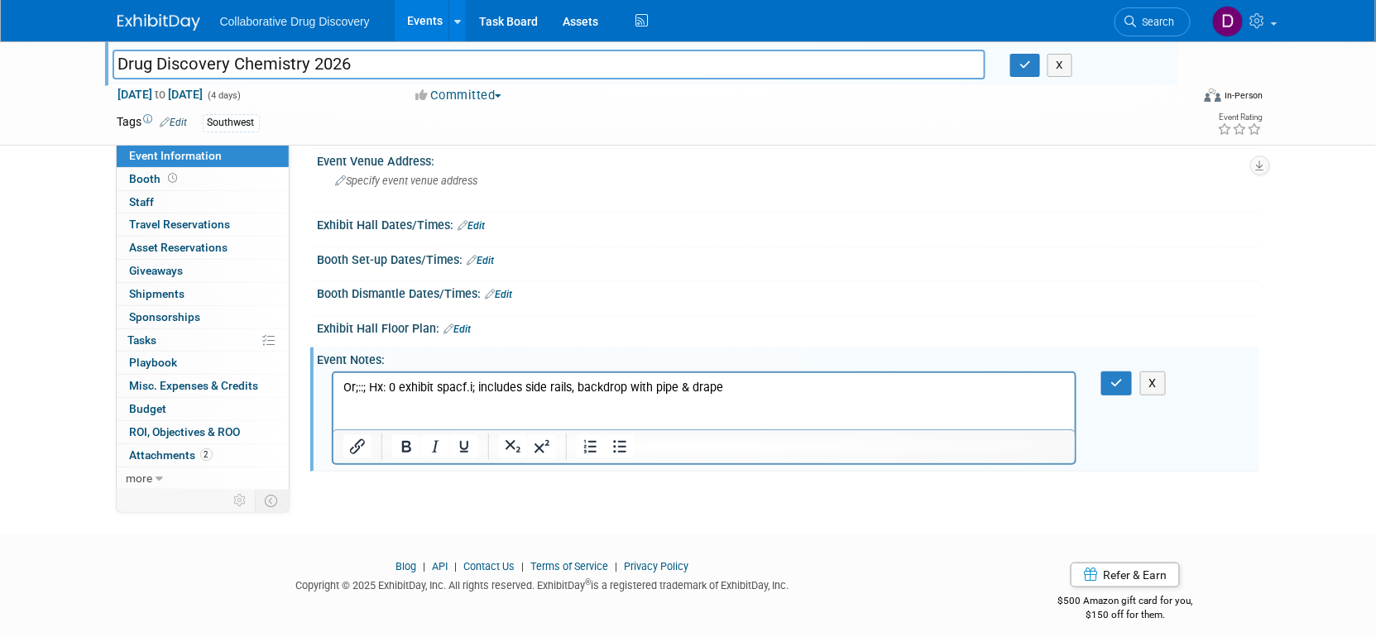
scroll to position [184, 0]
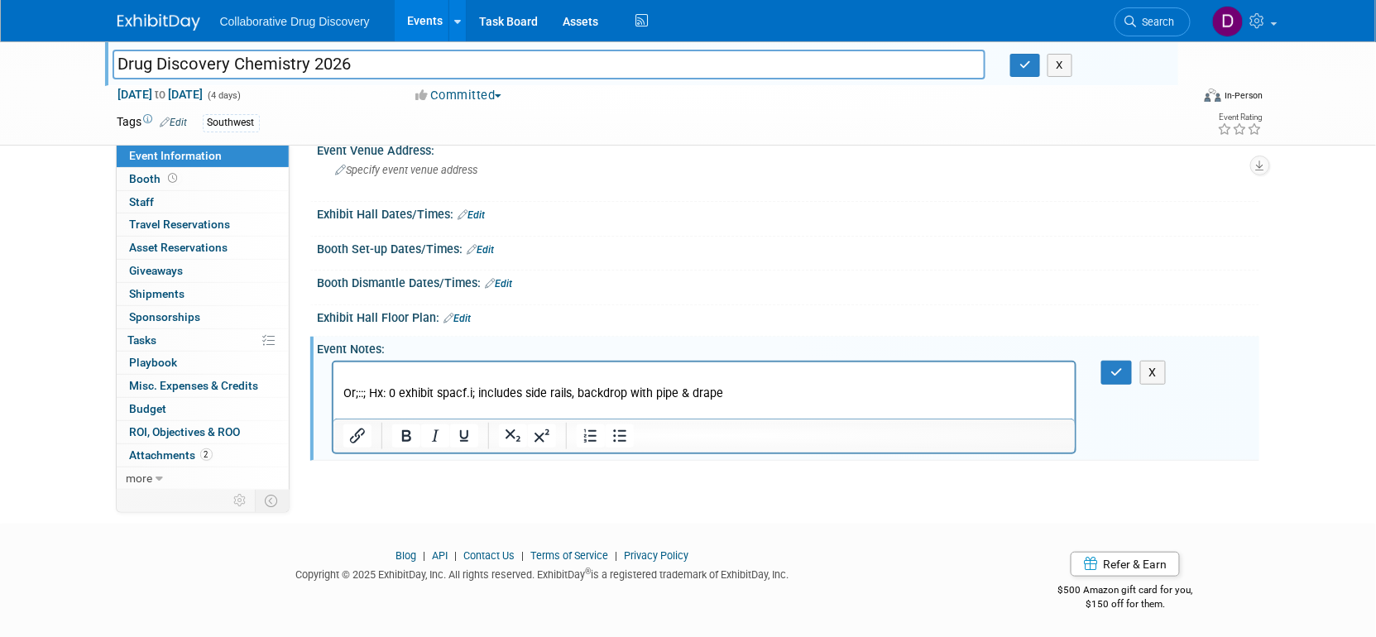
click at [691, 395] on p "Or;::; Hx: 0 exhibit spacf.i; includes side rails, backdrop with pipe & drape" at bounding box center [703, 401] width 723 height 33
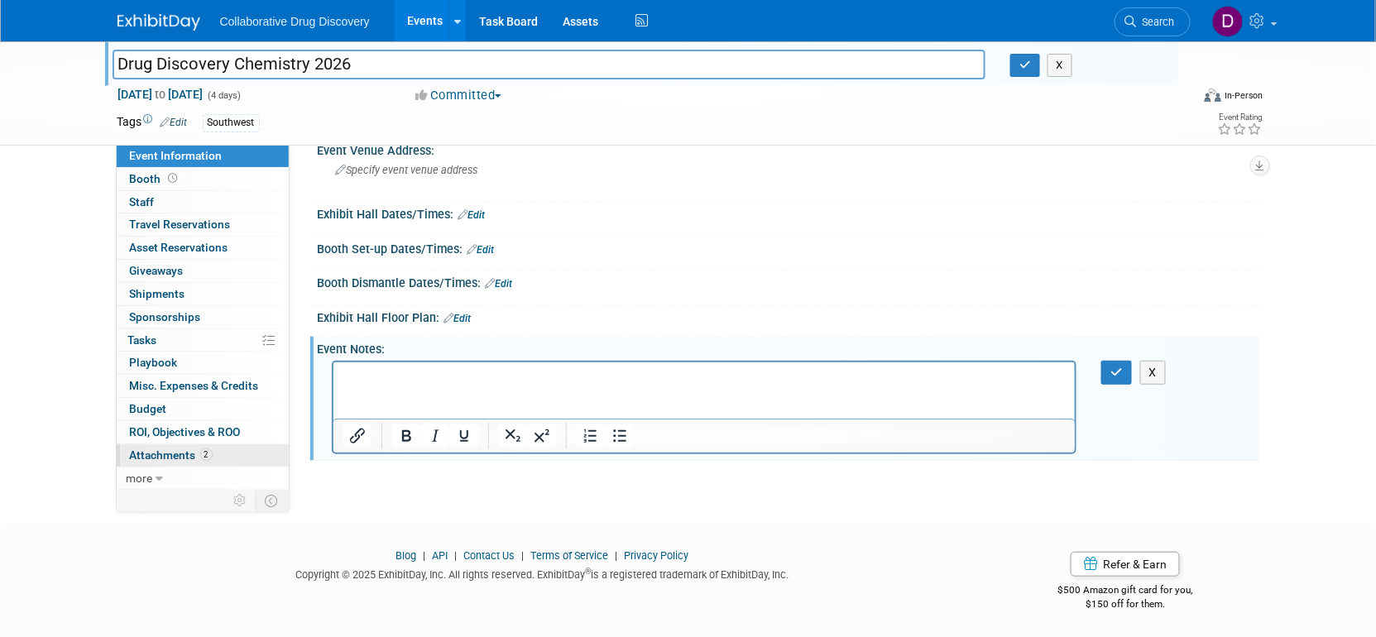
click at [170, 455] on span "Attachments 2" at bounding box center [171, 454] width 83 height 13
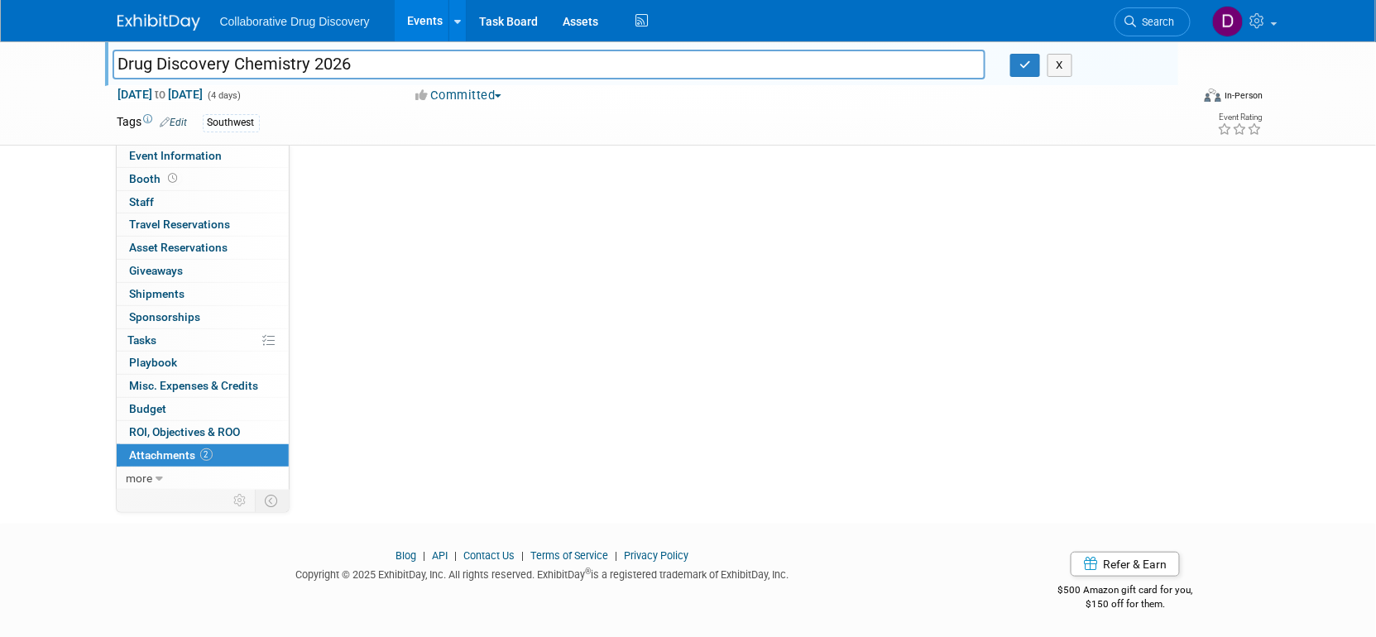
scroll to position [0, 0]
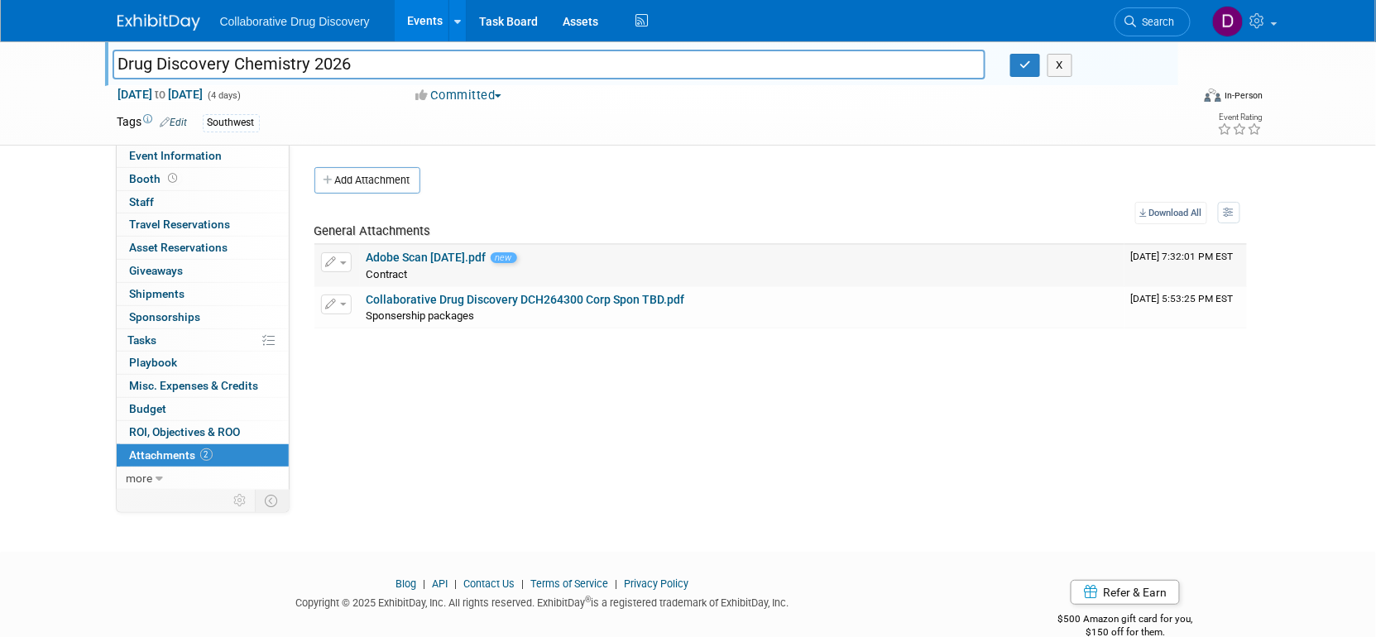
click at [454, 256] on link "Adobe Scan Apr 15, 2025.pdf" at bounding box center [426, 257] width 120 height 13
click at [176, 157] on span "Event Information" at bounding box center [176, 155] width 93 height 13
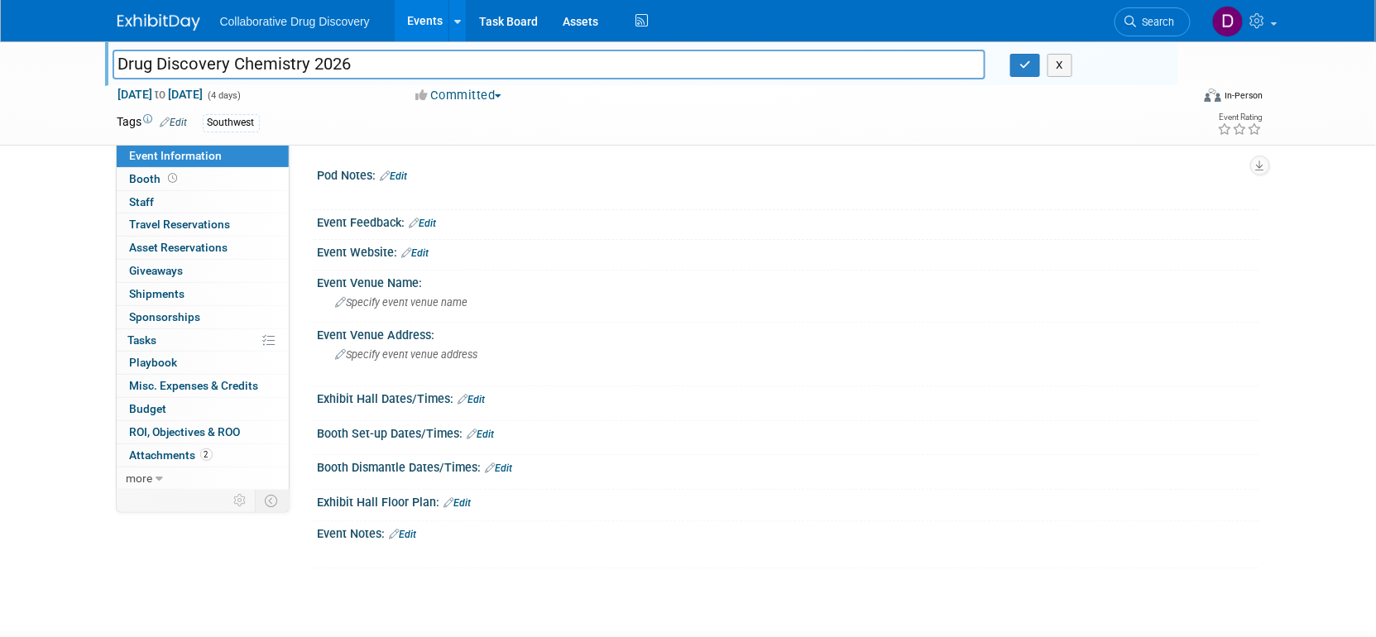
click at [341, 74] on input "Drug Discovery Chemistry 2026" at bounding box center [548, 64] width 873 height 29
click at [340, 73] on input "Drug Discovery Chemistry 2026" at bounding box center [548, 64] width 873 height 29
click at [340, 72] on input "Drug Discovery Chemistry 2026" at bounding box center [548, 64] width 873 height 29
click at [339, 67] on input "Drug Discovery Chemistry 2026" at bounding box center [548, 64] width 873 height 29
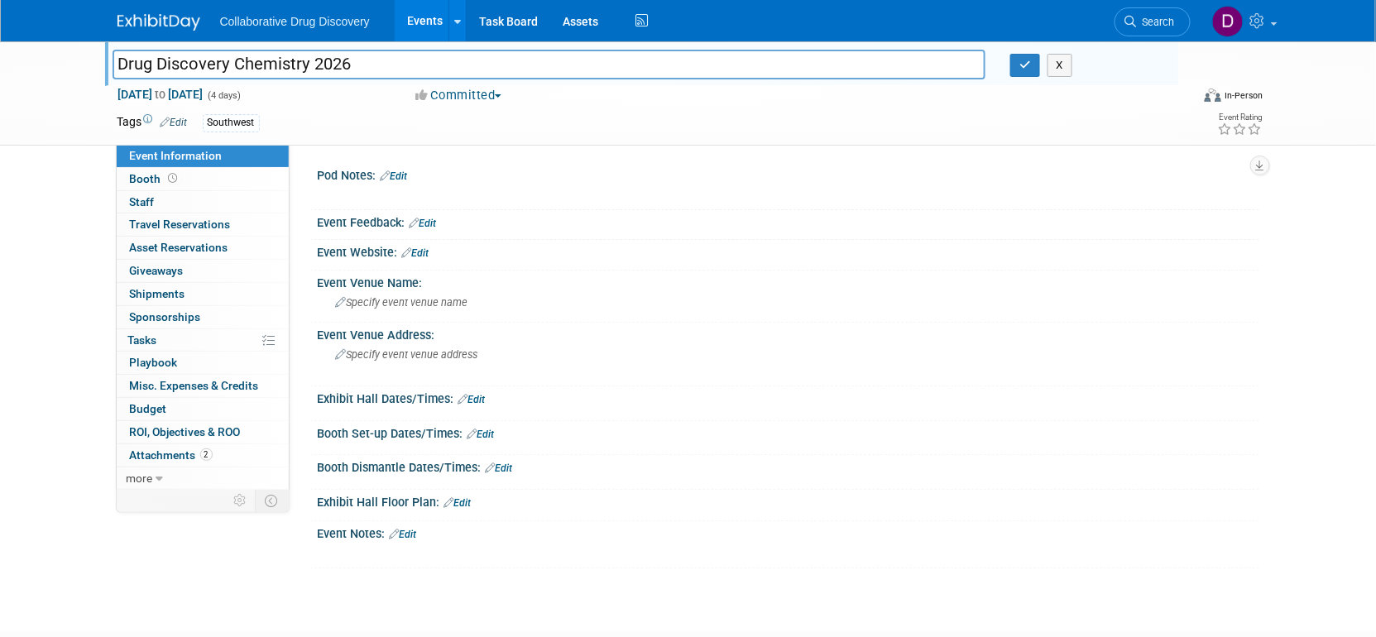
click at [339, 67] on input "Drug Discovery Chemistry 2026" at bounding box center [548, 64] width 873 height 29
click at [410, 529] on link "Edit" at bounding box center [403, 535] width 27 height 12
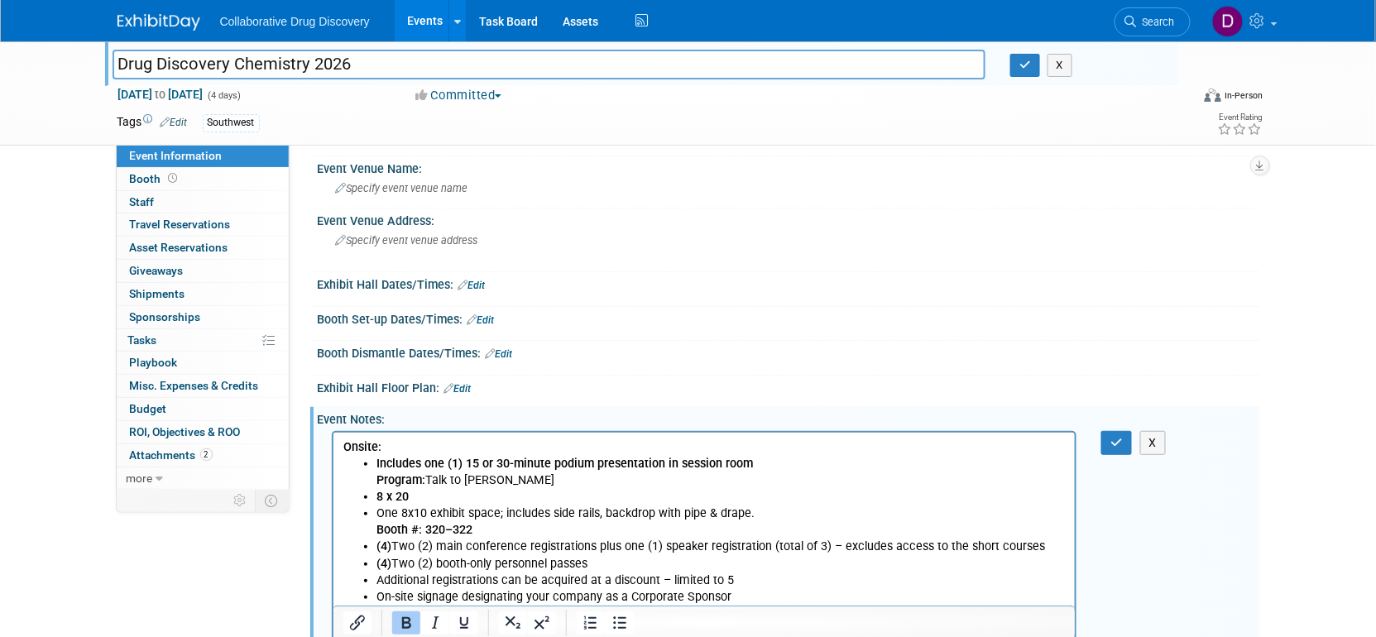
scroll to position [301, 0]
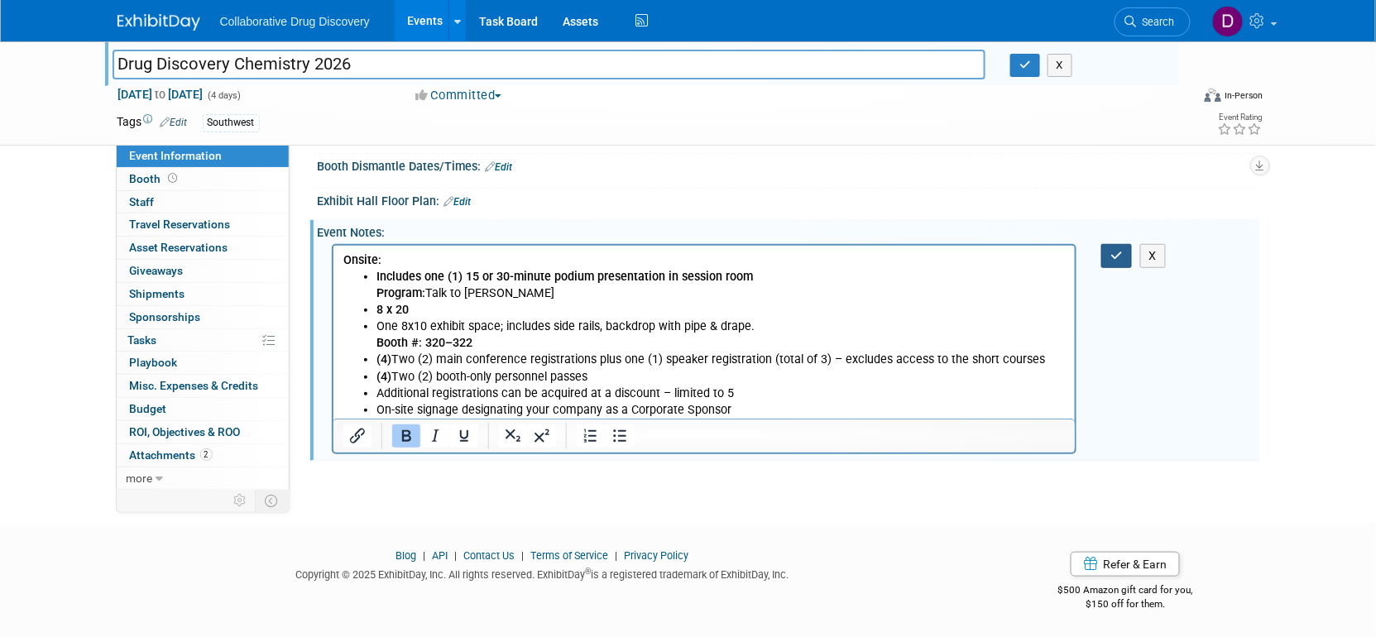
click at [1116, 255] on icon "button" at bounding box center [1116, 256] width 12 height 12
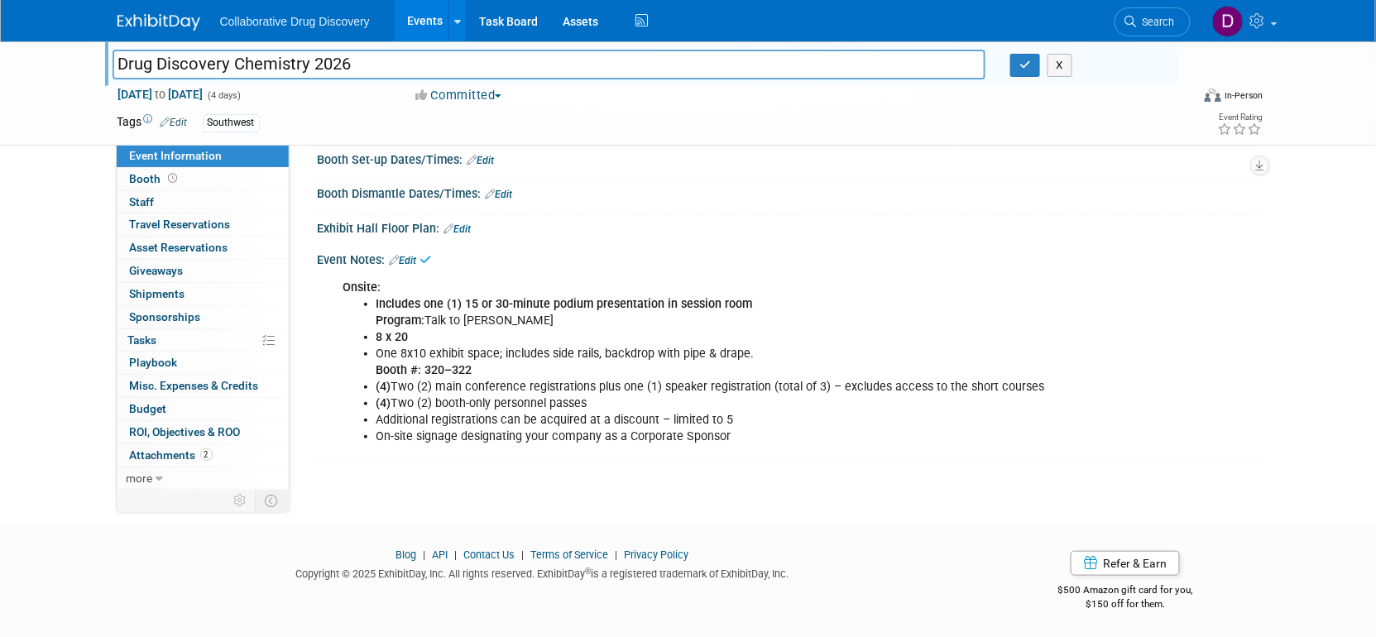
click at [406, 262] on link "Edit" at bounding box center [403, 261] width 27 height 12
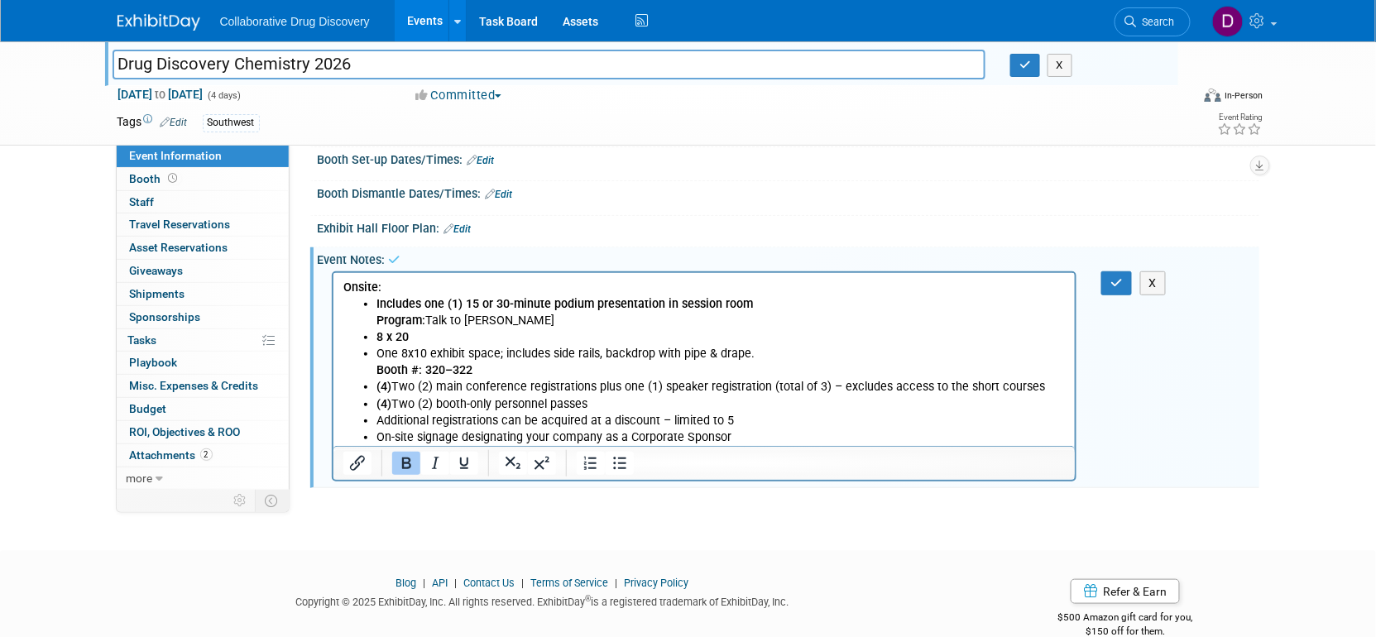
scroll to position [0, 0]
drag, startPoint x: 505, startPoint y: 323, endPoint x: 432, endPoint y: 323, distance: 72.8
click at [432, 323] on li "Includes one (1) 15 or 30-minute podium presentation in session room Program: T…" at bounding box center [721, 311] width 690 height 33
click at [1102, 278] on button "button" at bounding box center [1116, 283] width 31 height 24
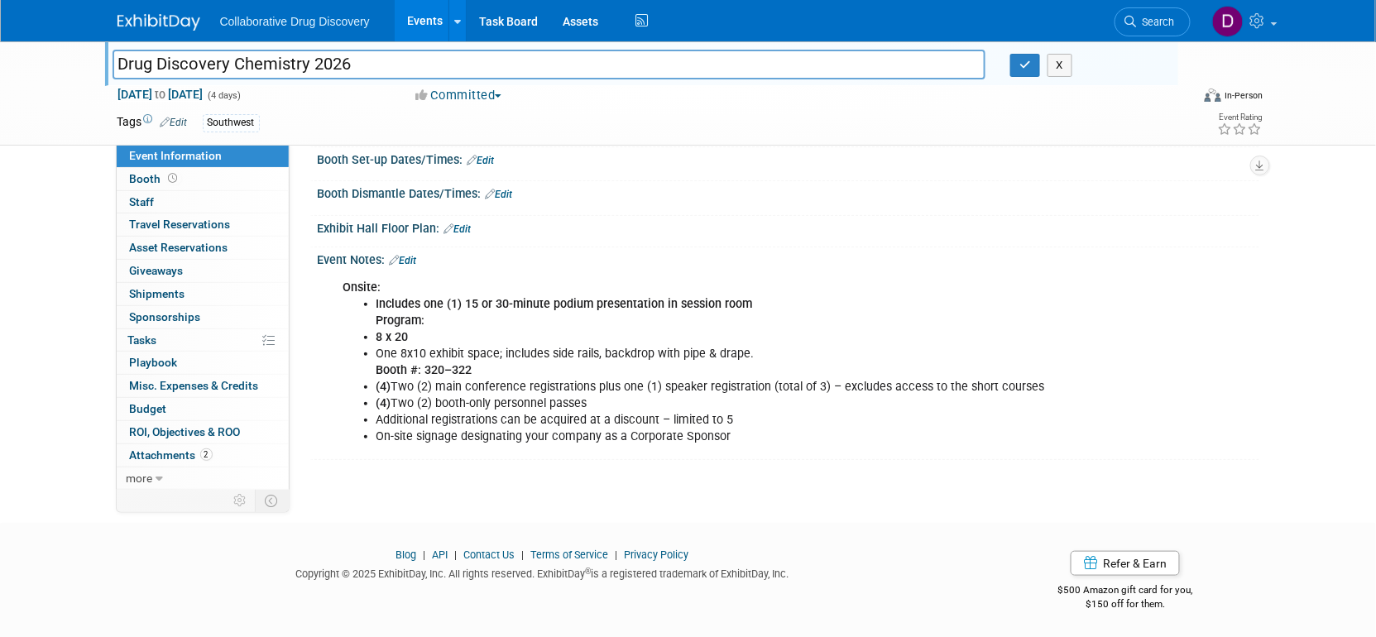
click at [404, 261] on link "Edit" at bounding box center [403, 261] width 27 height 12
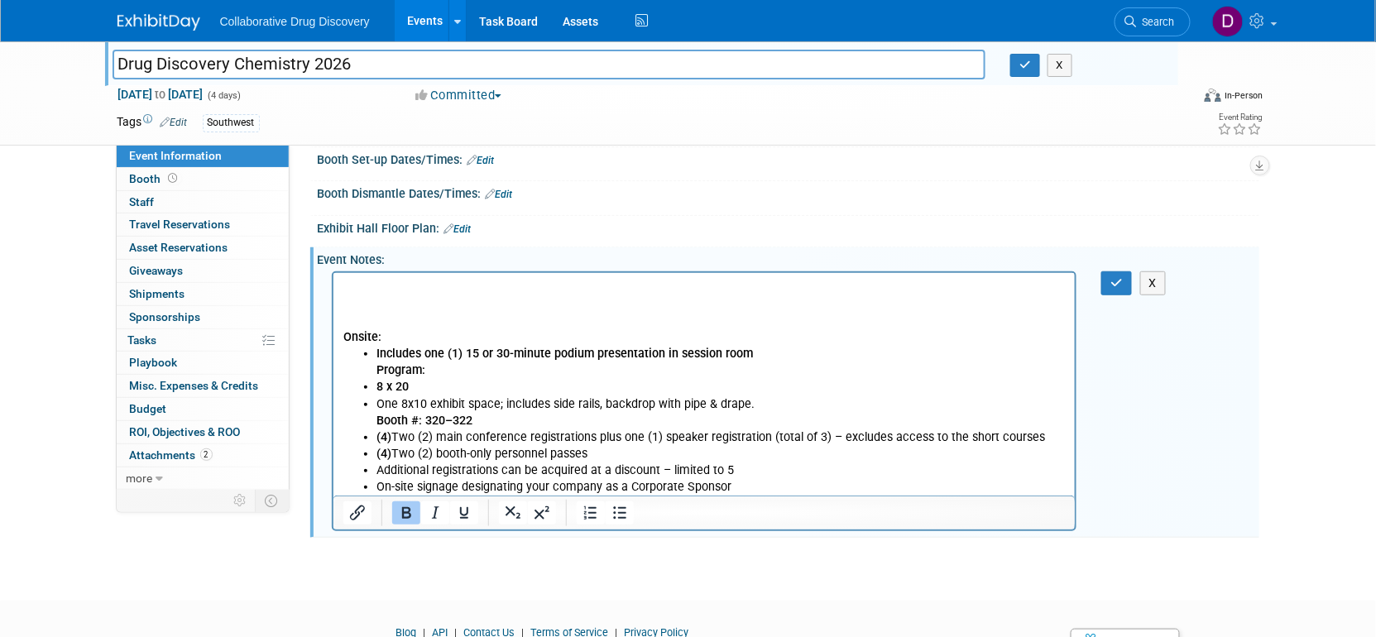
click at [385, 286] on p "Rich Text Area. Press ALT-0 for help." at bounding box center [703, 287] width 723 height 17
click at [787, 285] on p "https://www.drugdiscoverychemistry.com/programs" at bounding box center [703, 287] width 723 height 17
drag, startPoint x: 1117, startPoint y: 284, endPoint x: 667, endPoint y: 27, distance: 517.9
click at [1117, 284] on icon "button" at bounding box center [1116, 283] width 12 height 12
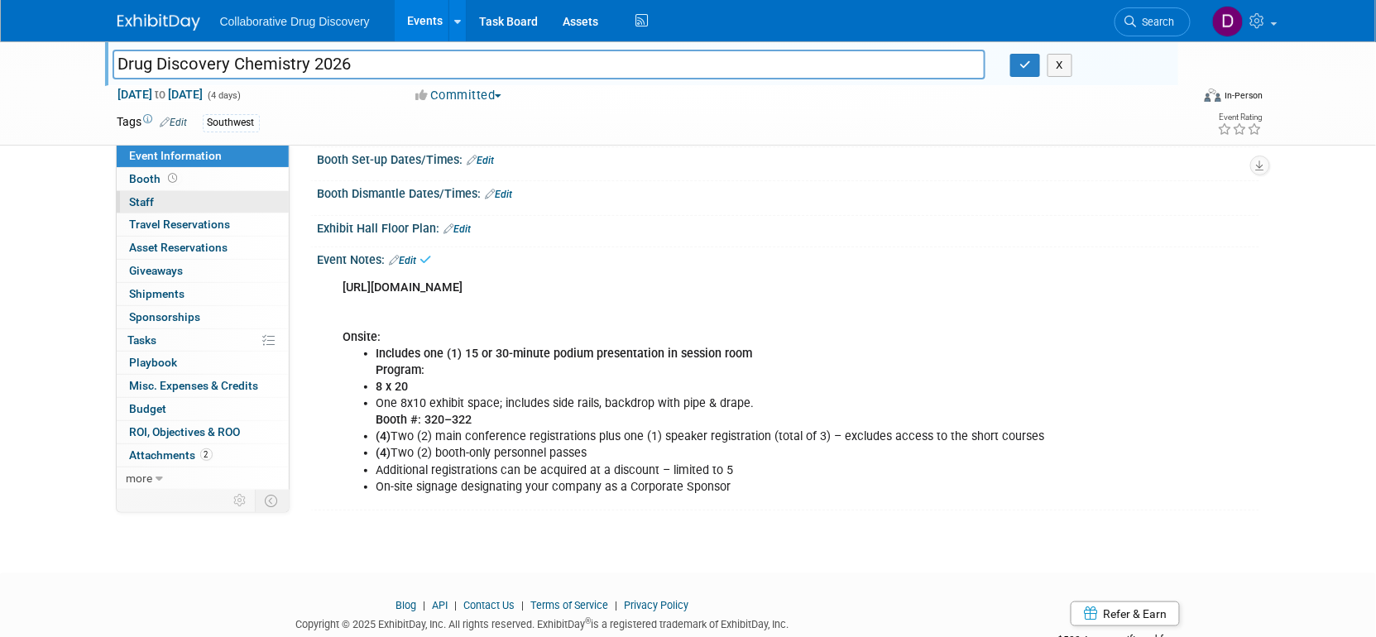
click at [185, 203] on link "0 Staff 0" at bounding box center [203, 202] width 172 height 22
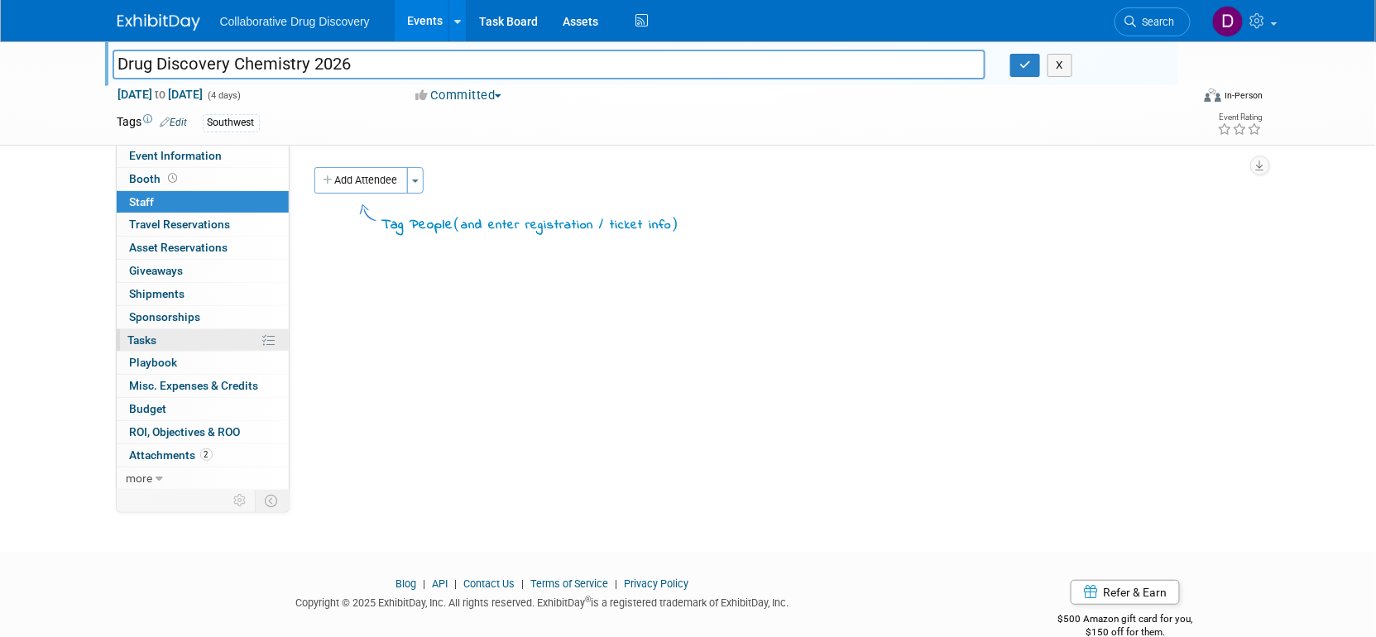
click at [155, 350] on link "0% Tasks 0%" at bounding box center [203, 340] width 172 height 22
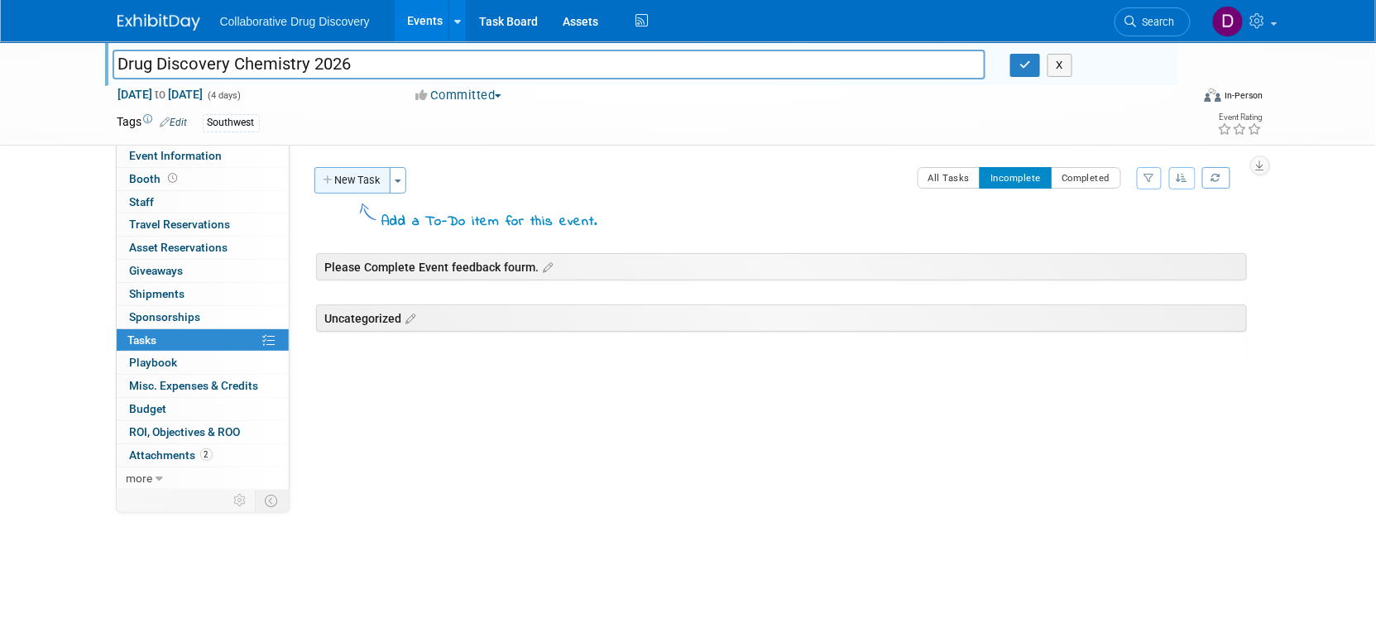
click at [356, 184] on button "New Task" at bounding box center [352, 180] width 76 height 26
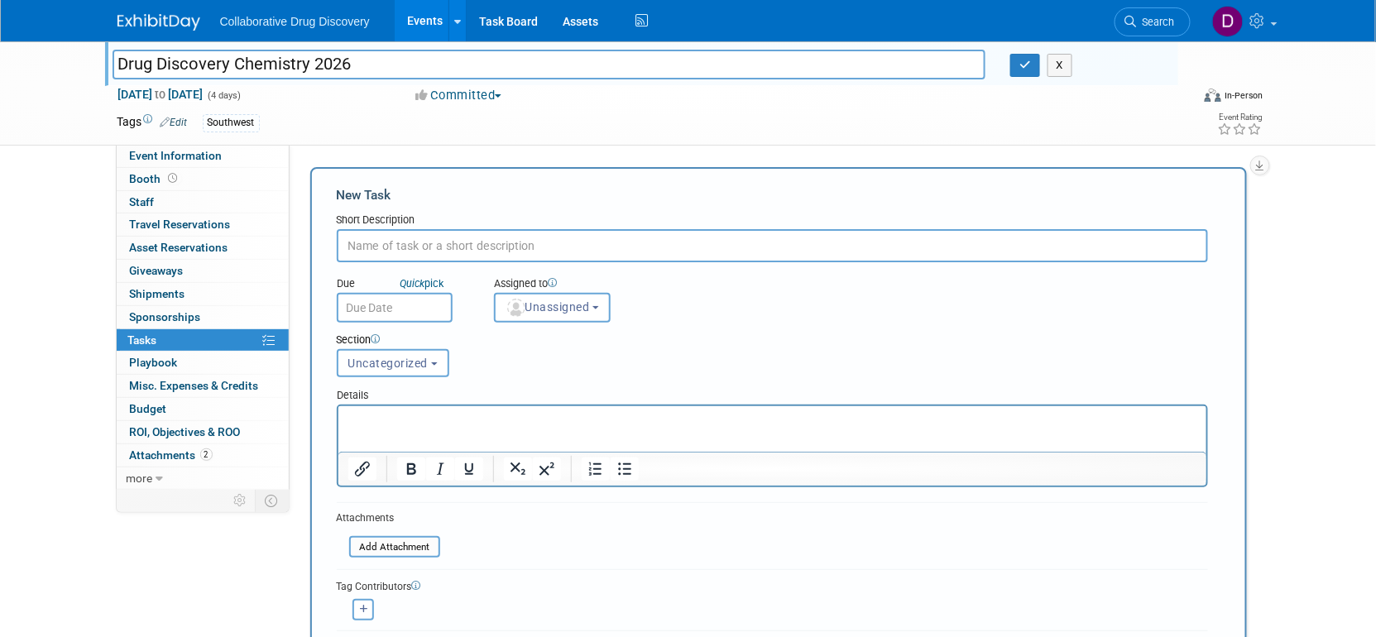
click at [391, 214] on div "Short Description" at bounding box center [772, 221] width 871 height 17
click at [394, 244] on input "text" at bounding box center [772, 245] width 871 height 33
type input "P"
type input "Let Daniel know what track you would like"
click at [534, 247] on input "Let Daniel know what track you would like" at bounding box center [772, 245] width 871 height 33
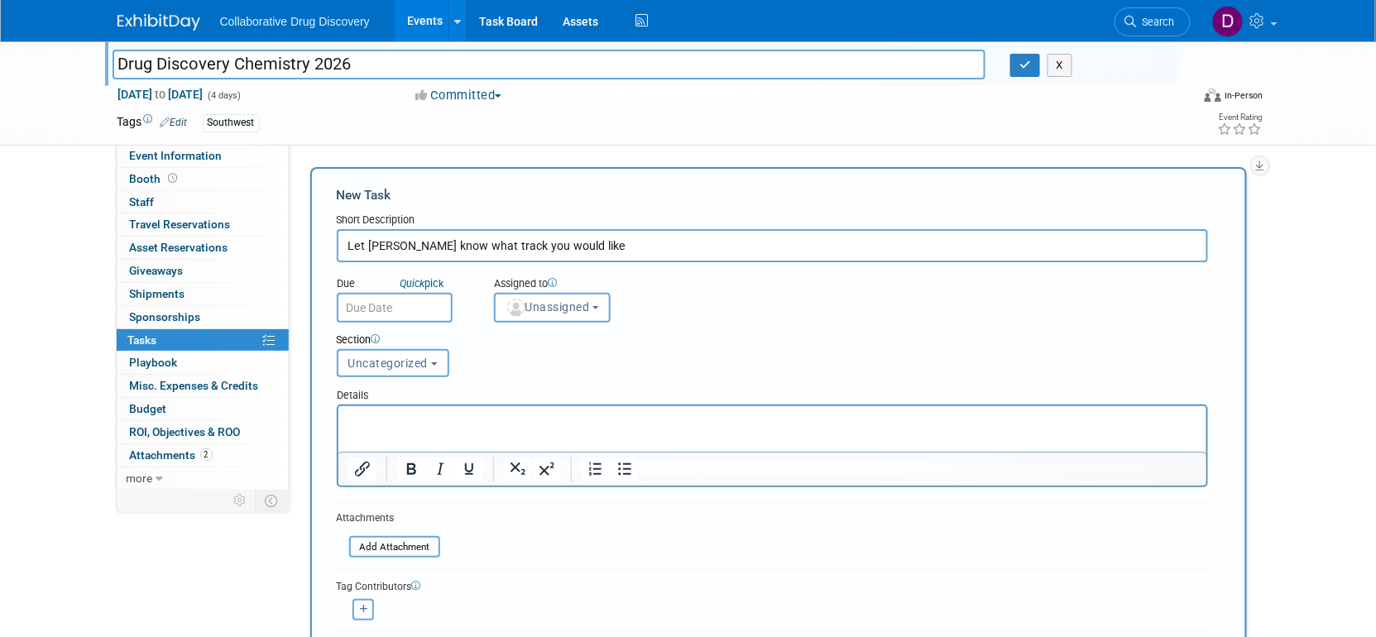
click at [534, 247] on input "Let Daniel know what track you would like" at bounding box center [772, 245] width 871 height 33
click at [533, 243] on input "Let Daniel know what track you would like" at bounding box center [772, 245] width 871 height 33
click at [619, 175] on div "New Task Short Description Due Quick pick Unassigned" at bounding box center [778, 434] width 936 height 535
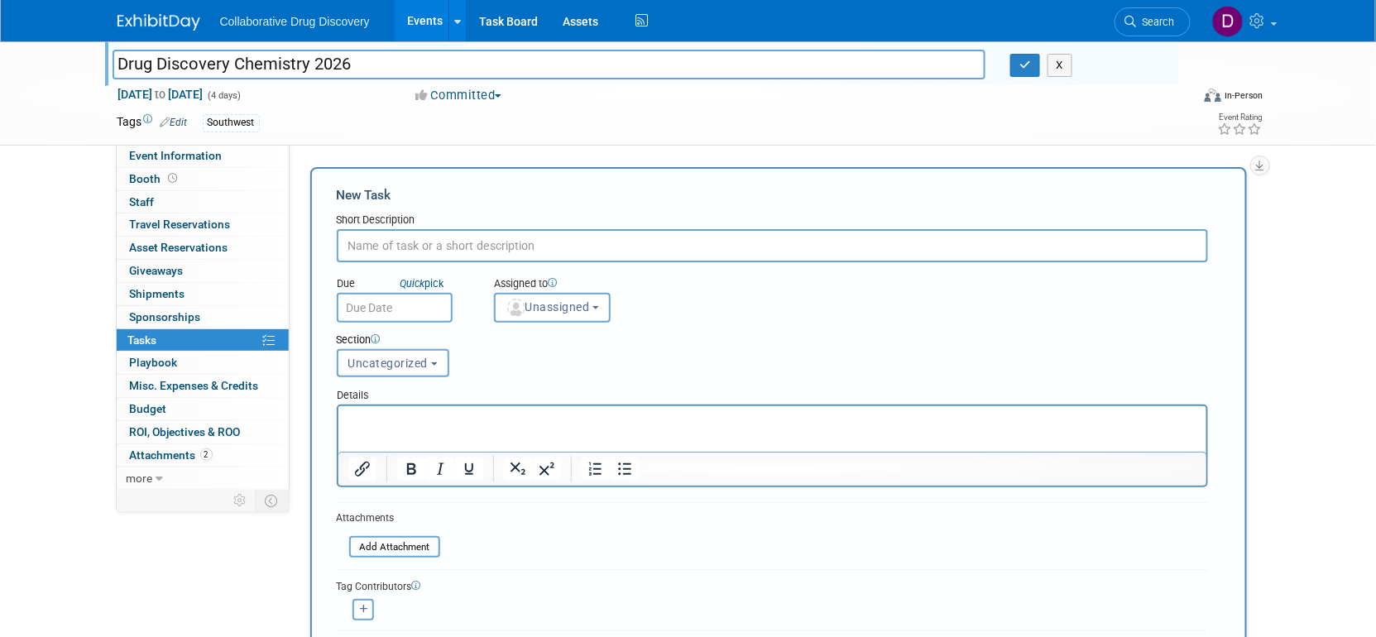
click at [1009, 50] on div at bounding box center [644, 48] width 1065 height 14
click at [1032, 64] on button "button" at bounding box center [1025, 65] width 30 height 23
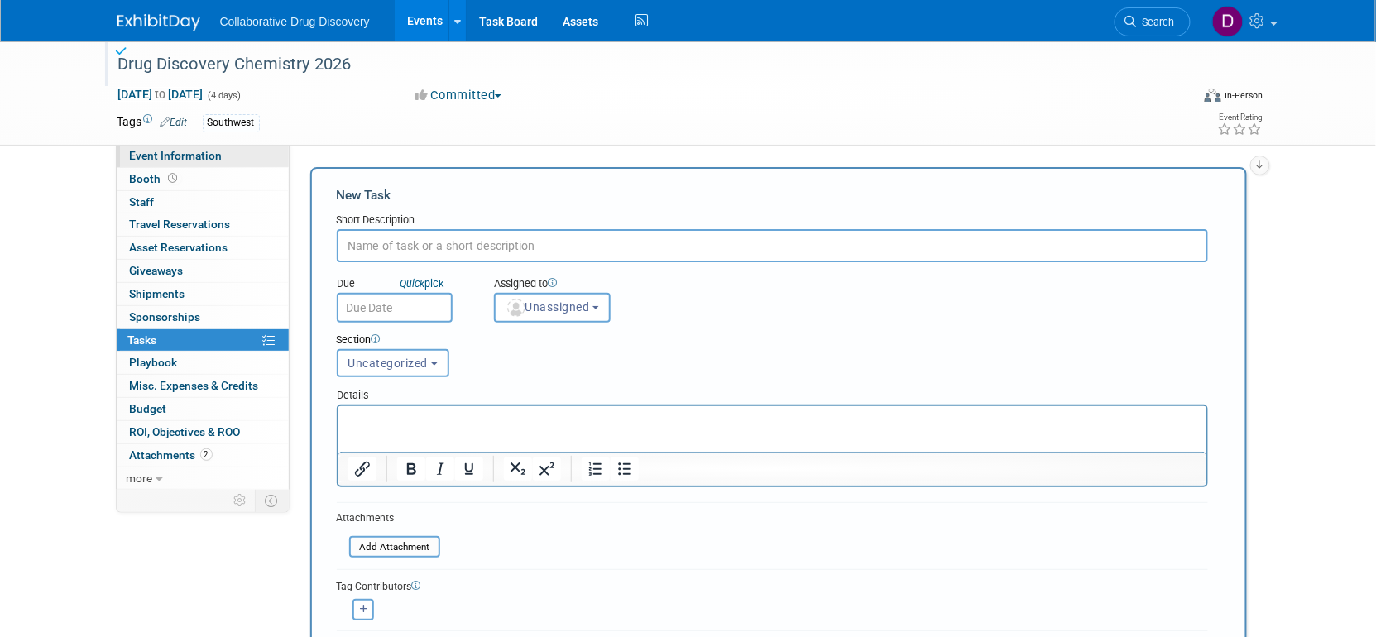
click at [250, 159] on link "Event Information" at bounding box center [203, 156] width 172 height 22
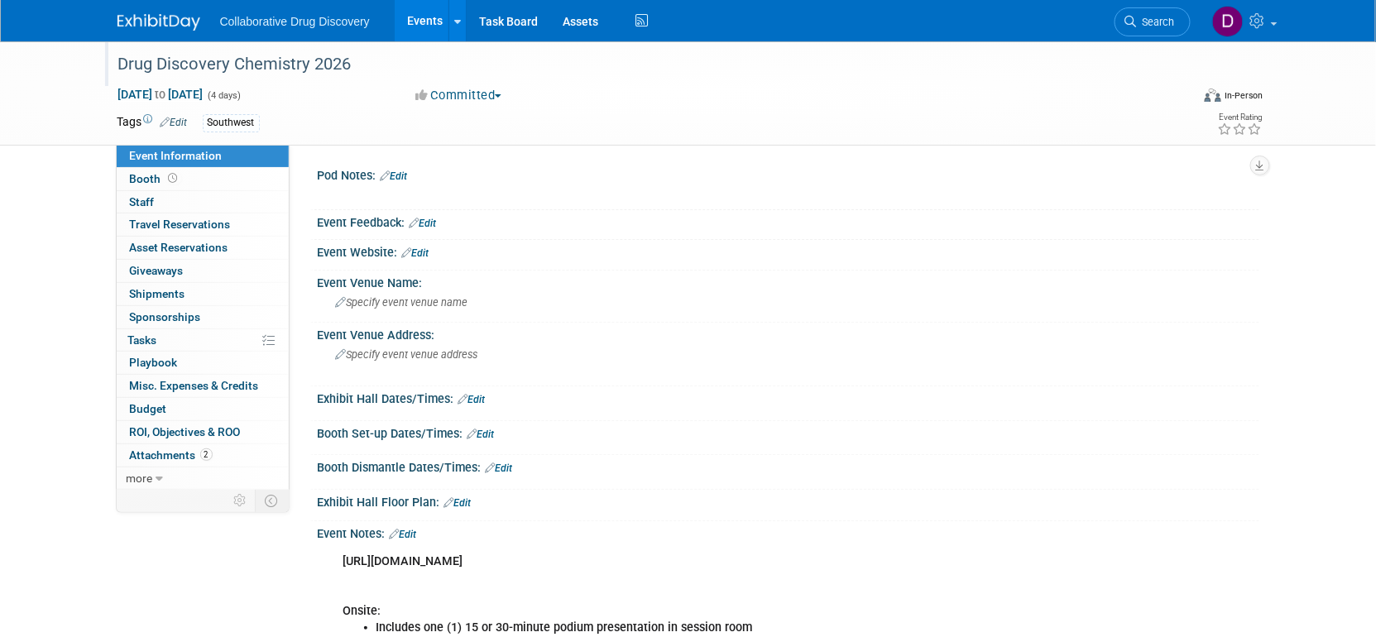
click at [235, 61] on div "Drug Discovery Chemistry 2026" at bounding box center [638, 65] width 1053 height 30
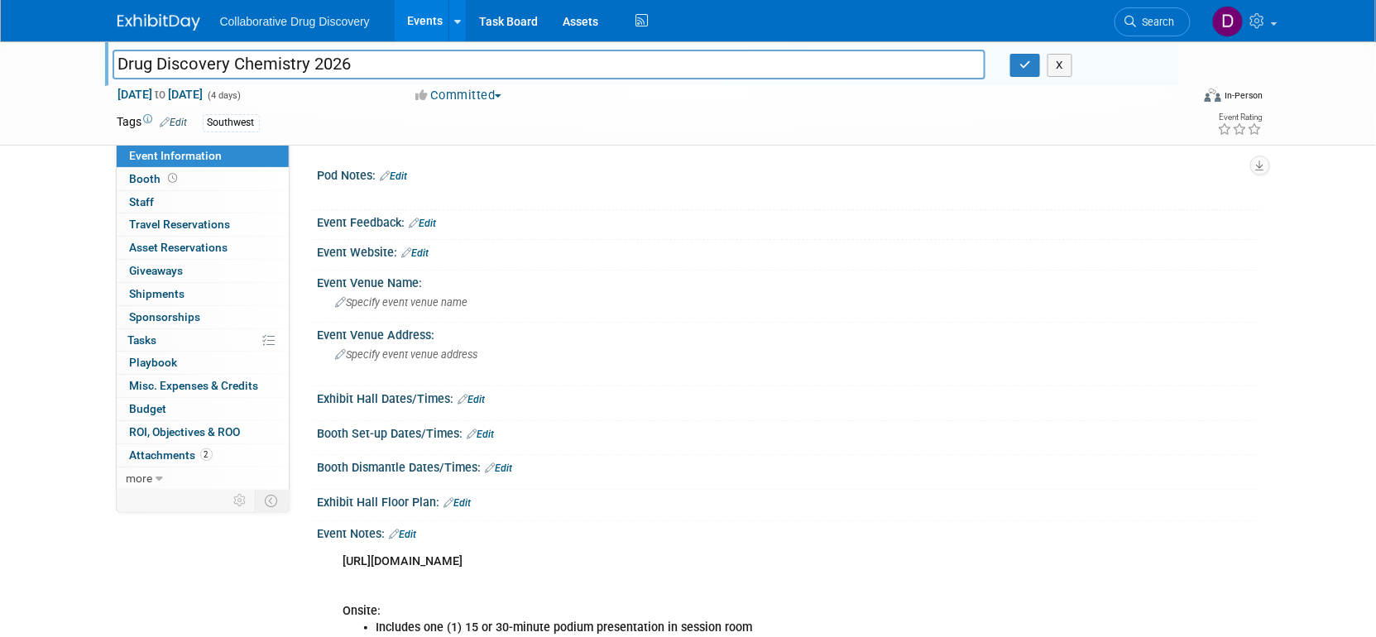
click at [235, 61] on input "Drug Discovery Chemistry 2026" at bounding box center [548, 64] width 873 height 29
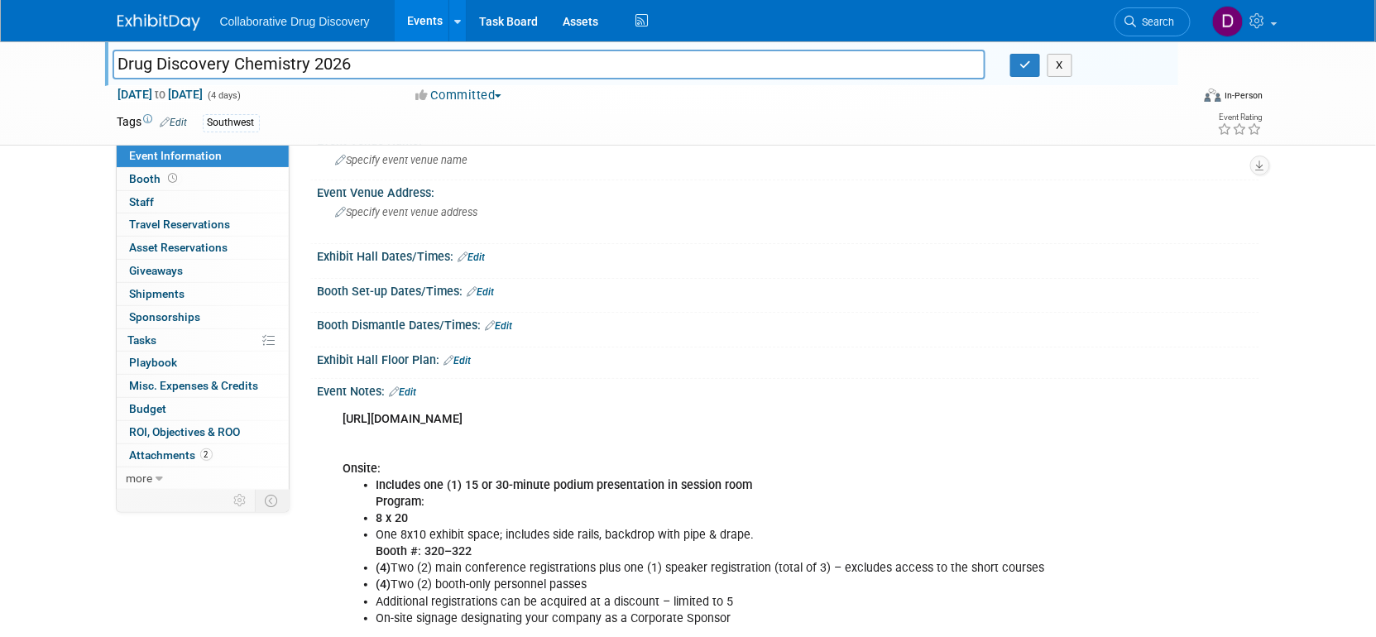
scroll to position [178, 0]
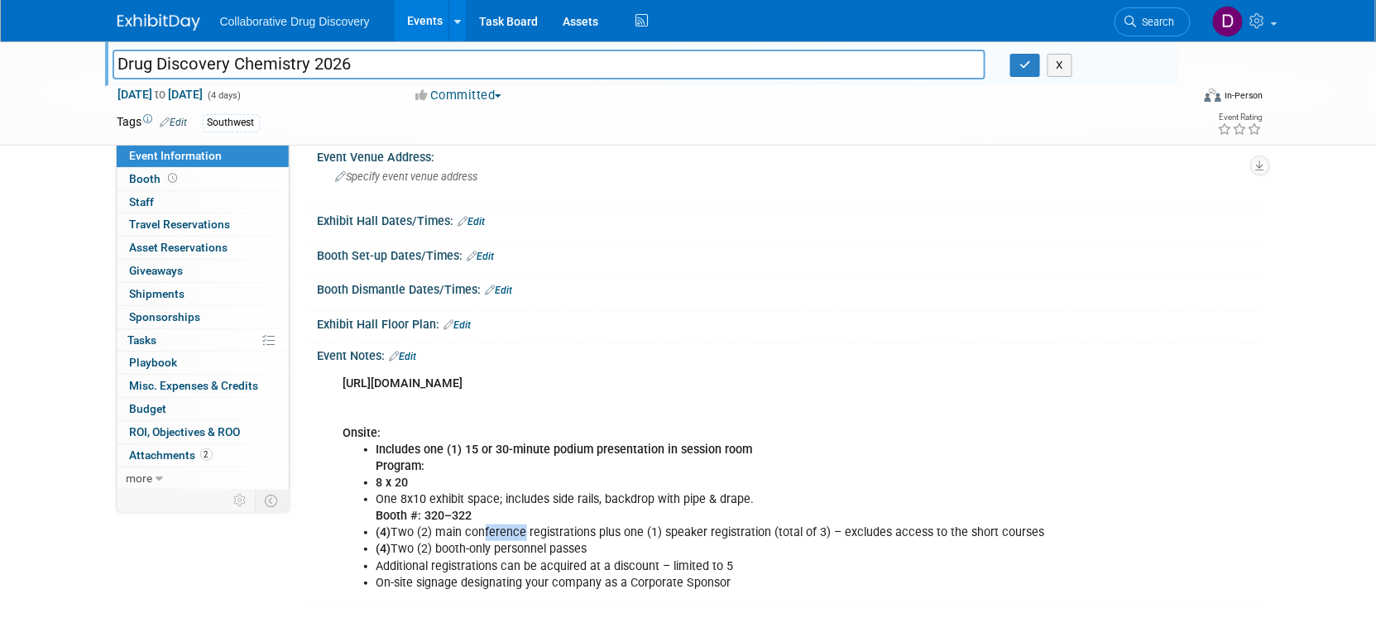
click at [570, 538] on li "(4) Two (2) main conference registrations plus one (1) speaker registration (to…" at bounding box center [721, 532] width 691 height 17
click at [615, 544] on li "(4) Two (2) booth-only personnel passes" at bounding box center [721, 549] width 691 height 17
click at [620, 545] on li "(4) Two (2) booth-only personnel passes" at bounding box center [721, 549] width 691 height 17
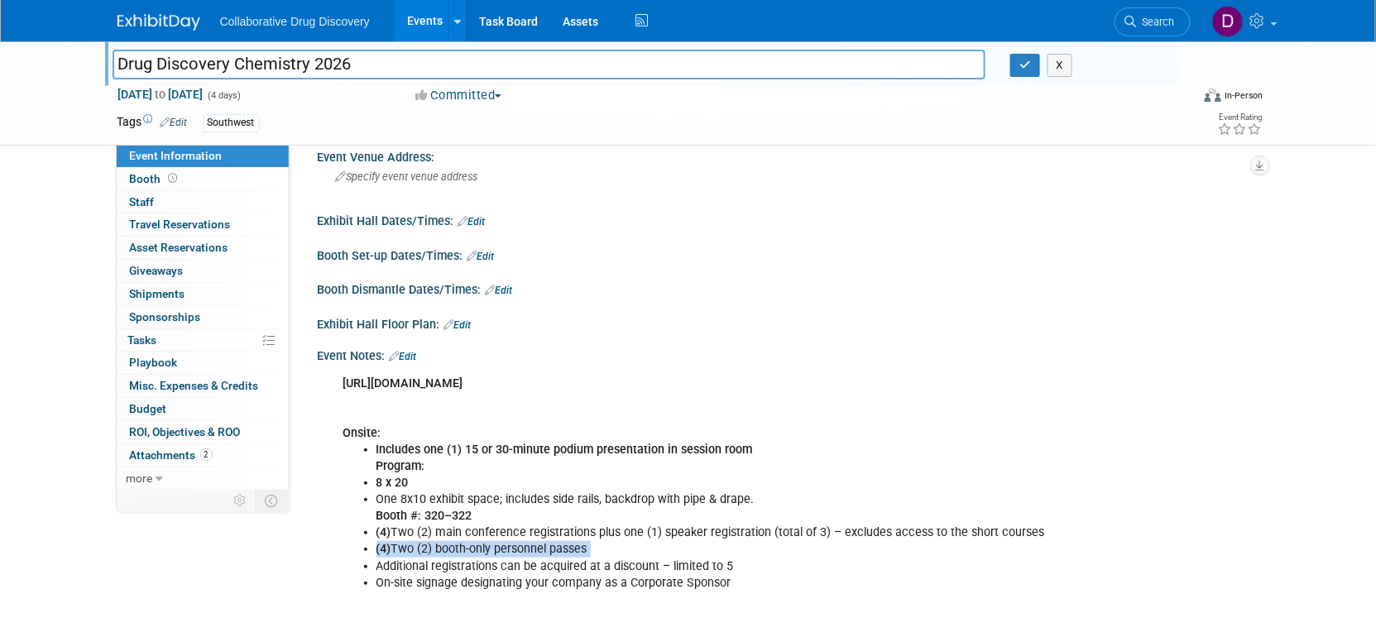
drag, startPoint x: 620, startPoint y: 546, endPoint x: 624, endPoint y: 553, distance: 8.5
click at [619, 546] on li "(4) Two (2) booth-only personnel passes" at bounding box center [721, 549] width 691 height 17
click at [638, 570] on li "Additional registrations can be acquired at a discount – limited to 5" at bounding box center [721, 566] width 691 height 17
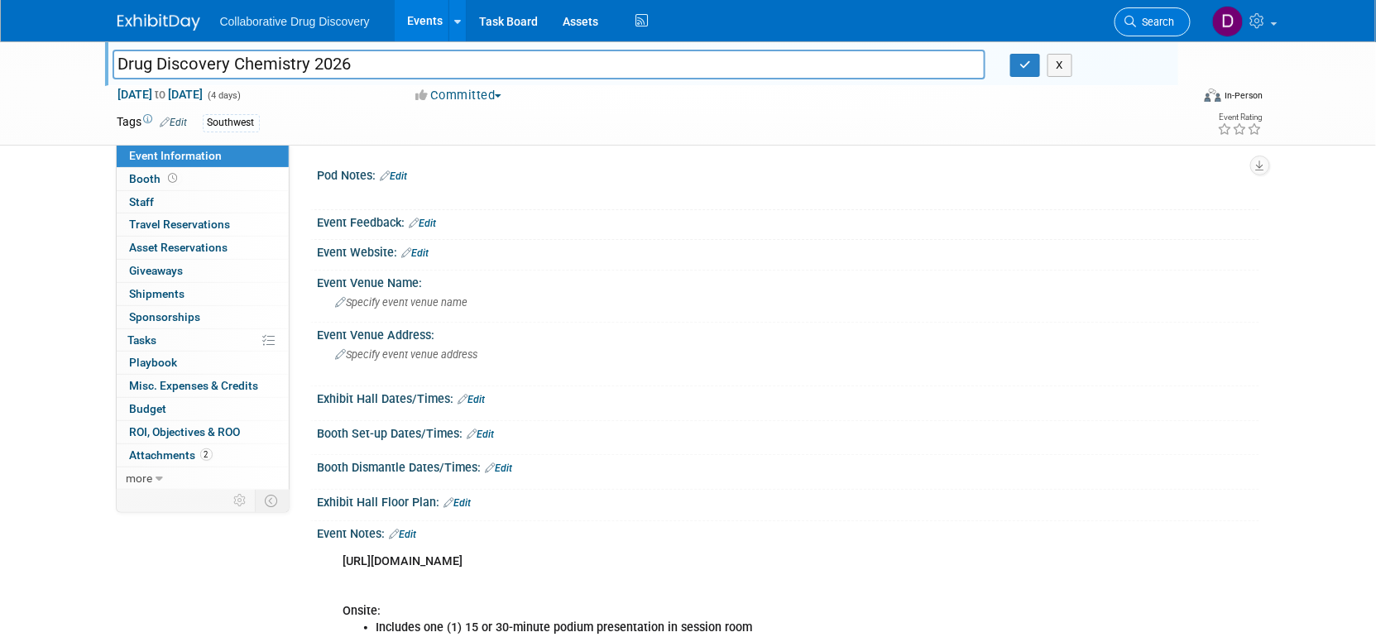
click at [1178, 21] on link "Search" at bounding box center [1152, 21] width 76 height 29
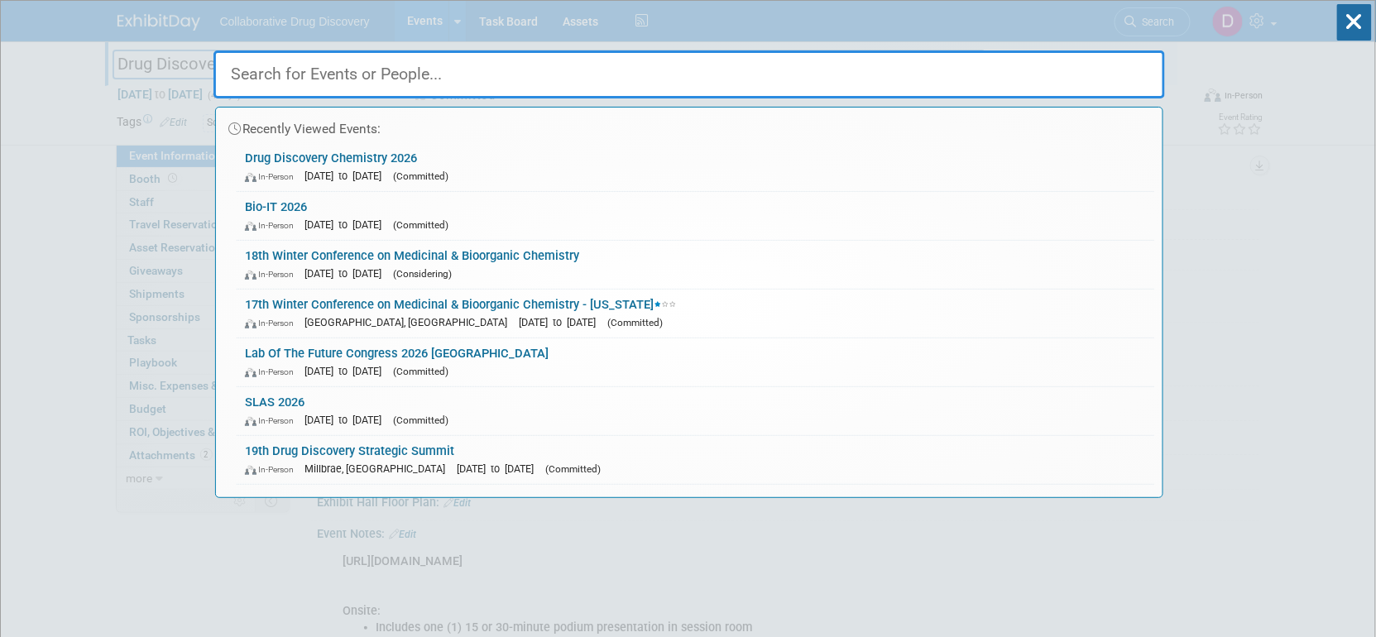
type input "x"
paste input "Grand Rounds Conference - [GEOGRAPHIC_DATA]"
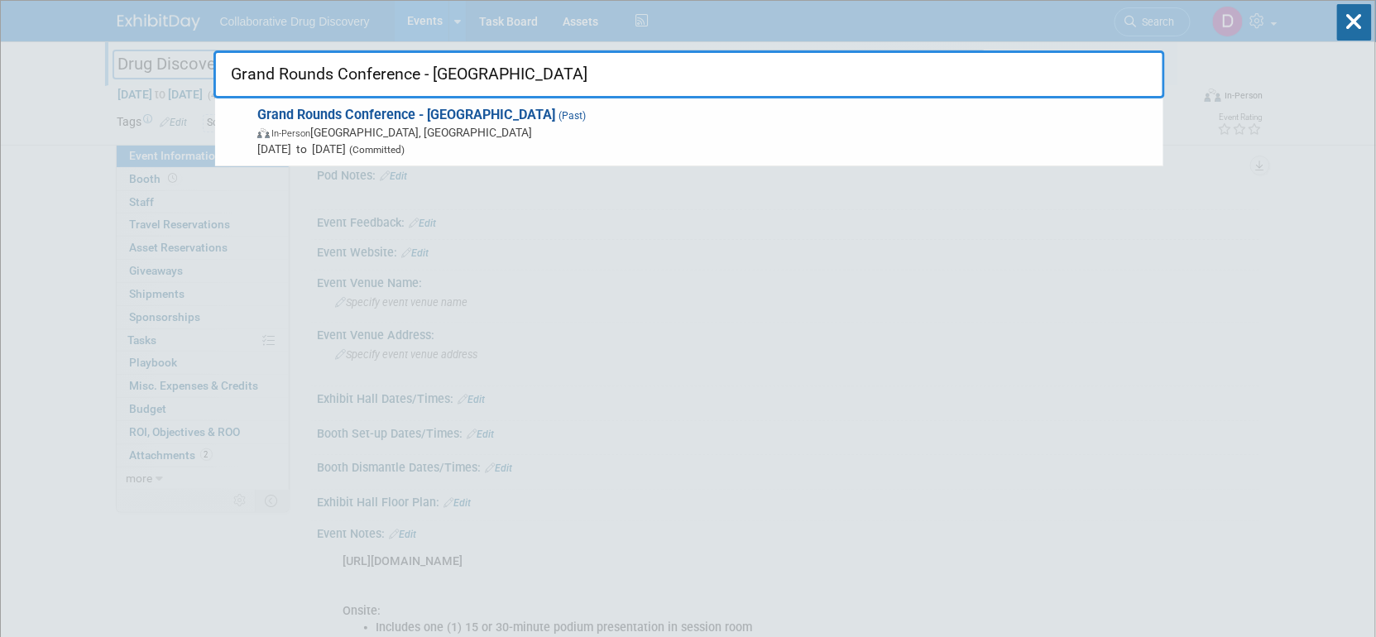
type input "Grand Rounds Conference - [GEOGRAPHIC_DATA]"
click at [348, 141] on span "Jun 4, 2025 to Jun 6, 2025 (Committed)" at bounding box center [705, 149] width 897 height 17
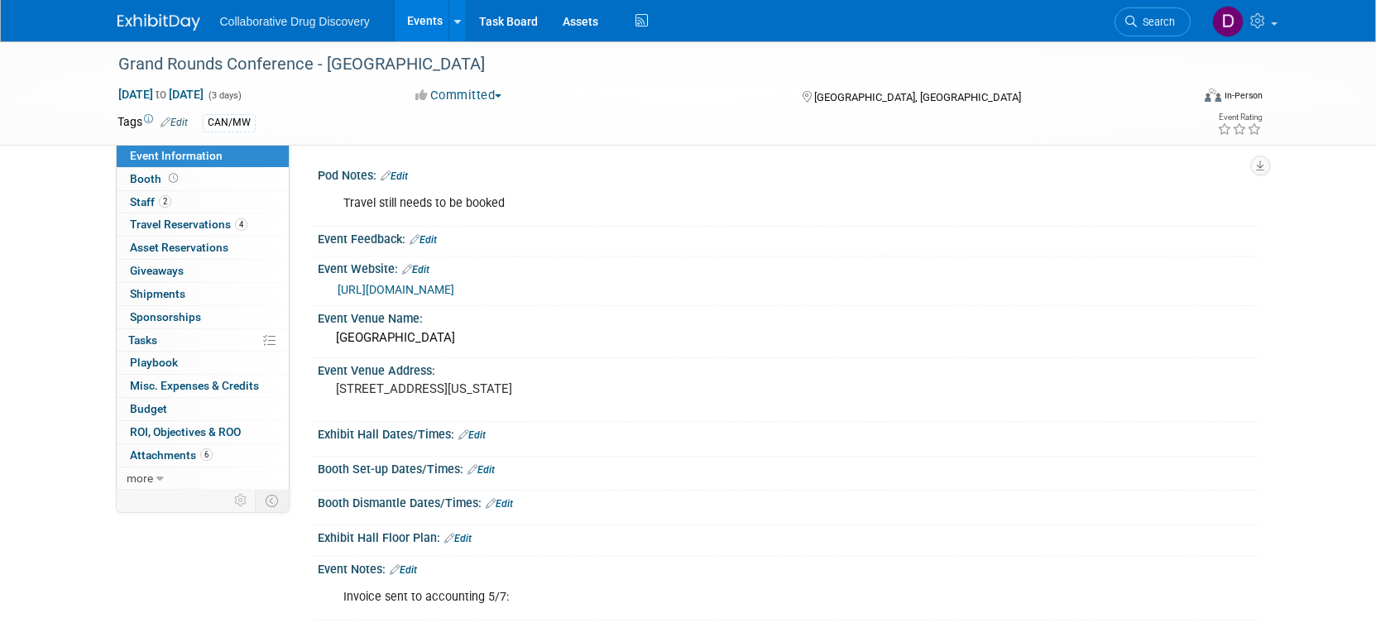
click at [454, 291] on link "[URL][DOMAIN_NAME]" at bounding box center [395, 289] width 117 height 13
click at [267, 67] on div "Grand Rounds Conference - [GEOGRAPHIC_DATA]" at bounding box center [638, 65] width 1053 height 30
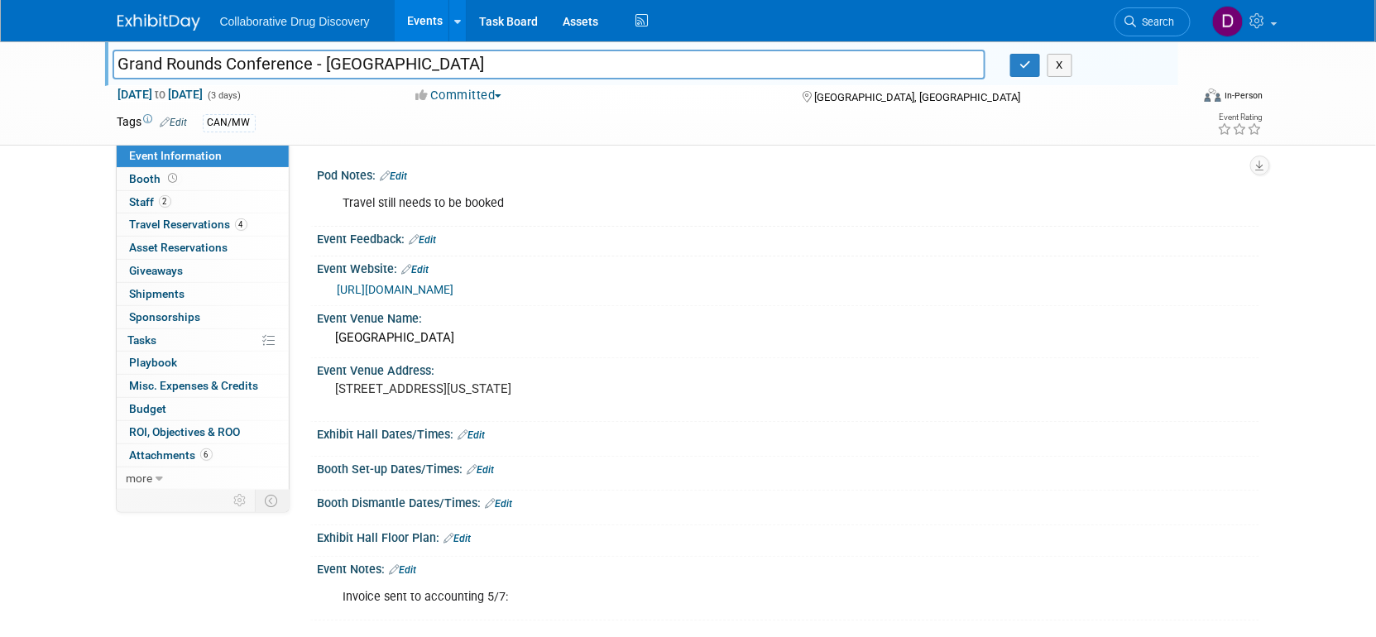
click at [267, 67] on input "Grand Rounds Conference - [GEOGRAPHIC_DATA]" at bounding box center [548, 64] width 873 height 29
click at [170, 15] on img at bounding box center [158, 22] width 83 height 17
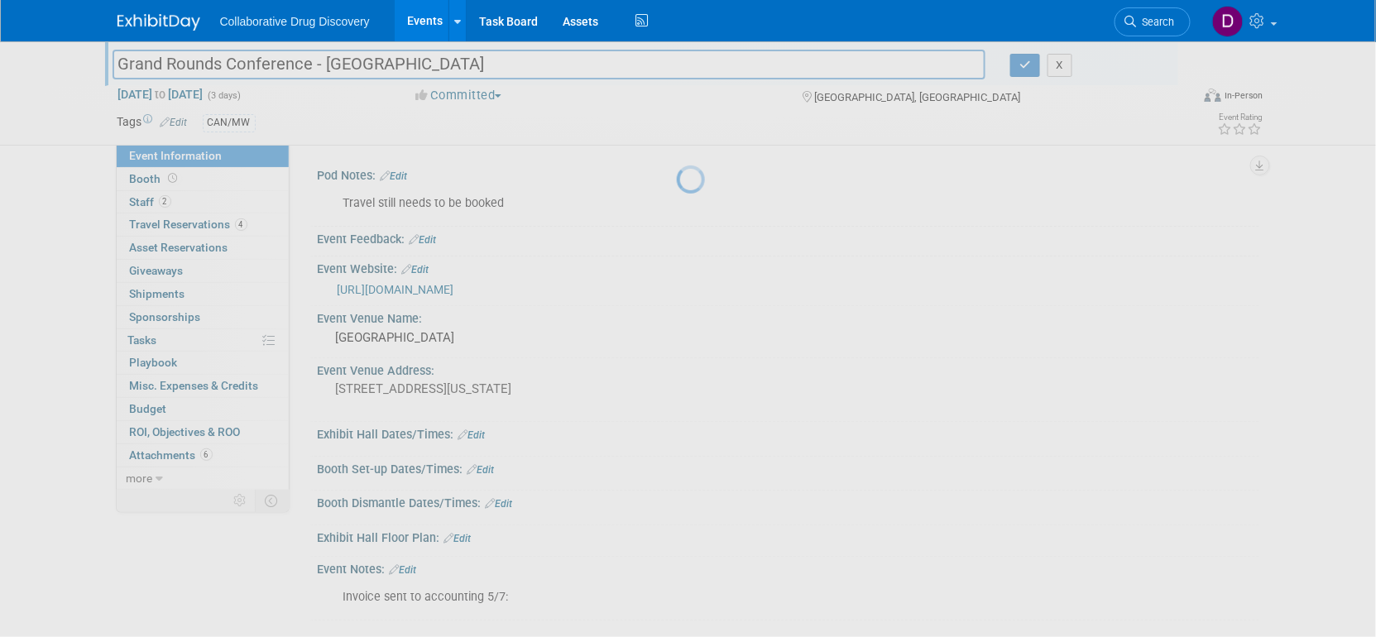
click at [170, 16] on img at bounding box center [158, 22] width 83 height 17
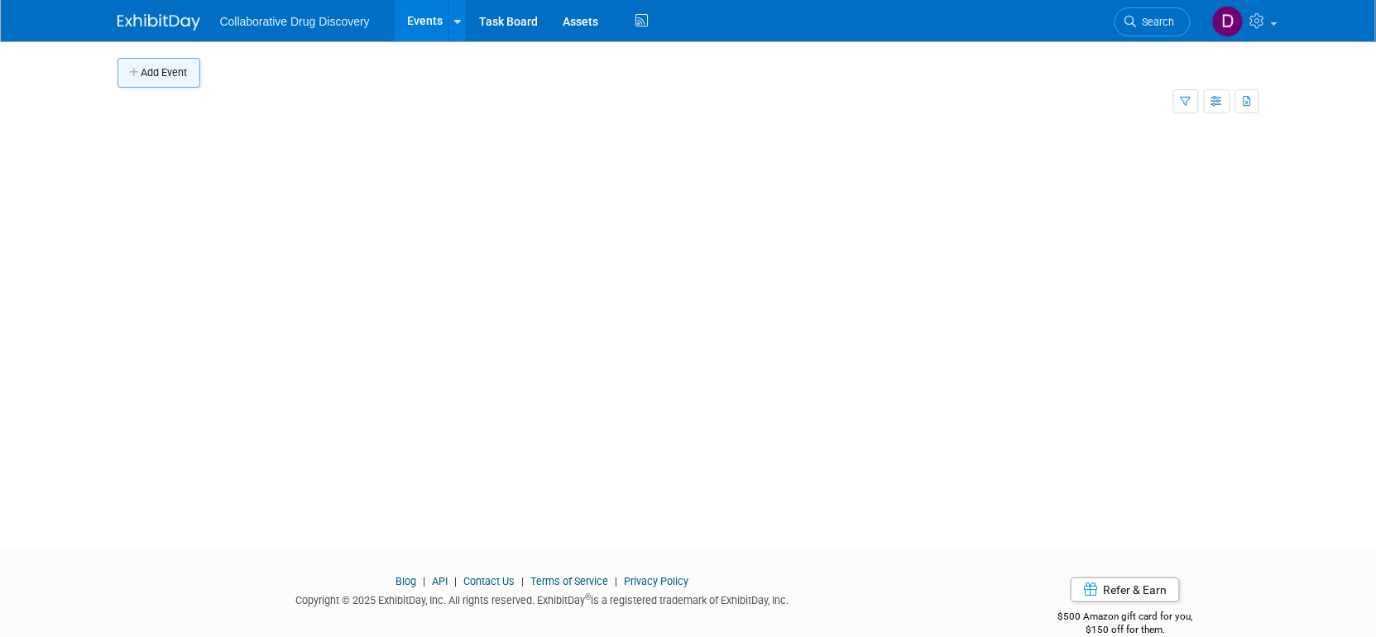
click at [175, 76] on button "Add Event" at bounding box center [158, 73] width 83 height 30
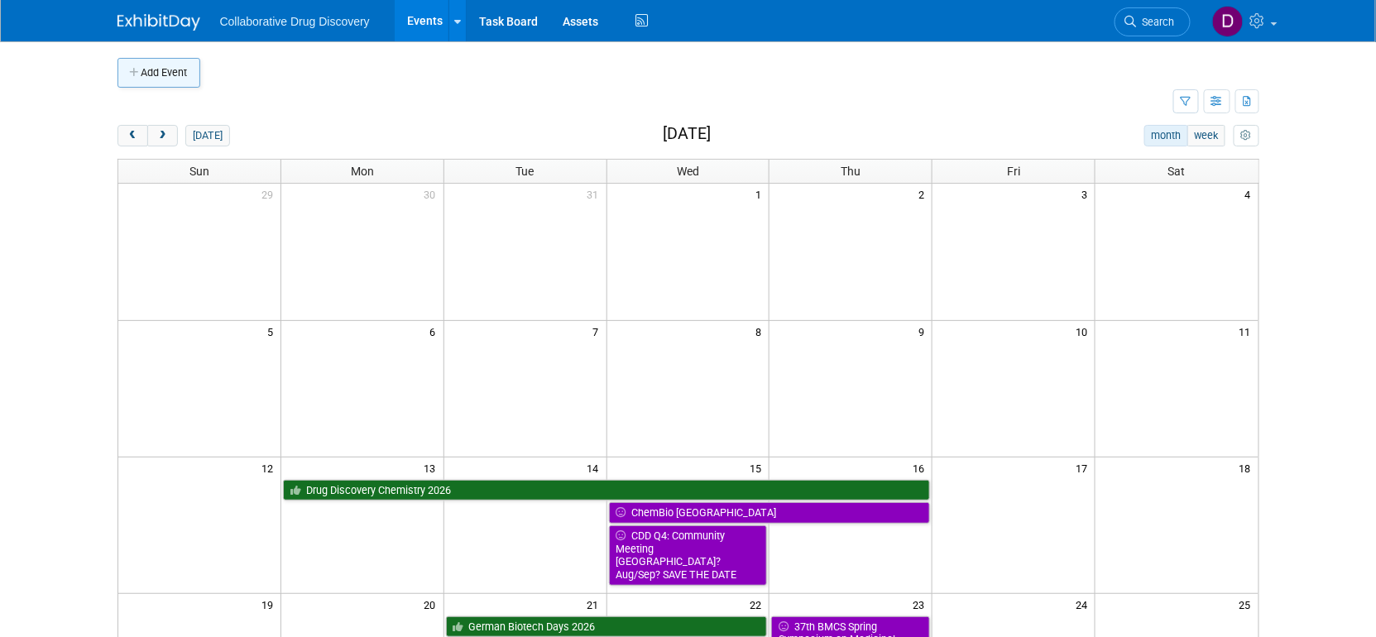
click at [171, 80] on button "Add Event" at bounding box center [158, 73] width 83 height 30
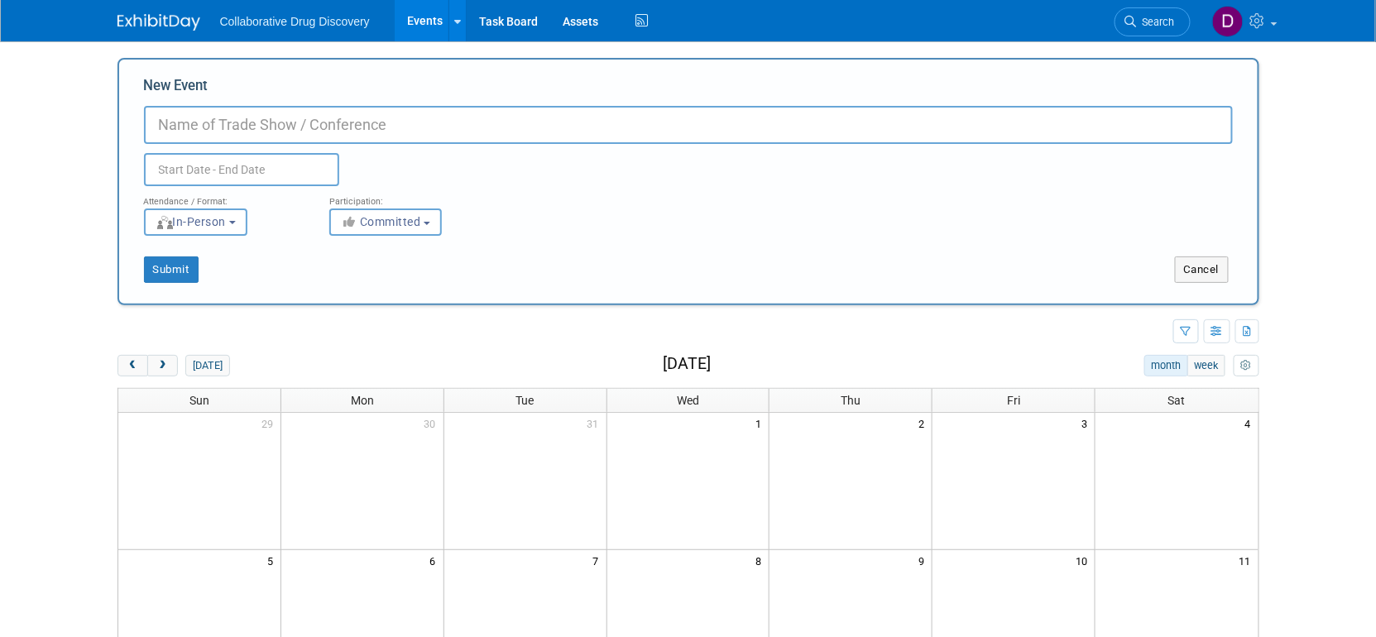
paste input "Grand Rounds Conference - [GEOGRAPHIC_DATA]"
click at [303, 162] on input "text" at bounding box center [241, 169] width 195 height 33
click at [365, 121] on input "Grand Rounds Conference - [GEOGRAPHIC_DATA]" at bounding box center [688, 125] width 1088 height 38
type input "Grand Rounds Conference - [GEOGRAPHIC_DATA]"
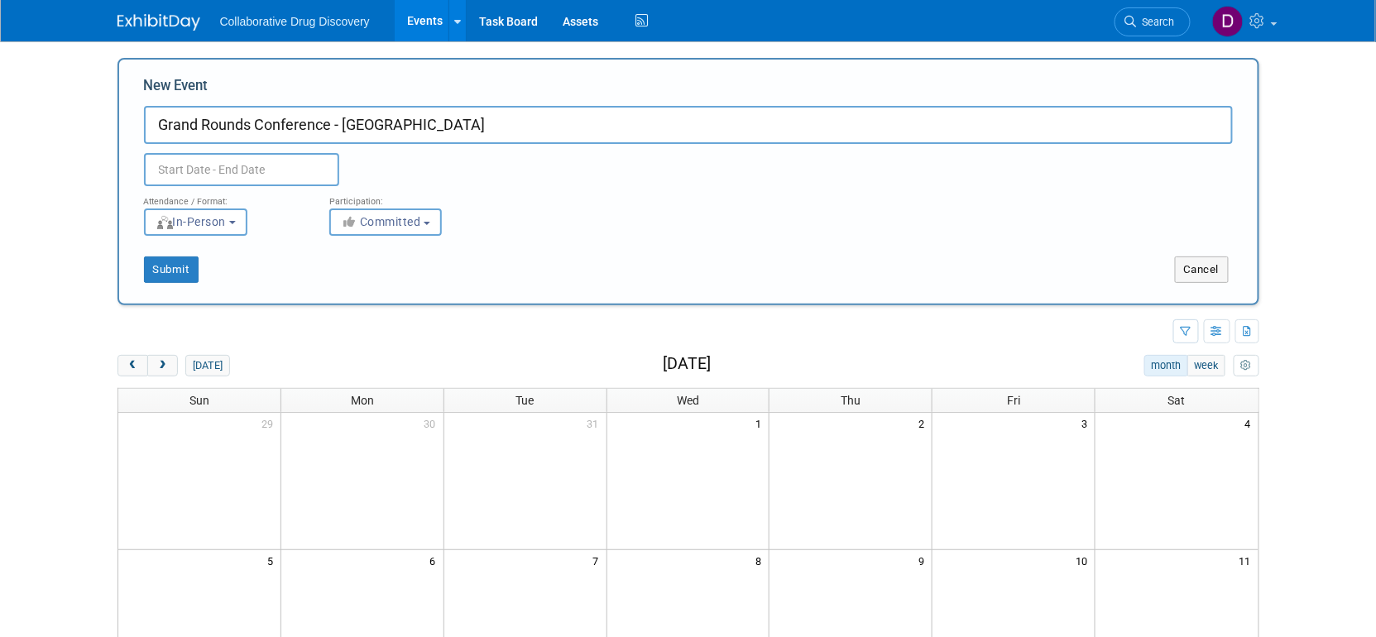
click at [301, 170] on input "text" at bounding box center [241, 169] width 195 height 33
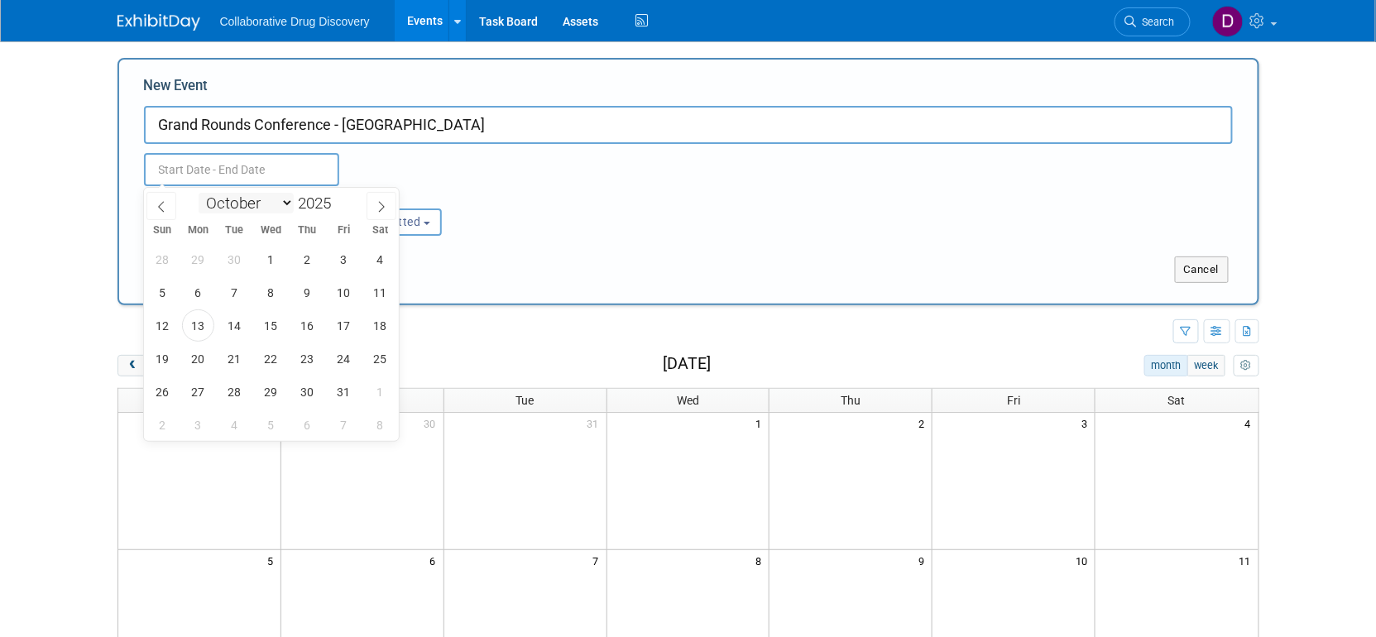
click at [289, 199] on select "January February March April May June July August September October November De…" at bounding box center [246, 203] width 95 height 21
select select "5"
click at [199, 193] on select "January February March April May June July August September October November De…" at bounding box center [246, 203] width 95 height 21
click at [231, 257] on span "3" at bounding box center [234, 259] width 32 height 32
click at [309, 255] on span "5" at bounding box center [307, 259] width 32 height 32
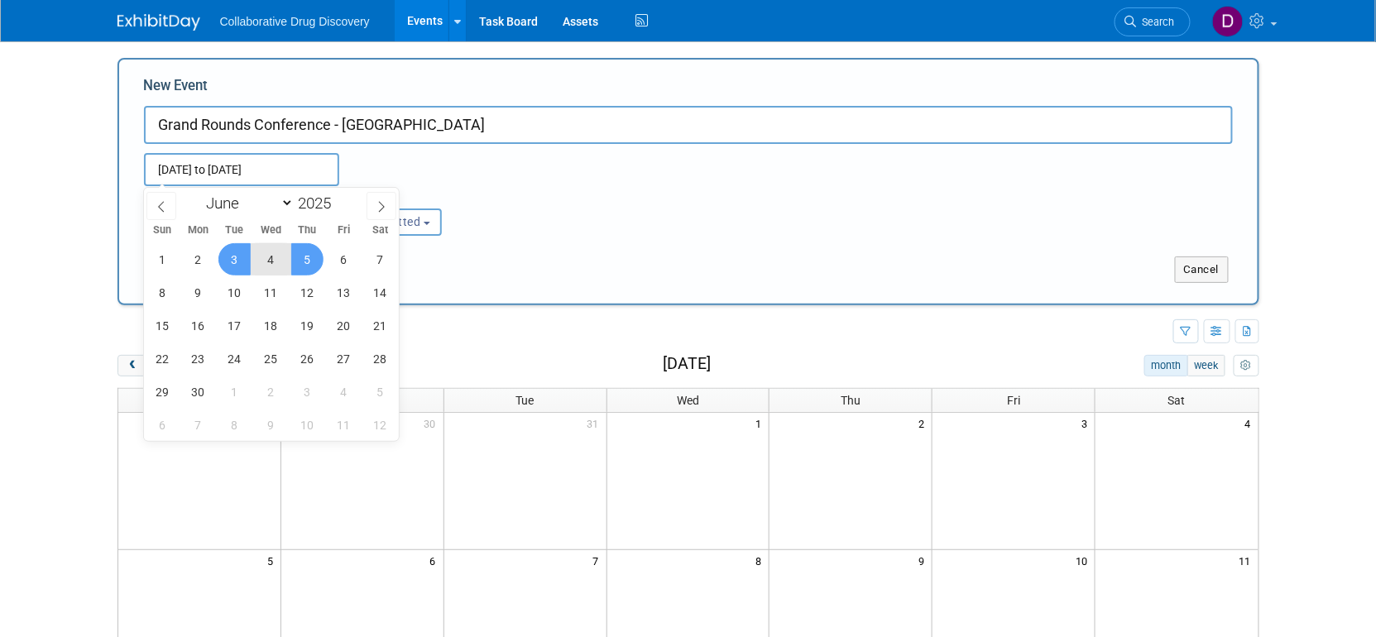
type input "[DATE] to [DATE]"
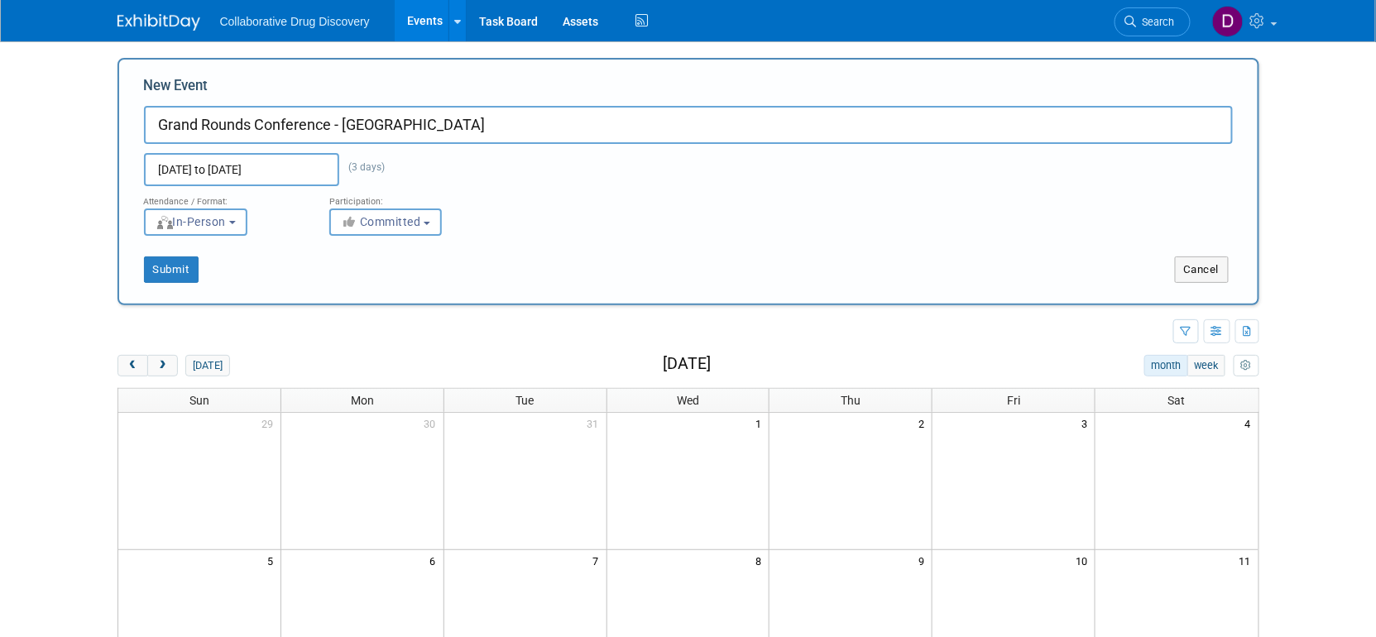
click at [562, 227] on div "Attendance / Format: <img src="https://www.exhibitday.com/Images/Format-InPerso…" at bounding box center [688, 211] width 1113 height 50
click at [405, 215] on span "Committed" at bounding box center [381, 221] width 80 height 13
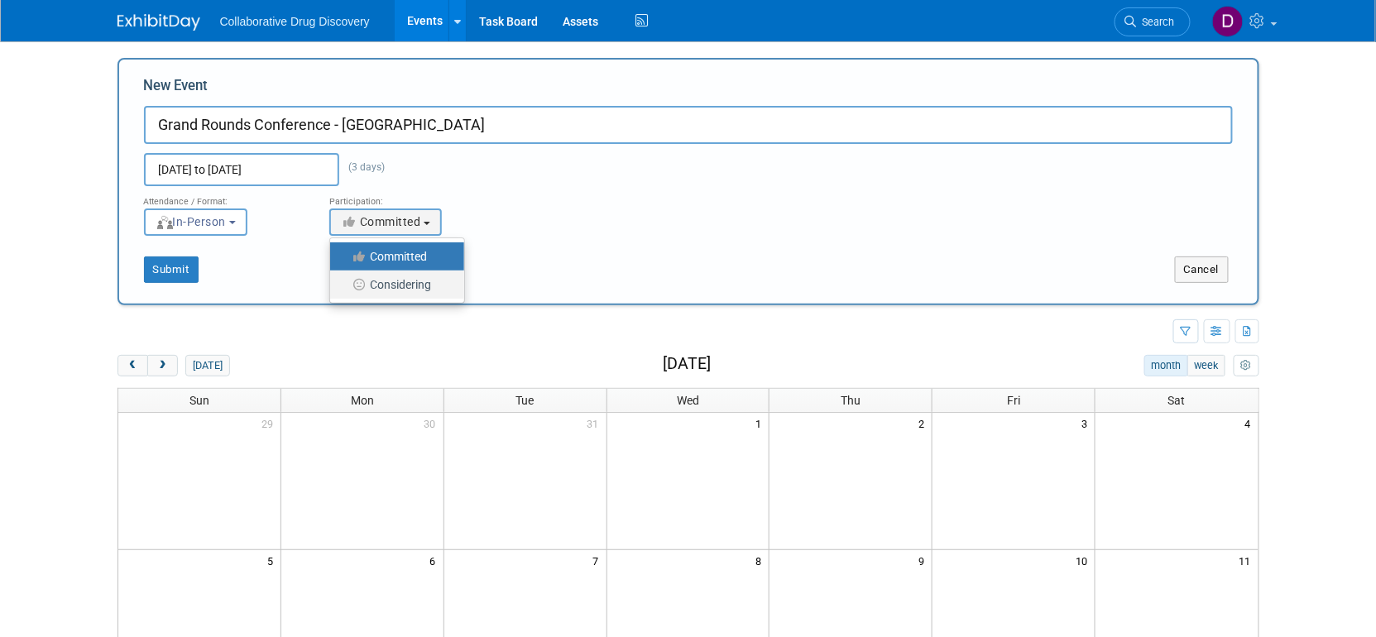
click at [407, 284] on label "Considering" at bounding box center [392, 285] width 109 height 22
click at [345, 284] on input "Considering" at bounding box center [339, 285] width 11 height 11
select select "2"
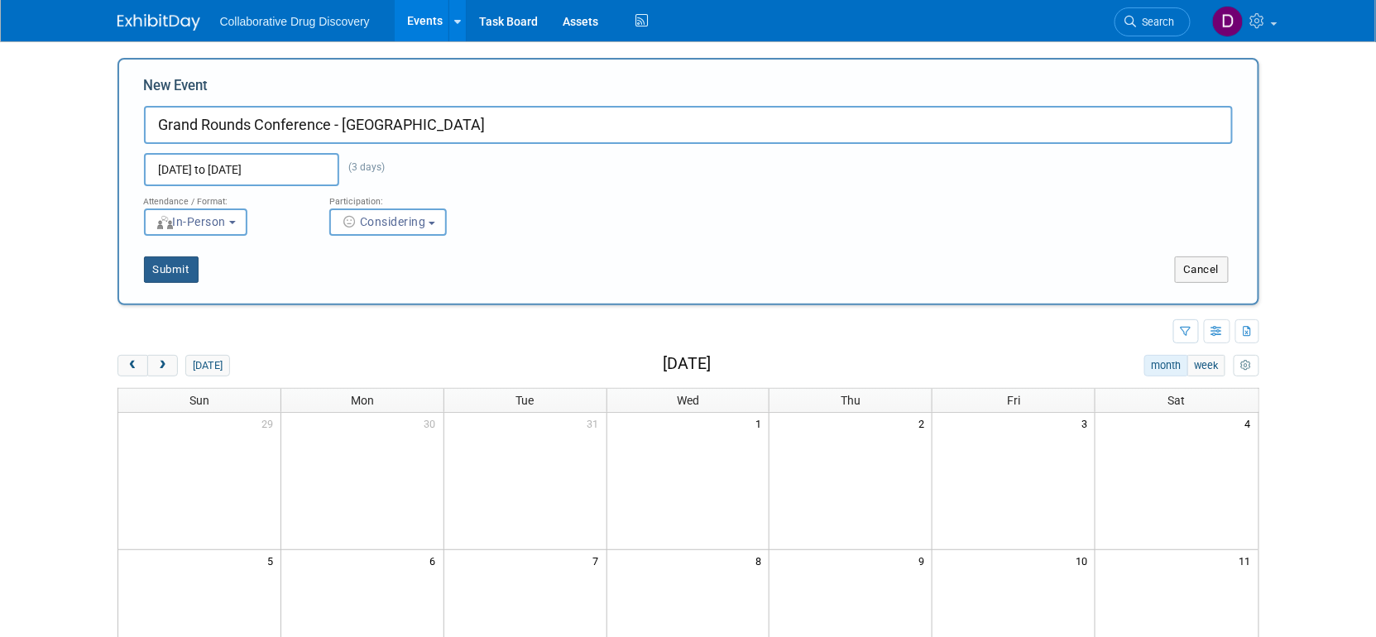
click at [197, 264] on button "Submit" at bounding box center [171, 269] width 55 height 26
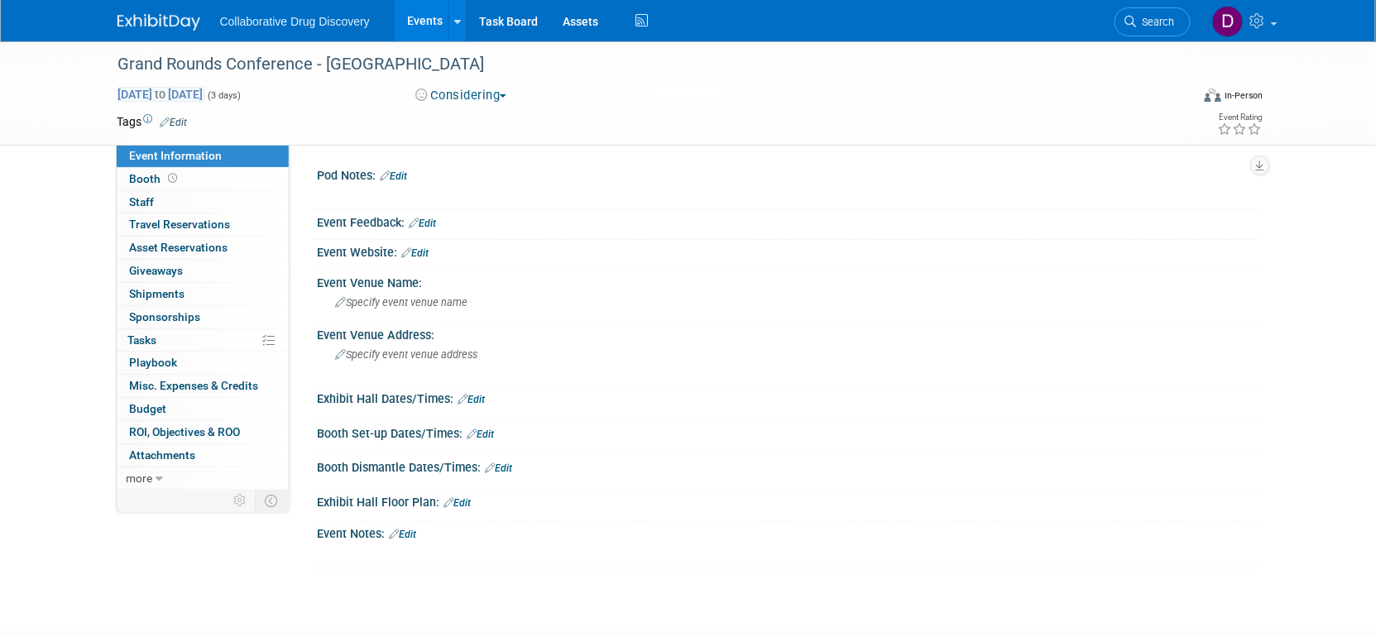
click at [204, 98] on span "[DATE] to [DATE]" at bounding box center [160, 94] width 87 height 15
select select "5"
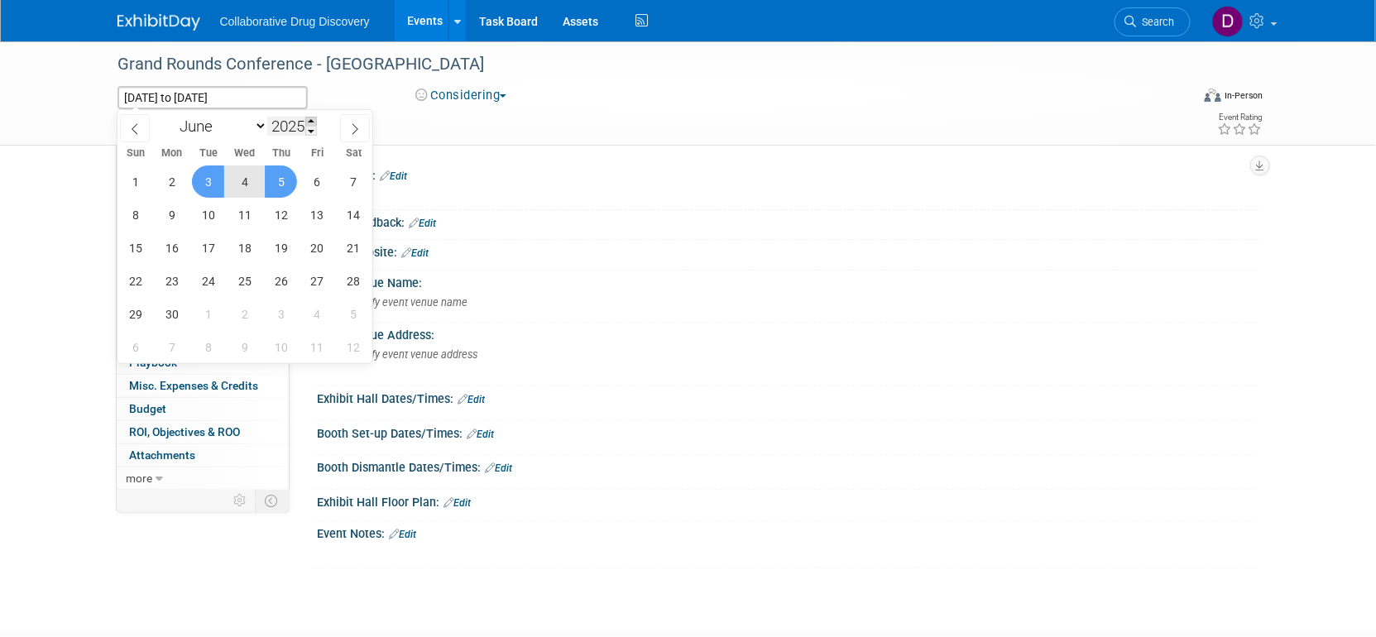
click at [310, 121] on span at bounding box center [311, 122] width 12 height 10
type input "2026"
click at [245, 185] on span "3" at bounding box center [244, 181] width 32 height 32
type input "[DATE]"
click at [318, 186] on span "5" at bounding box center [317, 181] width 32 height 32
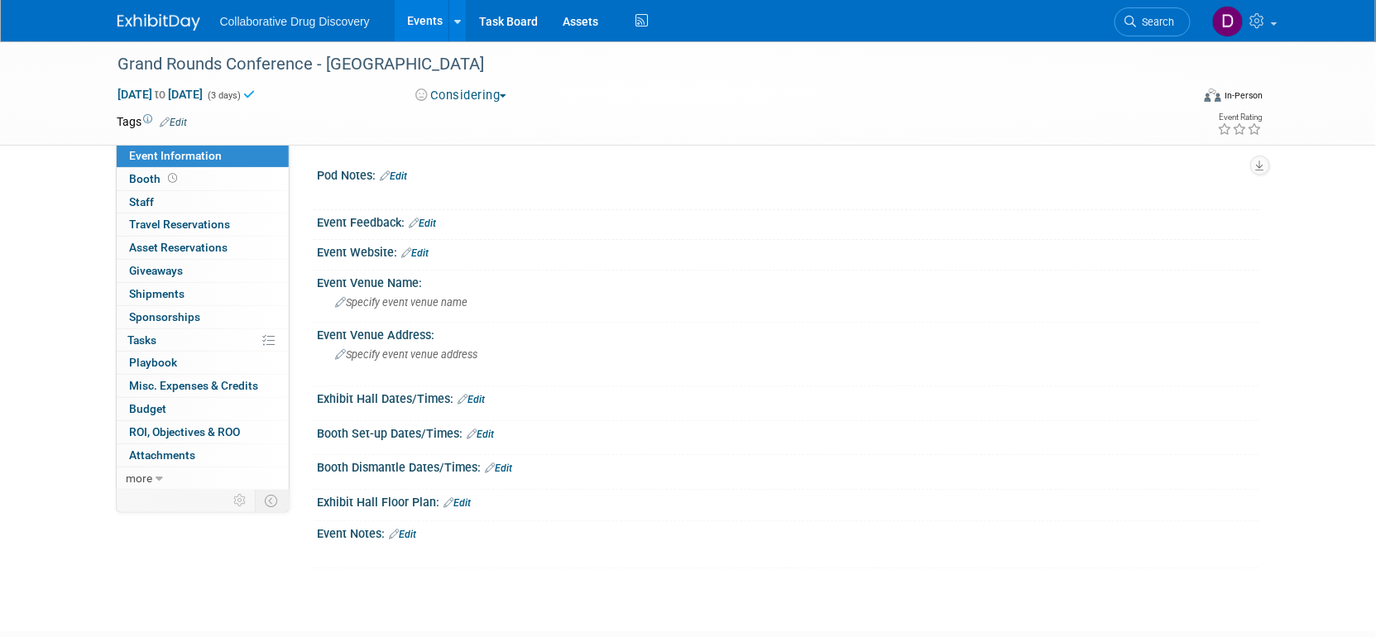
click at [376, 117] on td at bounding box center [628, 121] width 880 height 17
click at [390, 358] on span "Specify event venue address" at bounding box center [407, 354] width 142 height 12
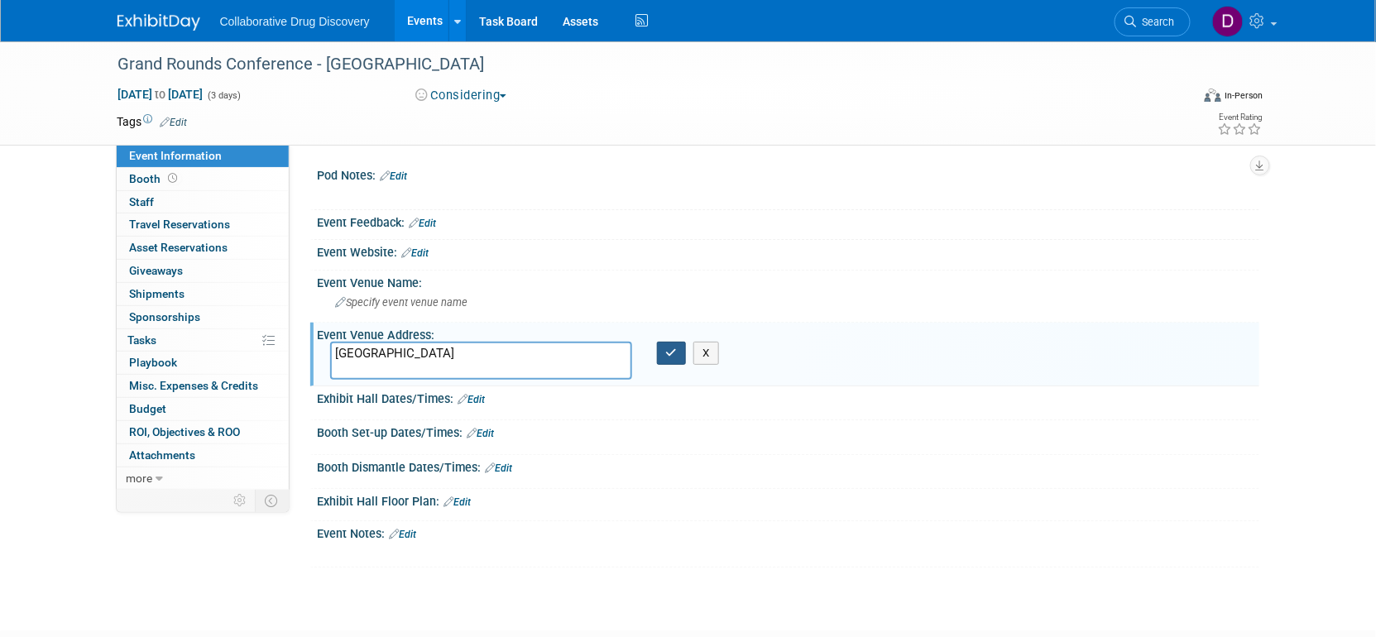
type textarea "[GEOGRAPHIC_DATA]"
click at [668, 356] on icon "button" at bounding box center [672, 352] width 12 height 11
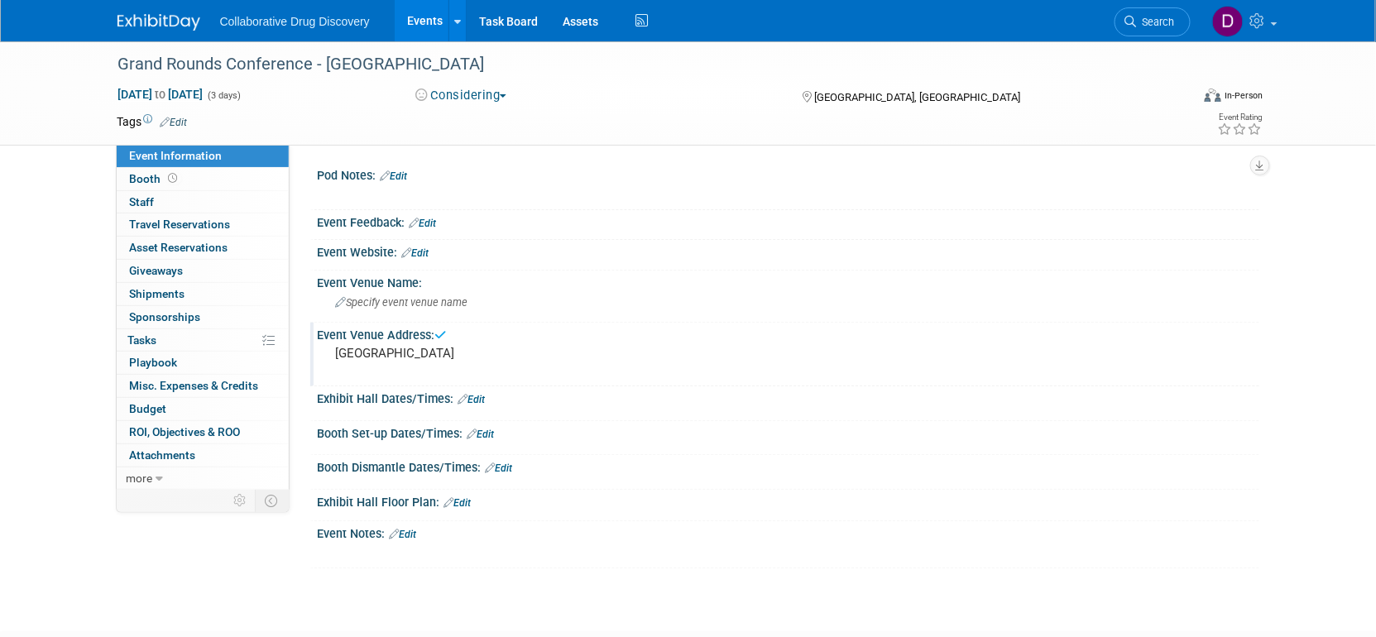
click at [171, 113] on td "Tags Edit" at bounding box center [152, 121] width 70 height 17
click at [178, 117] on link "Edit" at bounding box center [173, 123] width 27 height 12
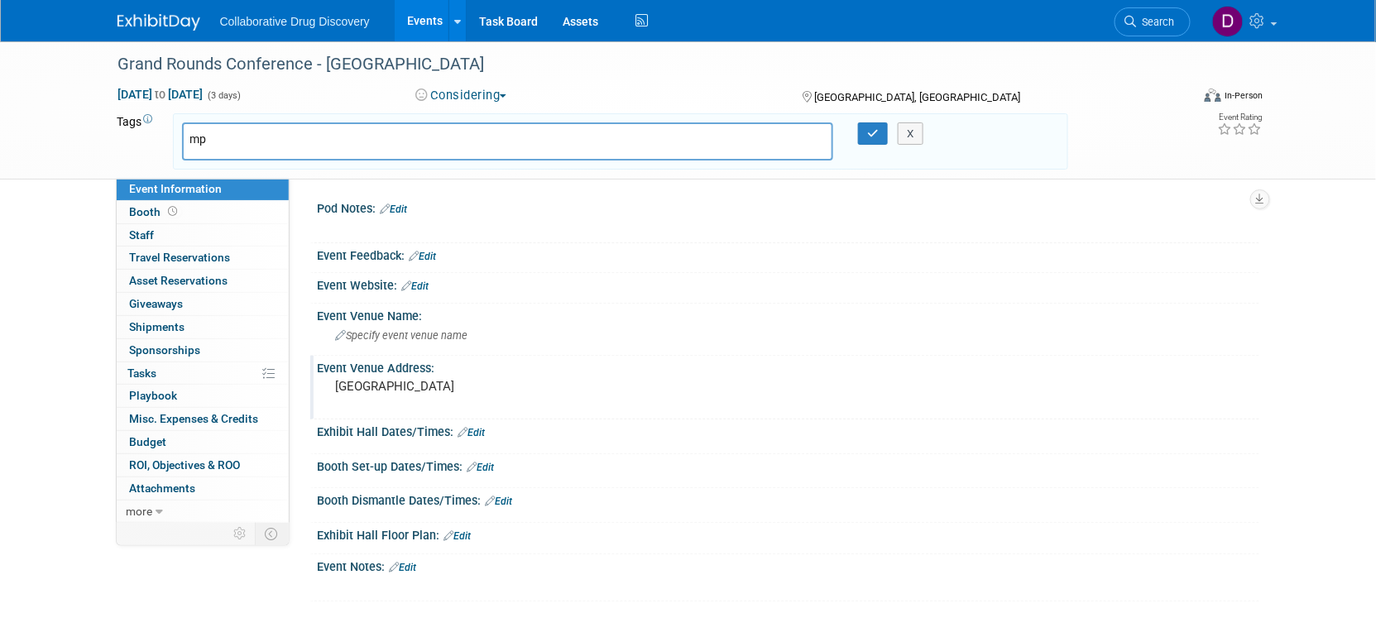
type input "m"
type input "northwest"
click at [211, 180] on div "Northwest" at bounding box center [298, 175] width 232 height 23
type input "Northwest"
click at [865, 134] on button "button" at bounding box center [873, 133] width 30 height 23
